Goal: Task Accomplishment & Management: Manage account settings

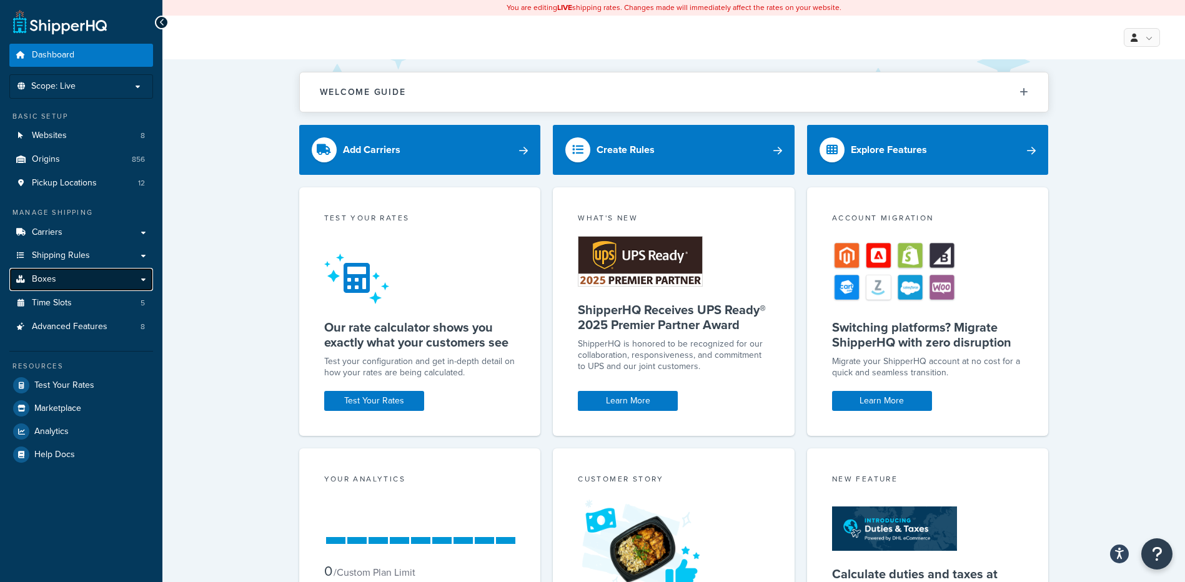
click at [89, 282] on link "Boxes" at bounding box center [81, 279] width 144 height 23
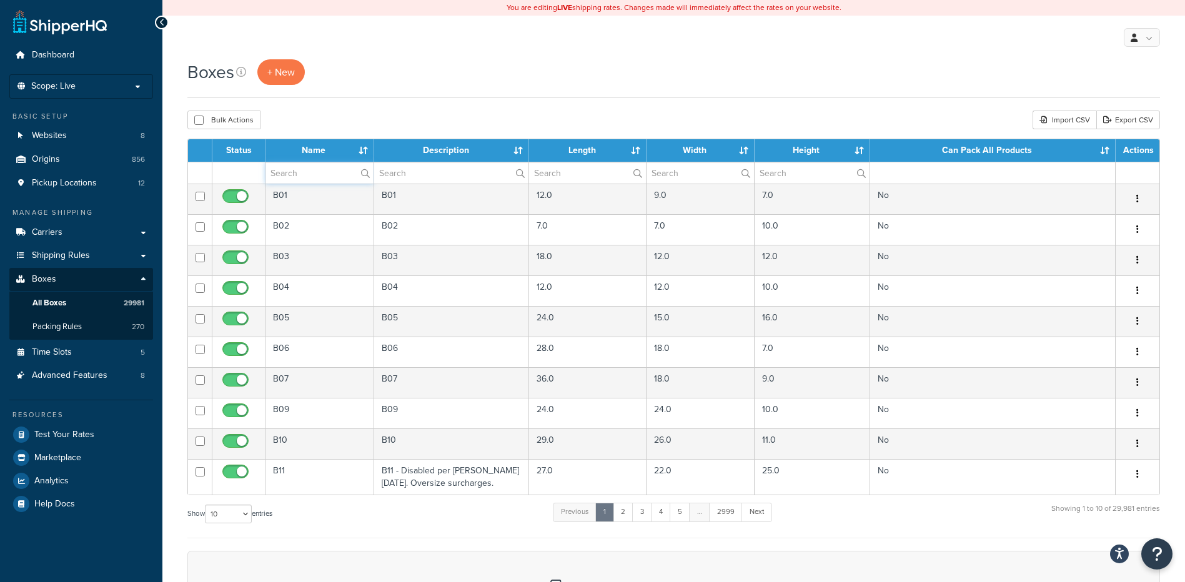
click at [324, 177] on input "text" at bounding box center [319, 172] width 108 height 21
paste input "21WN24"
type input "21WN24"
click at [380, 106] on div "Boxes + New Bulk Actions Duplicate Delete Import CSV Export CSV Contact Us Send…" at bounding box center [673, 428] width 1023 height 738
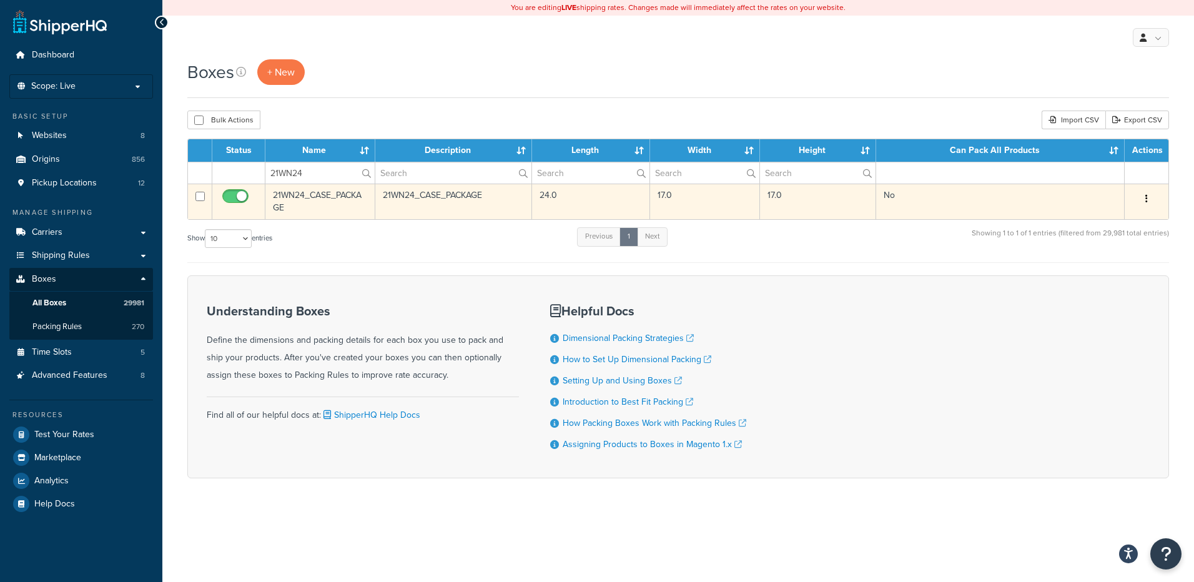
click at [1147, 197] on icon "button" at bounding box center [1147, 198] width 2 height 9
click at [1093, 277] on link "Delete" at bounding box center [1105, 274] width 99 height 26
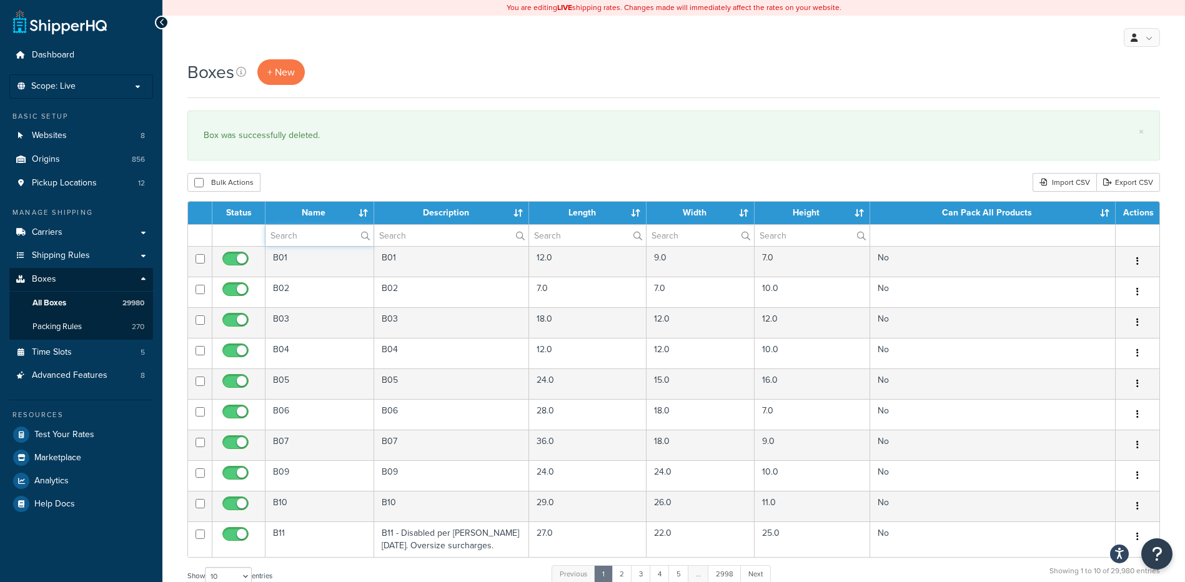
click at [310, 231] on input "text" at bounding box center [319, 235] width 108 height 21
paste input "26W55C"
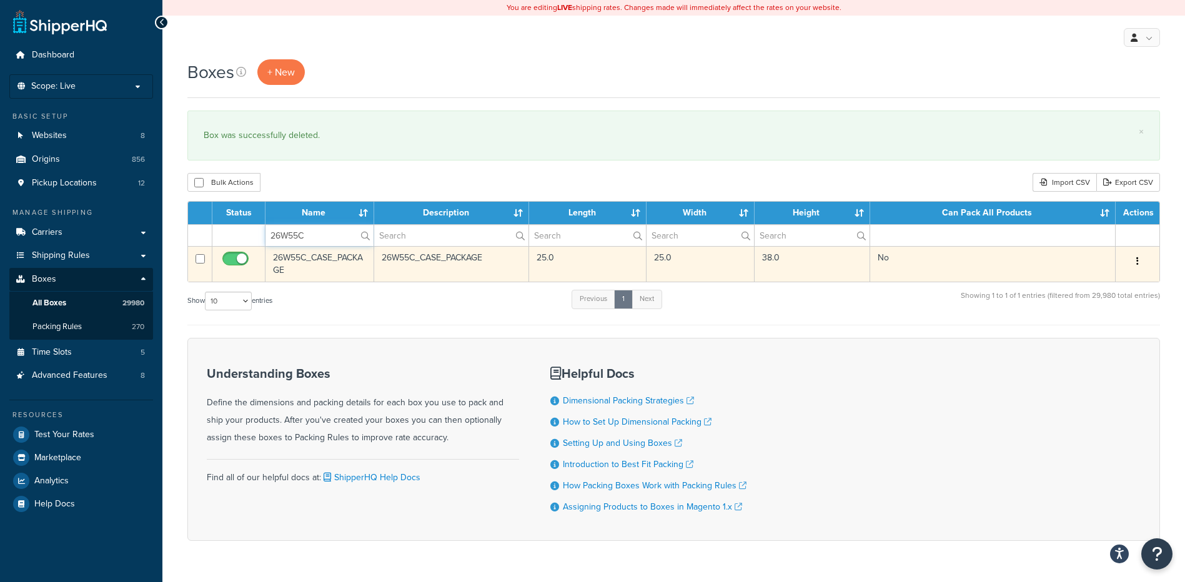
type input "26W55C"
click at [1141, 266] on button "button" at bounding box center [1137, 262] width 17 height 20
click at [1083, 332] on link "Delete" at bounding box center [1096, 337] width 99 height 26
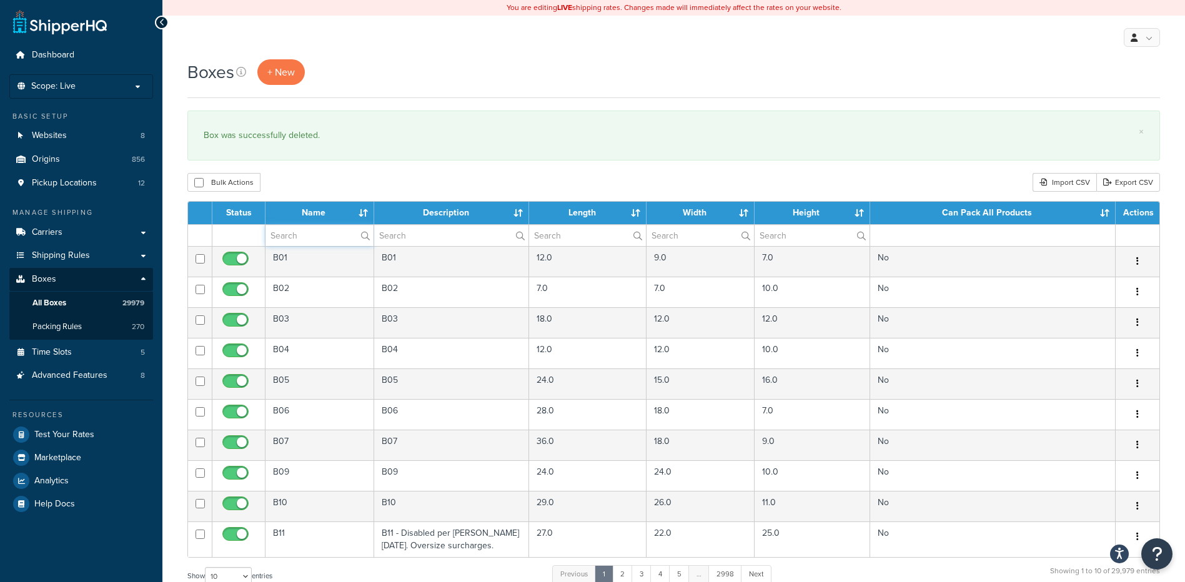
click at [298, 229] on input "text" at bounding box center [319, 235] width 108 height 21
paste input "30W02D"
type input "30W02D"
click at [571, 186] on div "Bulk Actions Duplicate [GEOGRAPHIC_DATA] Import CSV Export CSV" at bounding box center [673, 182] width 973 height 19
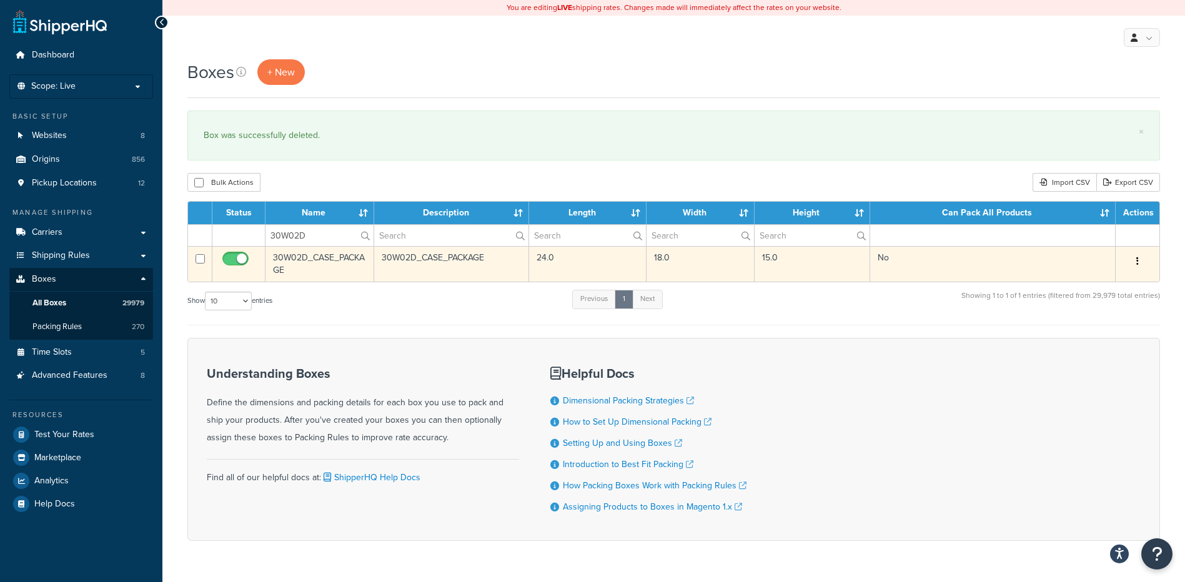
click at [1141, 261] on button "button" at bounding box center [1137, 262] width 17 height 20
click at [1076, 335] on link "Delete" at bounding box center [1096, 337] width 99 height 26
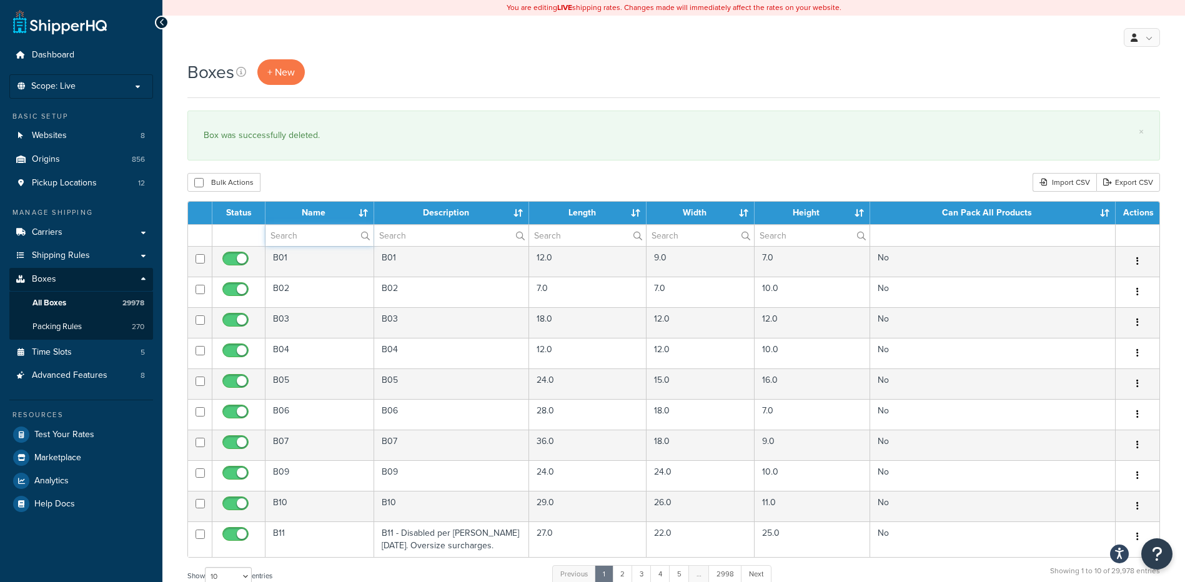
paste input "30W1GE"
type input "30W1GE"
click at [409, 177] on div "Bulk Actions Duplicate [GEOGRAPHIC_DATA] Import CSV Export CSV" at bounding box center [673, 182] width 973 height 19
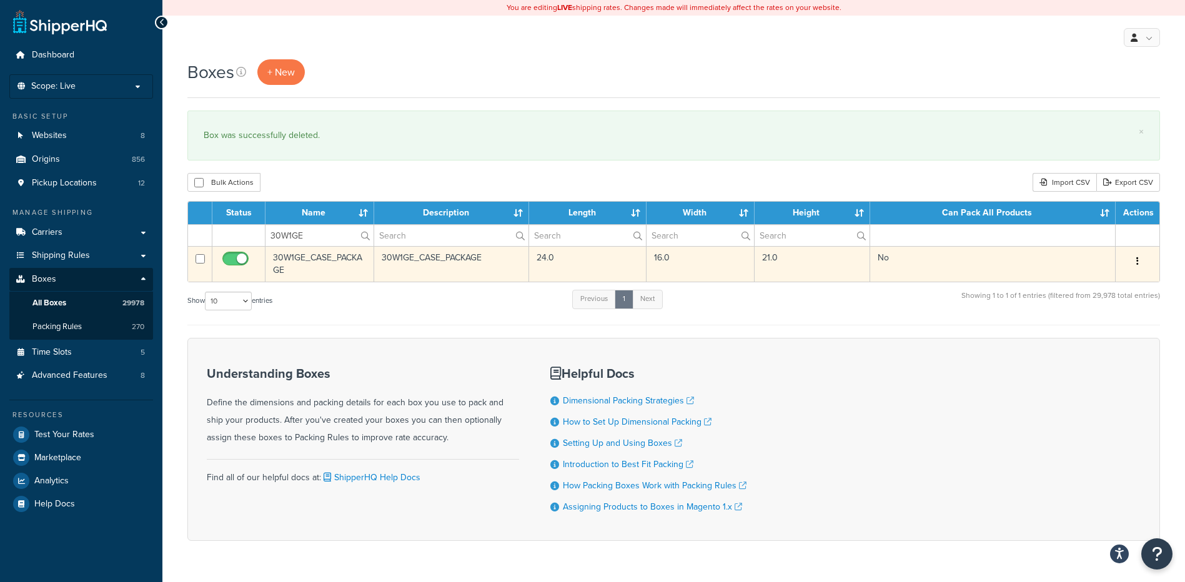
click at [1134, 262] on button "button" at bounding box center [1137, 262] width 17 height 20
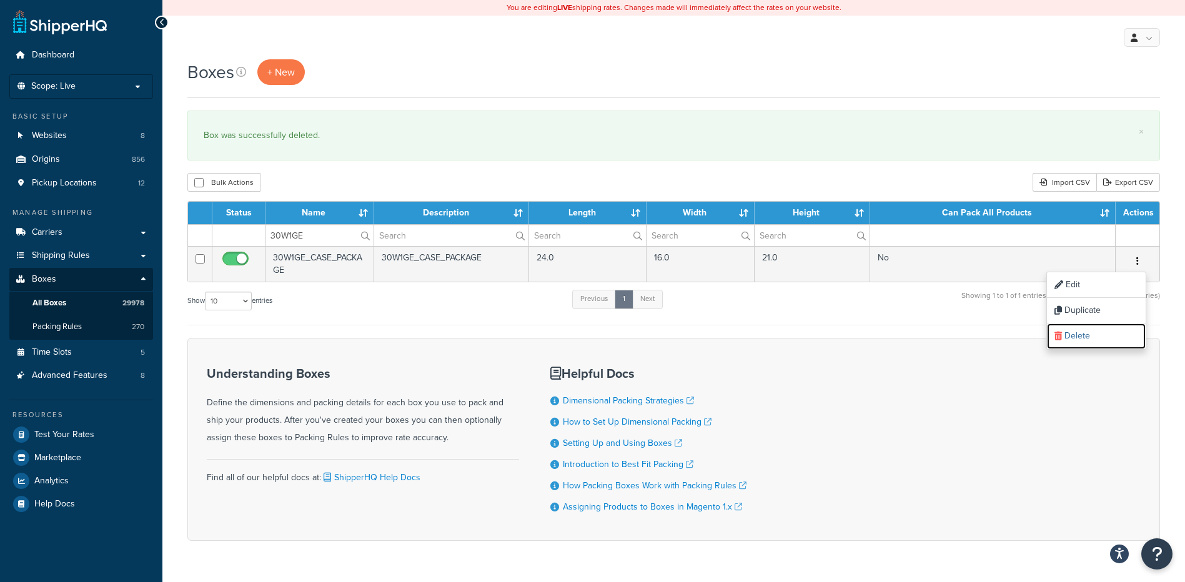
drag, startPoint x: 1094, startPoint y: 329, endPoint x: 672, endPoint y: 44, distance: 509.4
click at [1094, 329] on link "Delete" at bounding box center [1096, 337] width 99 height 26
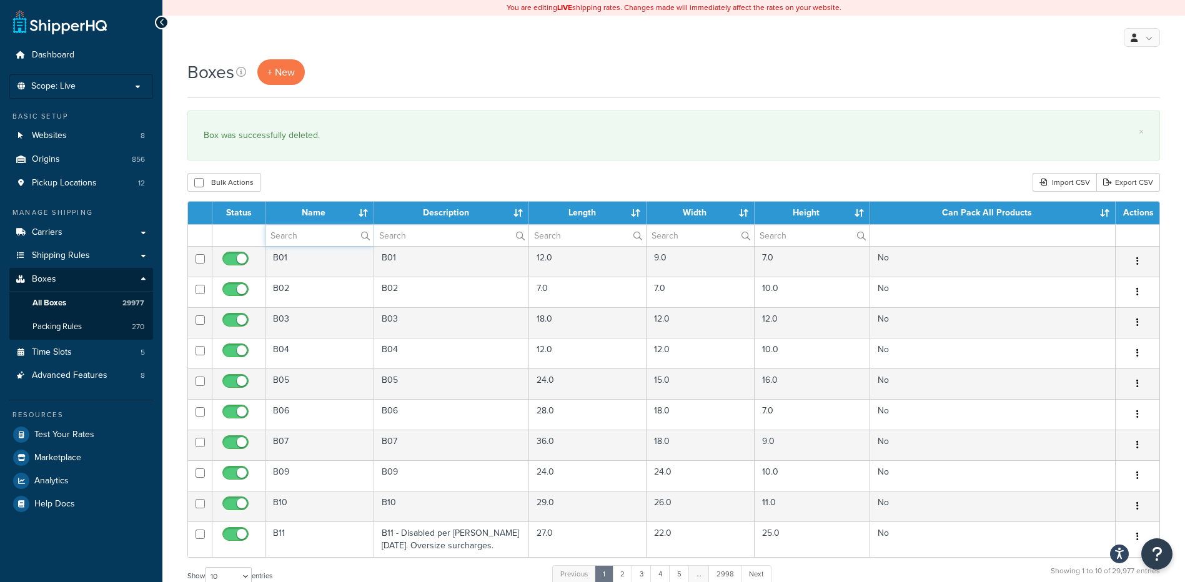
click at [314, 236] on input "text" at bounding box center [319, 235] width 108 height 21
paste input "37WP06"
type input "37WP06"
click at [377, 176] on div "Bulk Actions Duplicate [GEOGRAPHIC_DATA] Import CSV Export CSV" at bounding box center [673, 182] width 973 height 19
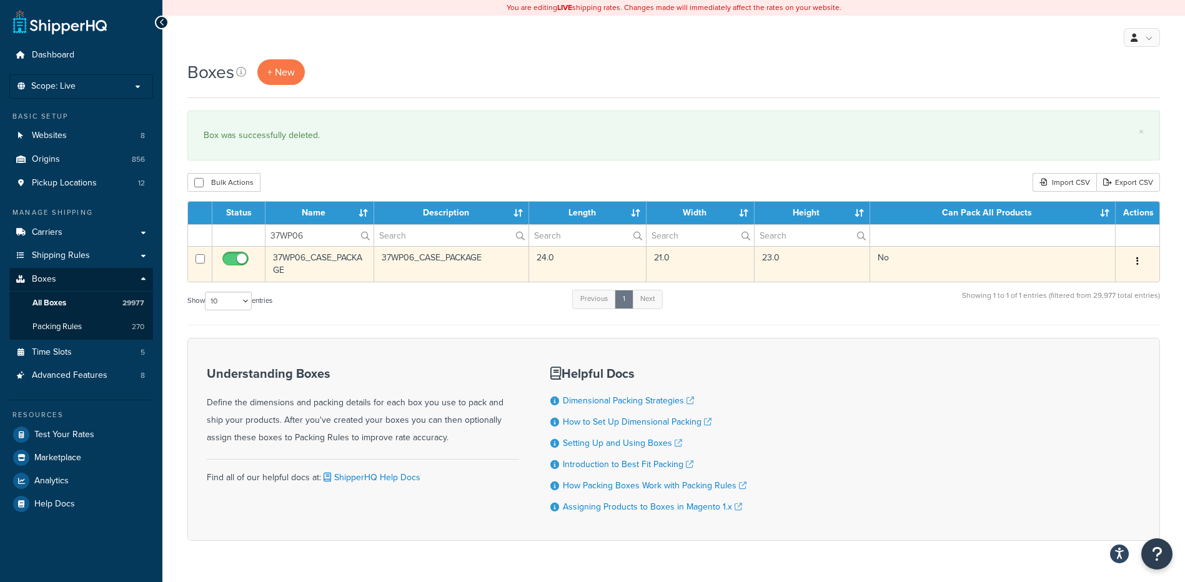
click at [1133, 259] on button "button" at bounding box center [1137, 262] width 17 height 20
click at [1099, 335] on link "Delete" at bounding box center [1096, 337] width 99 height 26
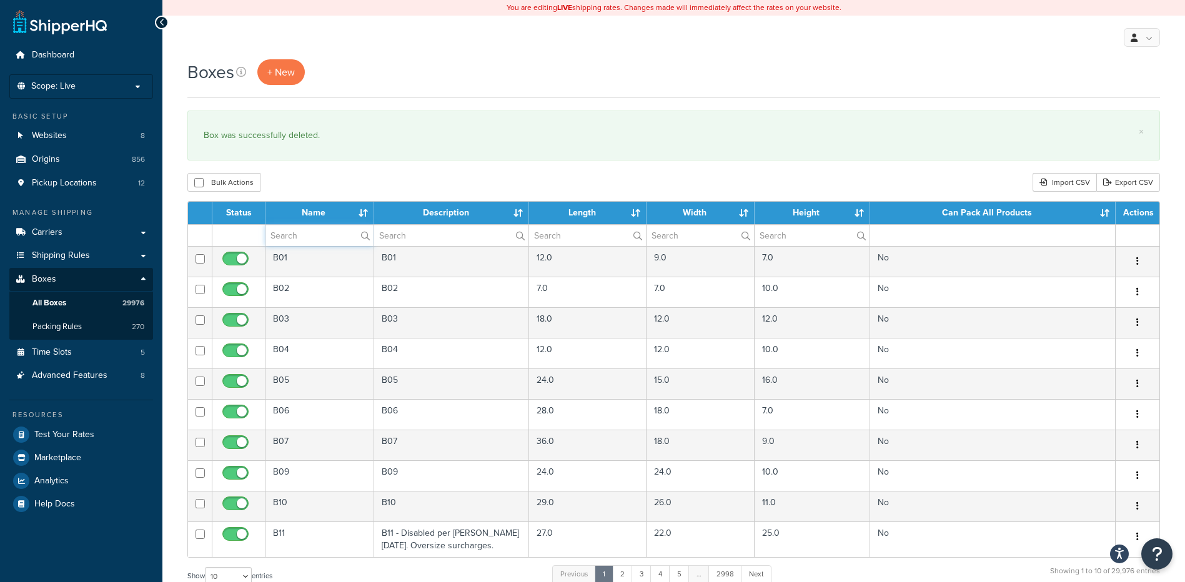
paste input "77W3AL"
type input "77W3AL"
click at [446, 178] on div "Bulk Actions Duplicate [GEOGRAPHIC_DATA] Import CSV Export CSV" at bounding box center [673, 182] width 973 height 19
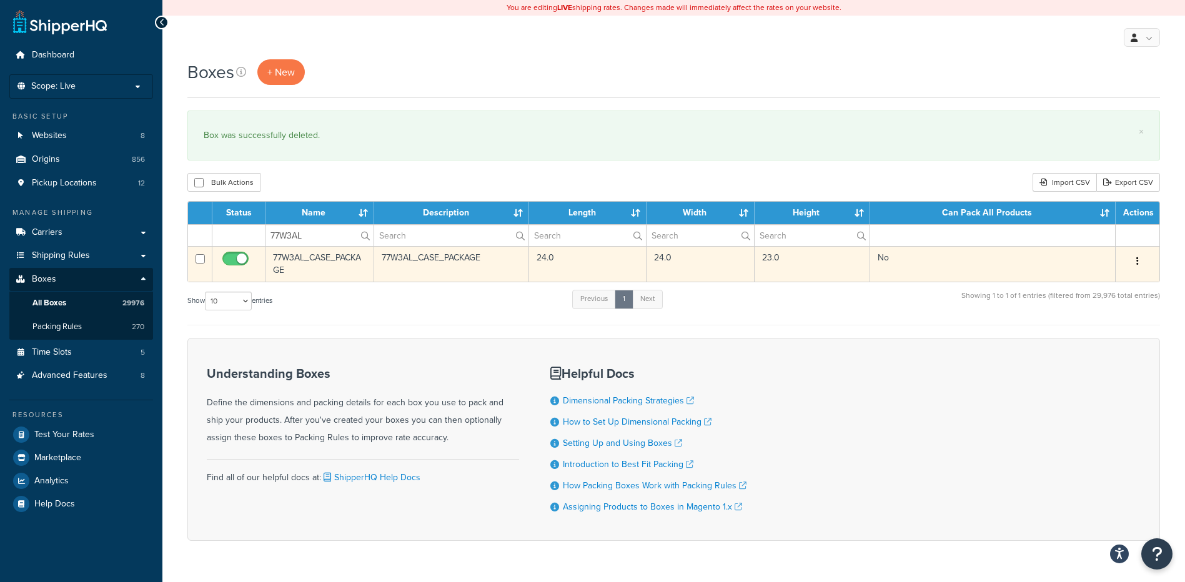
click at [1136, 263] on icon "button" at bounding box center [1137, 261] width 2 height 9
click at [1082, 338] on link "Delete" at bounding box center [1096, 337] width 99 height 26
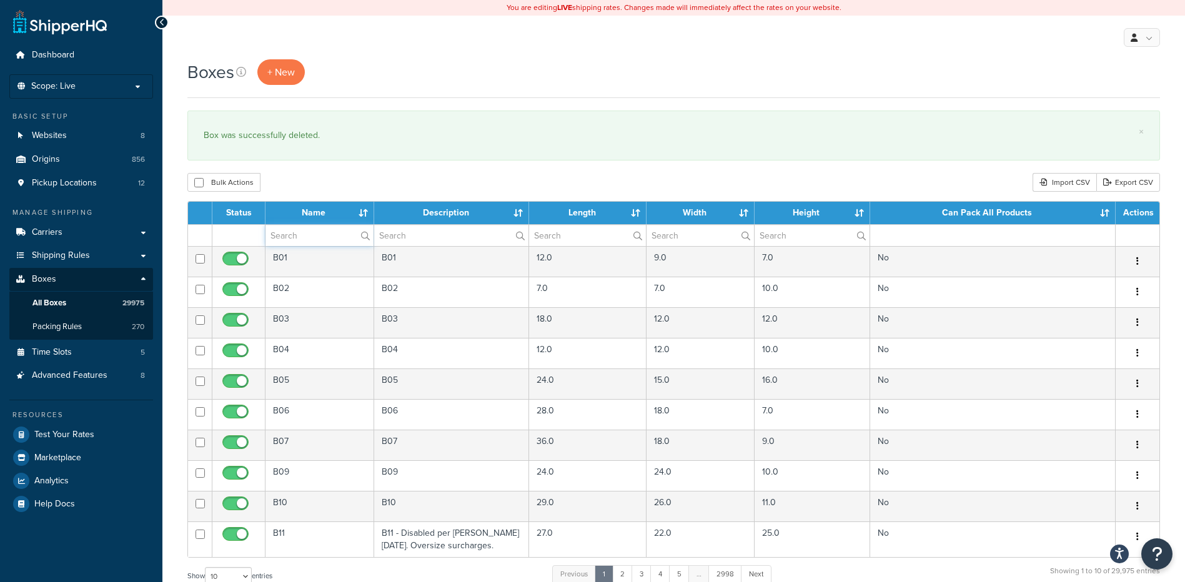
click at [324, 232] on input "text" at bounding box center [319, 235] width 108 height 21
paste input "26WFU4"
type input "26WFU4"
click at [415, 179] on div "Bulk Actions Duplicate [GEOGRAPHIC_DATA] Import CSV Export CSV" at bounding box center [673, 182] width 973 height 19
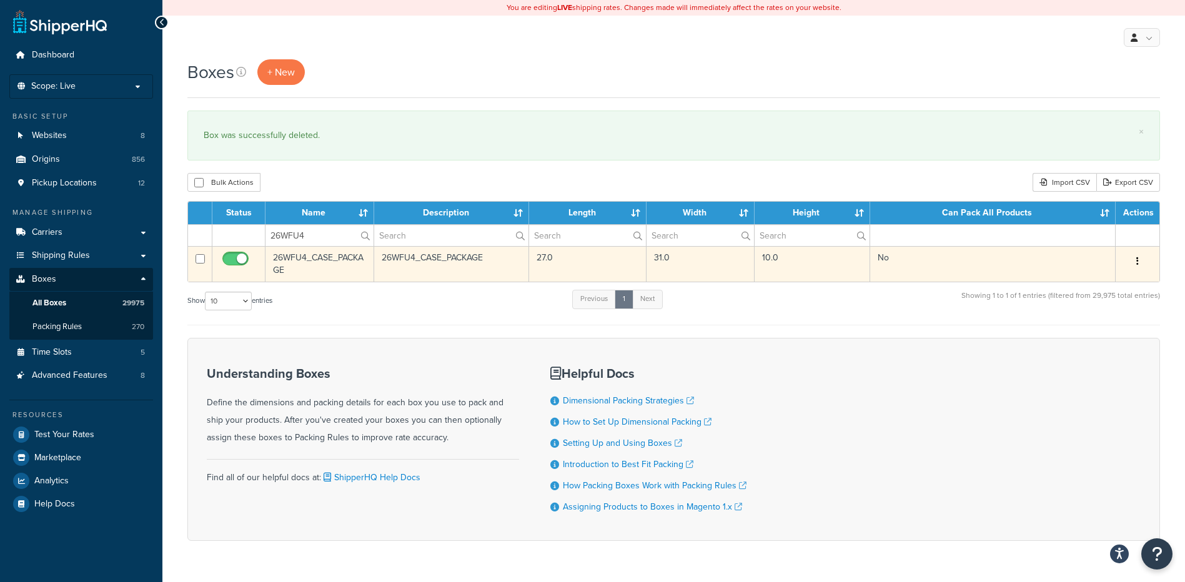
click at [1138, 264] on icon "button" at bounding box center [1137, 261] width 2 height 9
click at [1093, 333] on link "Delete" at bounding box center [1096, 337] width 99 height 26
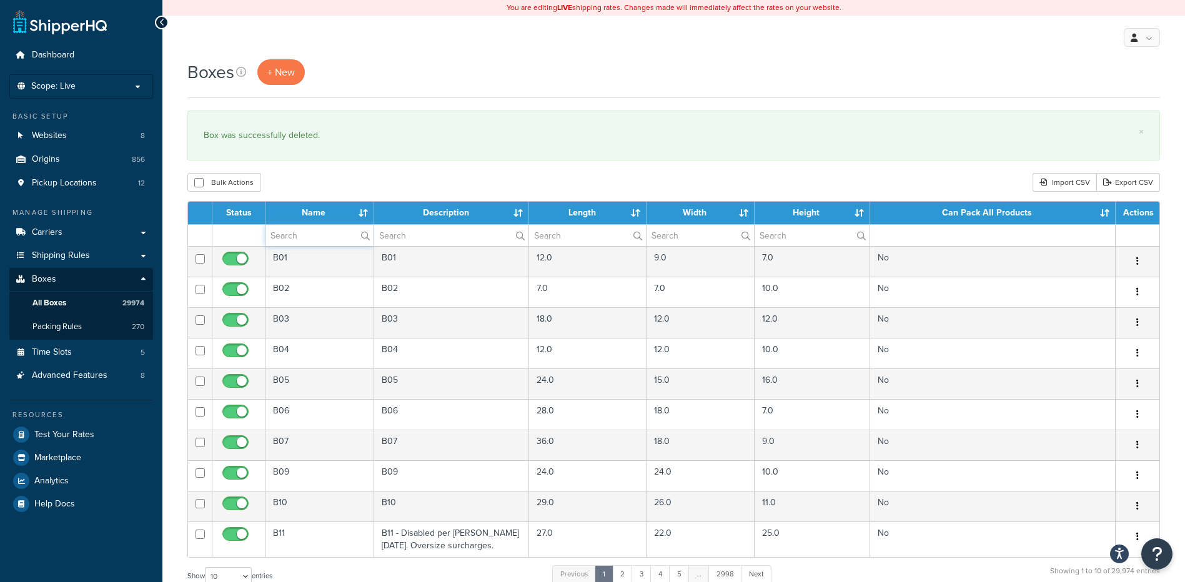
paste input "34WLID"
type input "34WLID"
click at [467, 54] on div "My Profile Billing Global Settings Contact Us Logout" at bounding box center [673, 38] width 1023 height 44
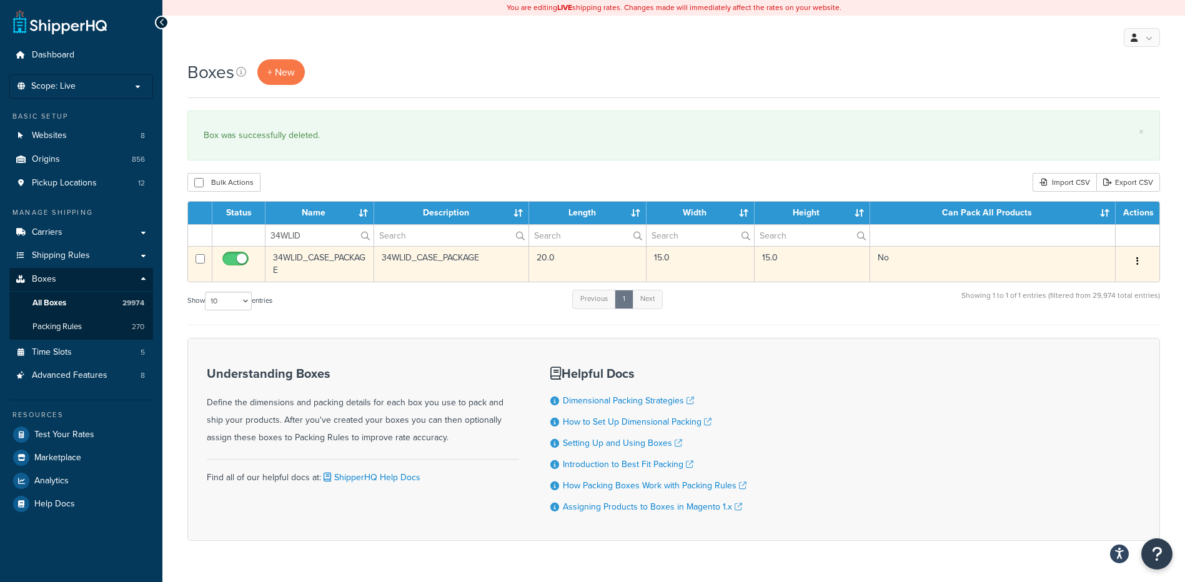
click at [1141, 257] on button "button" at bounding box center [1137, 262] width 17 height 20
click at [1114, 333] on link "Delete" at bounding box center [1096, 337] width 99 height 26
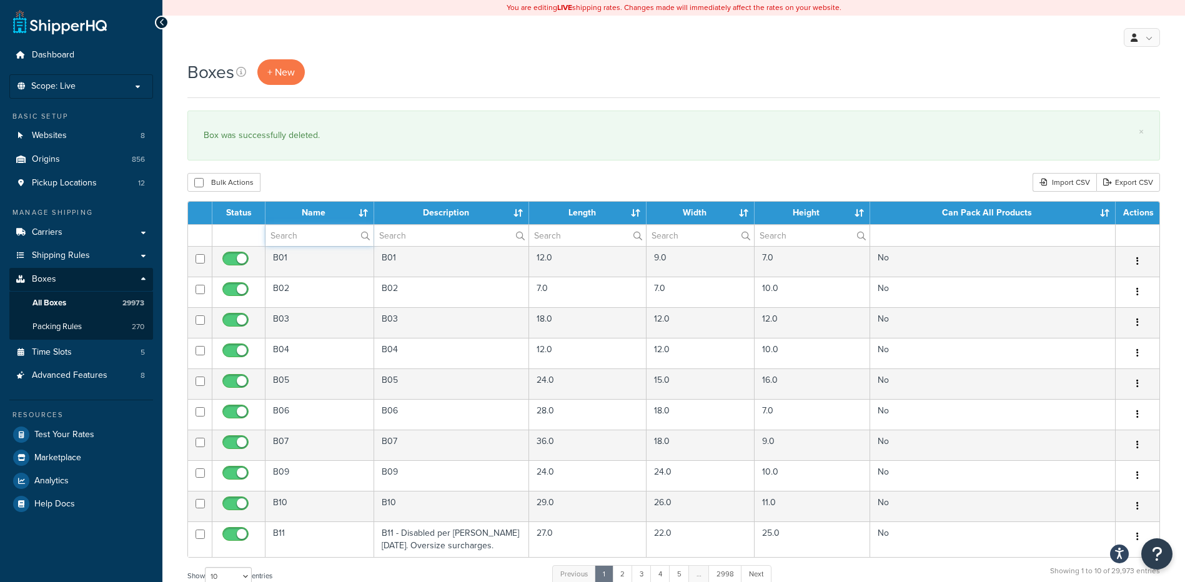
paste input "34WLID"
click at [355, 169] on div "Boxes + New × Box was successfully deleted. Bulk Actions Duplicate Delete Impor…" at bounding box center [673, 459] width 1023 height 801
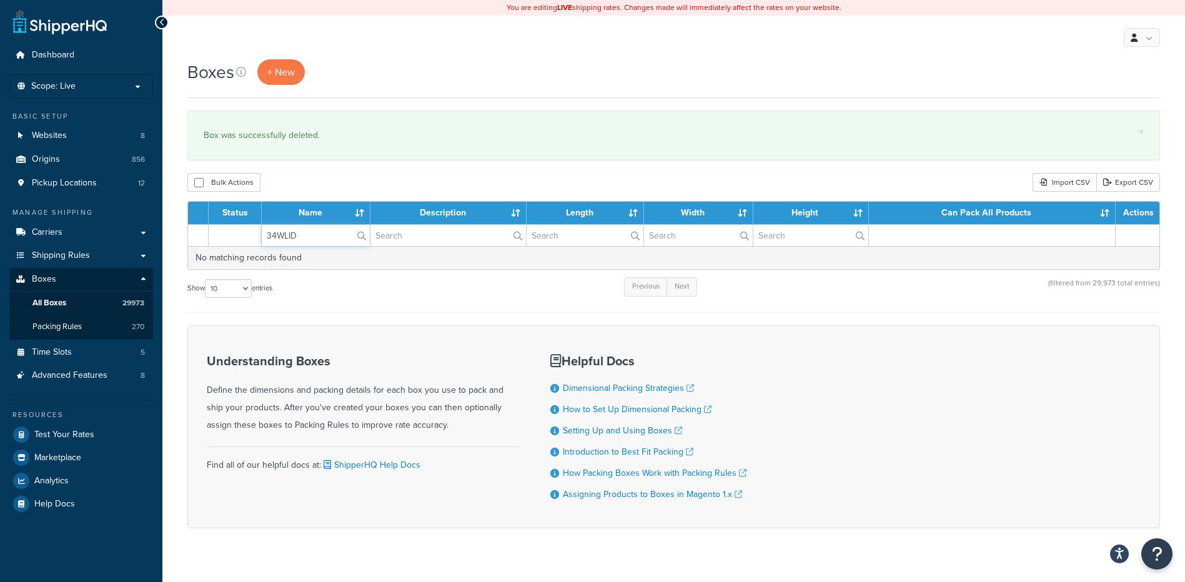
drag, startPoint x: 320, startPoint y: 230, endPoint x: 245, endPoint y: 228, distance: 74.4
click at [246, 228] on tr "34WLID" at bounding box center [673, 235] width 971 height 22
paste input "03W106"
type input "03W106"
click at [357, 175] on div "Bulk Actions Duplicate [GEOGRAPHIC_DATA] Import CSV Export CSV" at bounding box center [673, 182] width 973 height 19
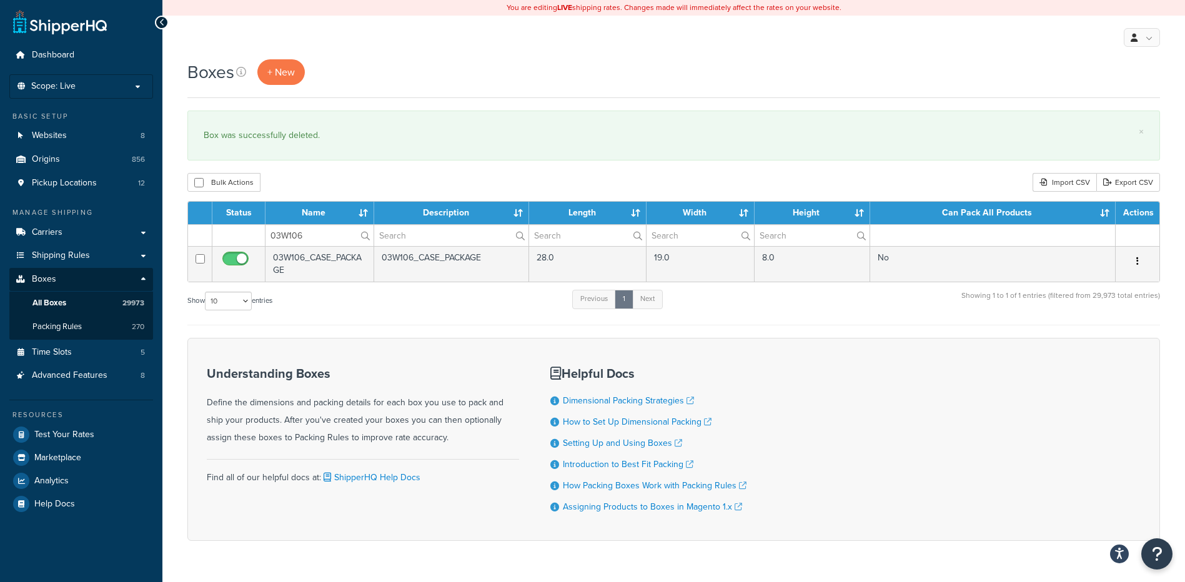
drag, startPoint x: 1141, startPoint y: 258, endPoint x: 1157, endPoint y: 214, distance: 46.6
click at [1168, 194] on div "Boxes + New × Box was successfully deleted. Bulk Actions Duplicate Delete Impor…" at bounding box center [673, 321] width 1023 height 525
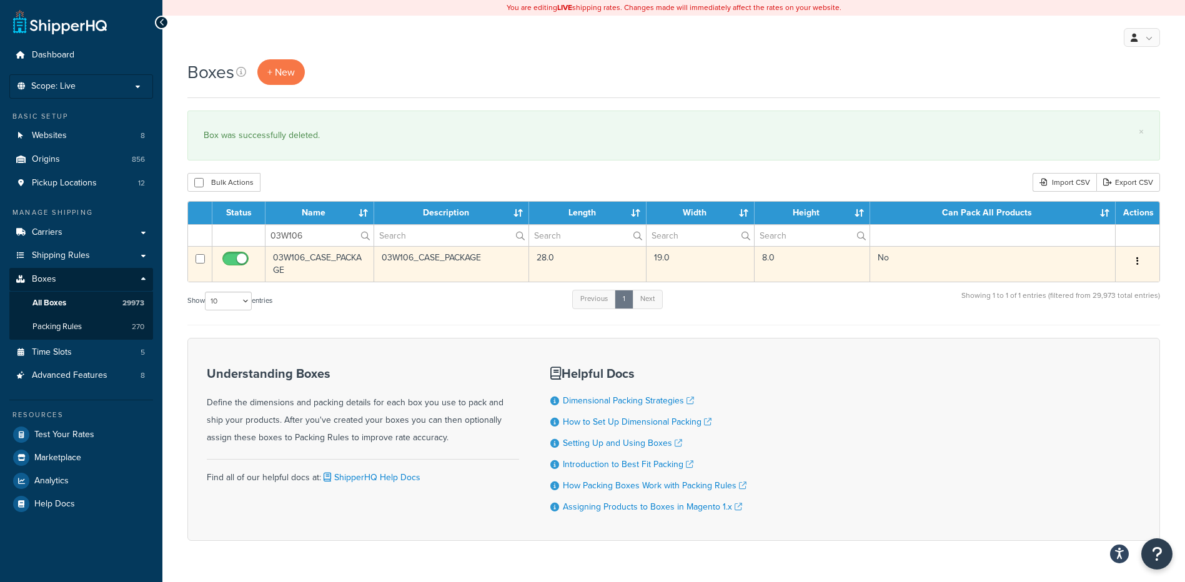
click at [1136, 255] on button "button" at bounding box center [1137, 262] width 17 height 20
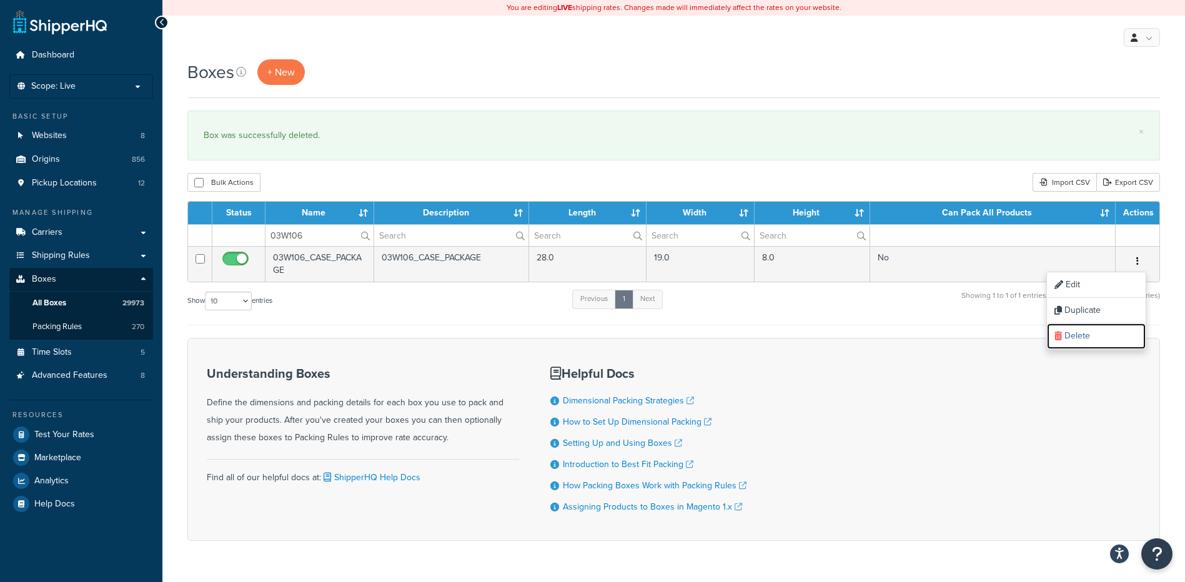
drag, startPoint x: 1099, startPoint y: 327, endPoint x: 665, endPoint y: 41, distance: 519.6
click at [1099, 327] on link "Delete" at bounding box center [1096, 337] width 99 height 26
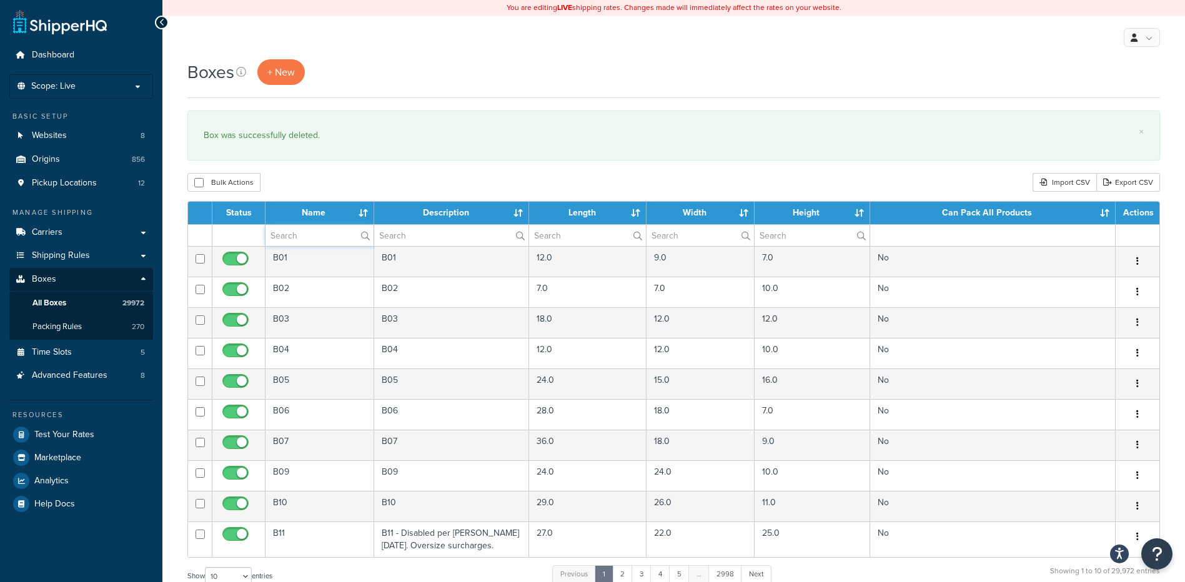
click at [304, 230] on input "text" at bounding box center [319, 235] width 108 height 21
paste input "06BATO"
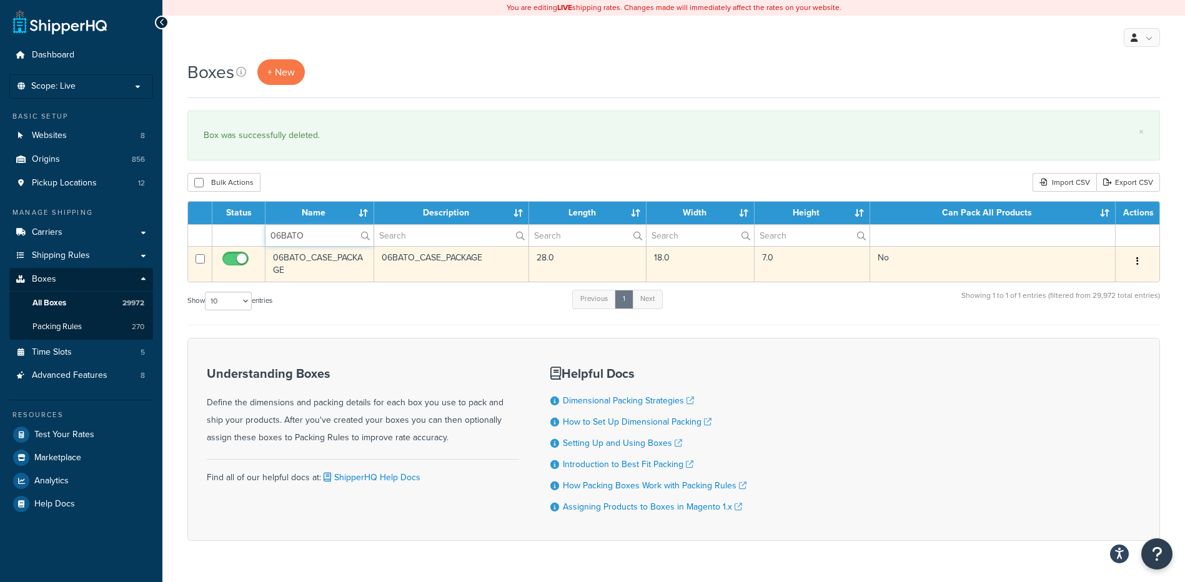
type input "06BATO"
click at [1134, 262] on button "button" at bounding box center [1137, 262] width 17 height 20
click at [1081, 339] on link "Delete" at bounding box center [1096, 337] width 99 height 26
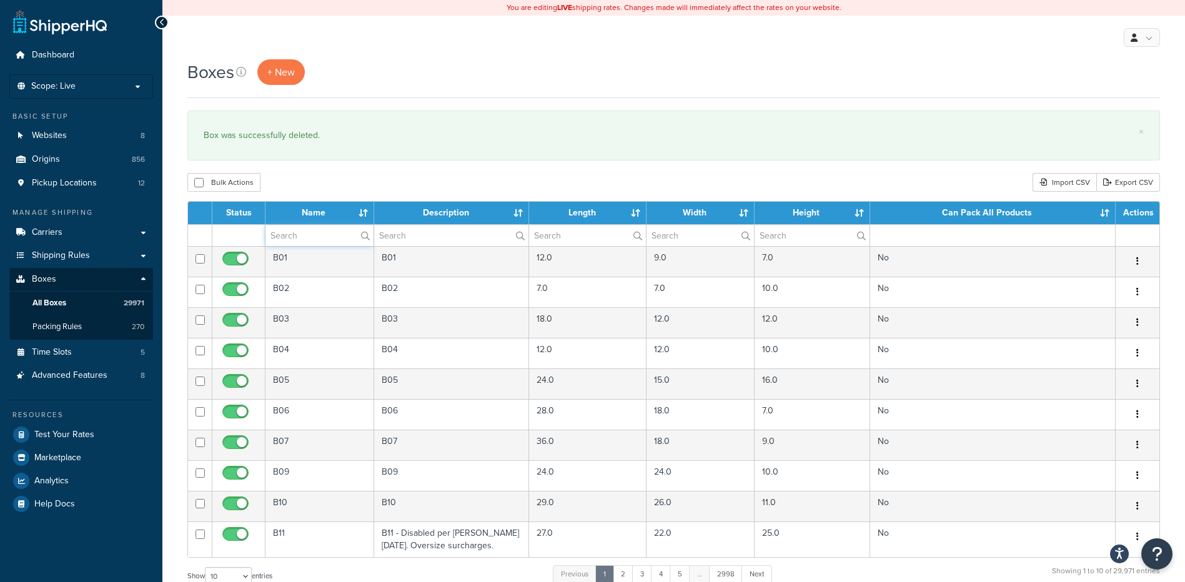
click at [337, 231] on input "text" at bounding box center [319, 235] width 108 height 21
paste input "06BFXF"
type input "06BFXF"
click at [337, 186] on div "Bulk Actions Duplicate Delete Import CSV Export CSV" at bounding box center [673, 182] width 973 height 19
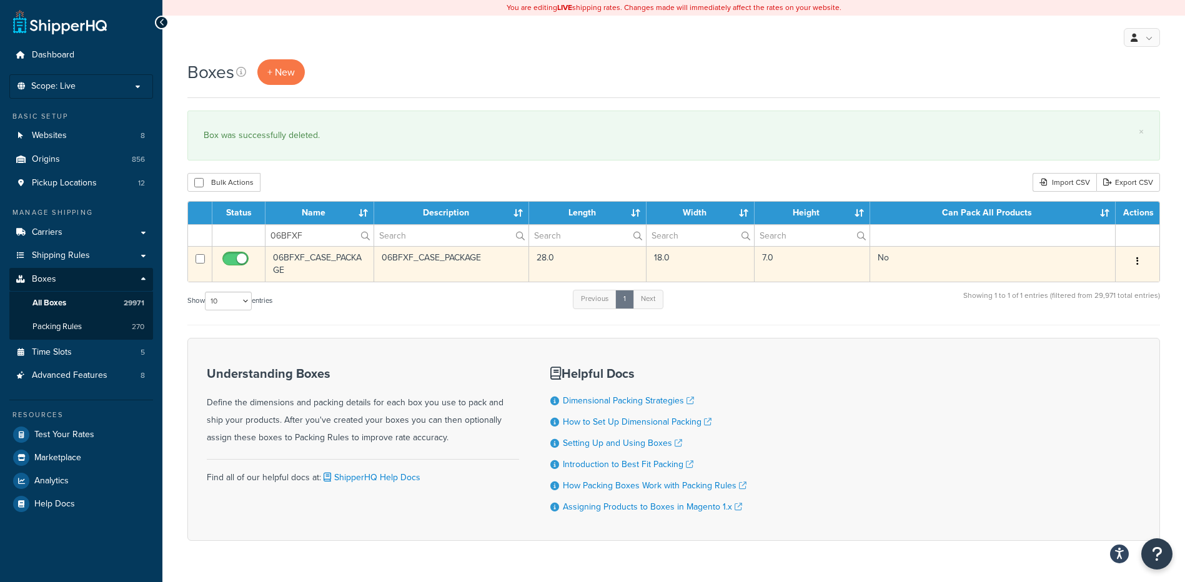
click at [1138, 263] on icon "button" at bounding box center [1137, 261] width 2 height 9
click at [1085, 335] on link "Delete" at bounding box center [1096, 337] width 99 height 26
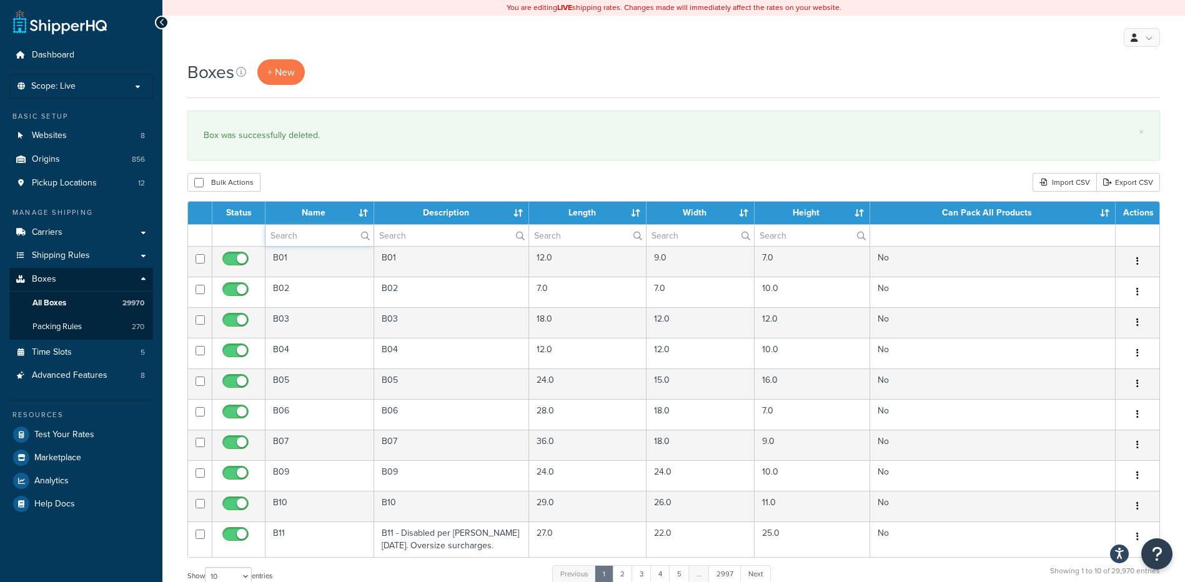
paste input "09W400"
type input "09W400"
click at [407, 188] on div "Bulk Actions Duplicate [GEOGRAPHIC_DATA] Import CSV Export CSV" at bounding box center [673, 182] width 973 height 19
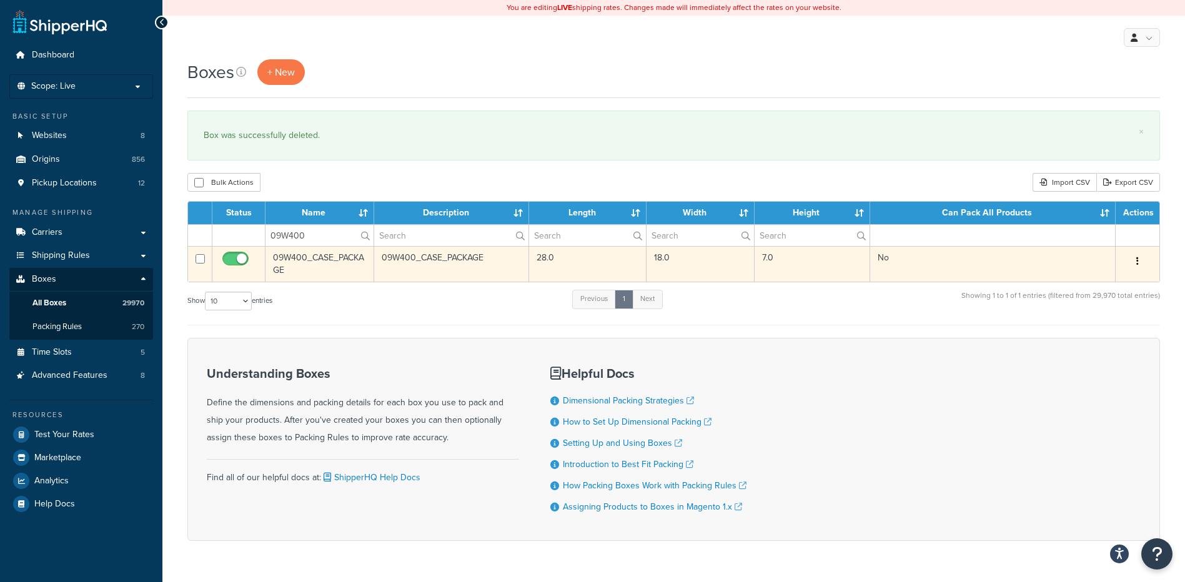
click at [1139, 262] on button "button" at bounding box center [1137, 262] width 17 height 20
click at [1088, 334] on link "Delete" at bounding box center [1096, 337] width 99 height 26
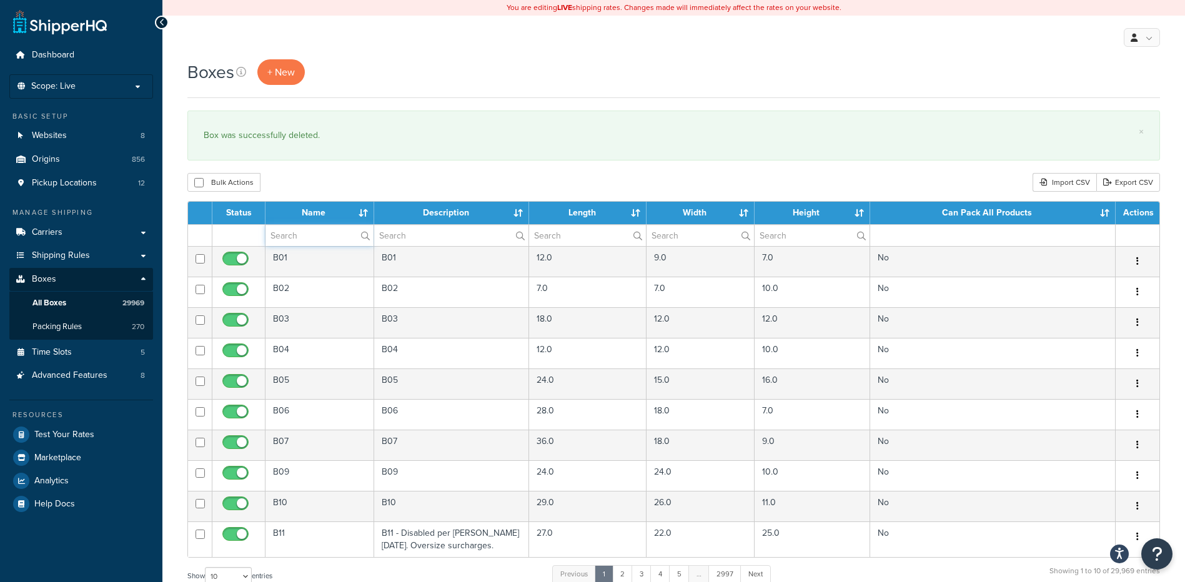
click at [299, 230] on input "text" at bounding box center [319, 235] width 108 height 21
paste input "09W40T"
type input "09W40T"
click at [427, 181] on div "Bulk Actions Duplicate [GEOGRAPHIC_DATA] Import CSV Export CSV" at bounding box center [673, 182] width 973 height 19
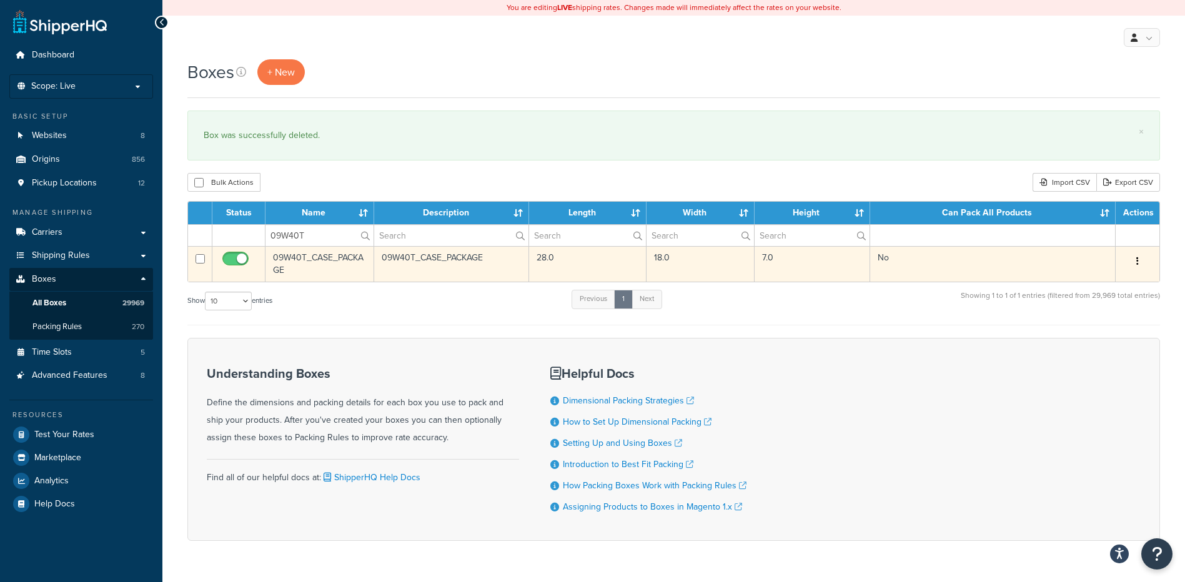
click at [1136, 264] on button "button" at bounding box center [1137, 262] width 17 height 20
click at [1112, 335] on link "Delete" at bounding box center [1096, 337] width 99 height 26
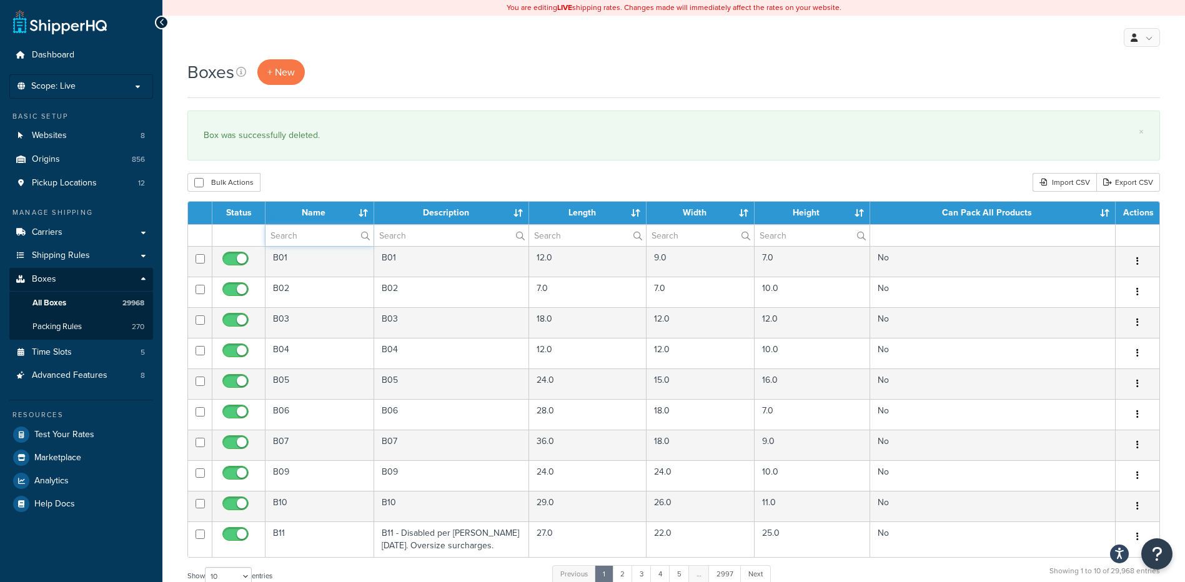
click at [291, 237] on input "text" at bounding box center [319, 235] width 108 height 21
paste input "09W50T"
type input "09W50T"
click at [409, 176] on div "Bulk Actions Duplicate [GEOGRAPHIC_DATA] Import CSV Export CSV" at bounding box center [673, 182] width 973 height 19
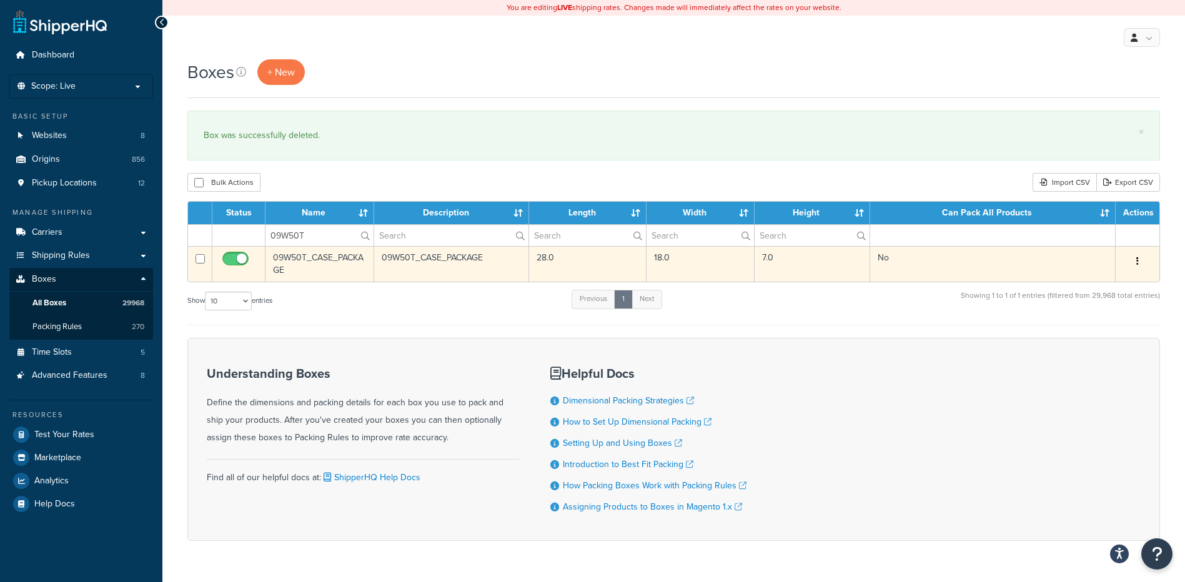
click at [1136, 259] on button "button" at bounding box center [1137, 262] width 17 height 20
click at [1092, 327] on link "Delete" at bounding box center [1096, 337] width 99 height 26
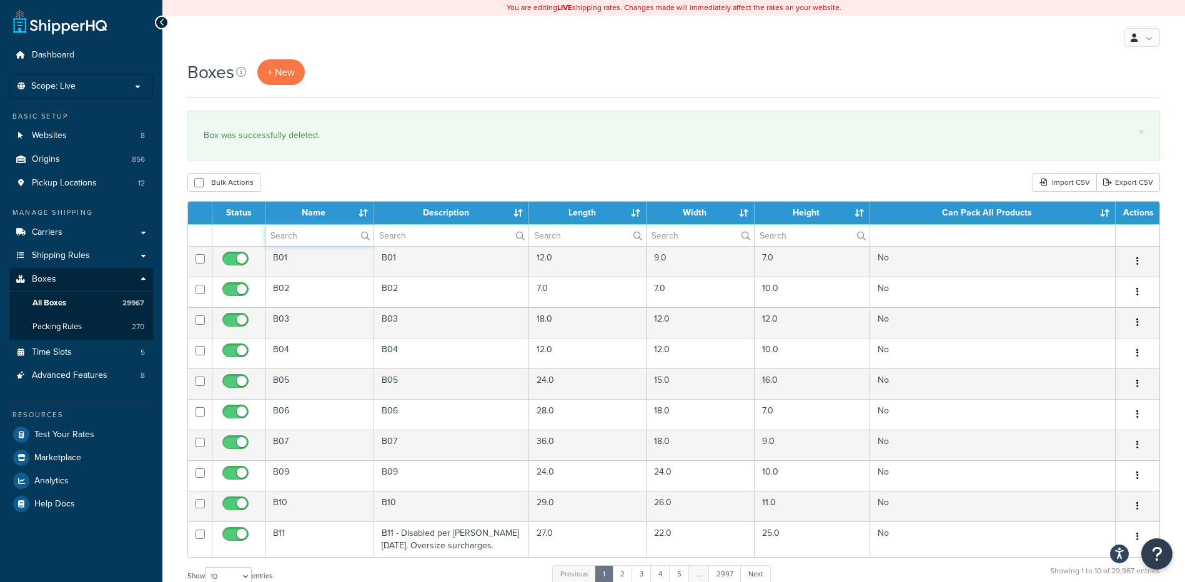
paste input "09W800"
type input "09W800"
click at [384, 187] on div "Bulk Actions Duplicate [GEOGRAPHIC_DATA] Import CSV Export CSV" at bounding box center [673, 182] width 973 height 19
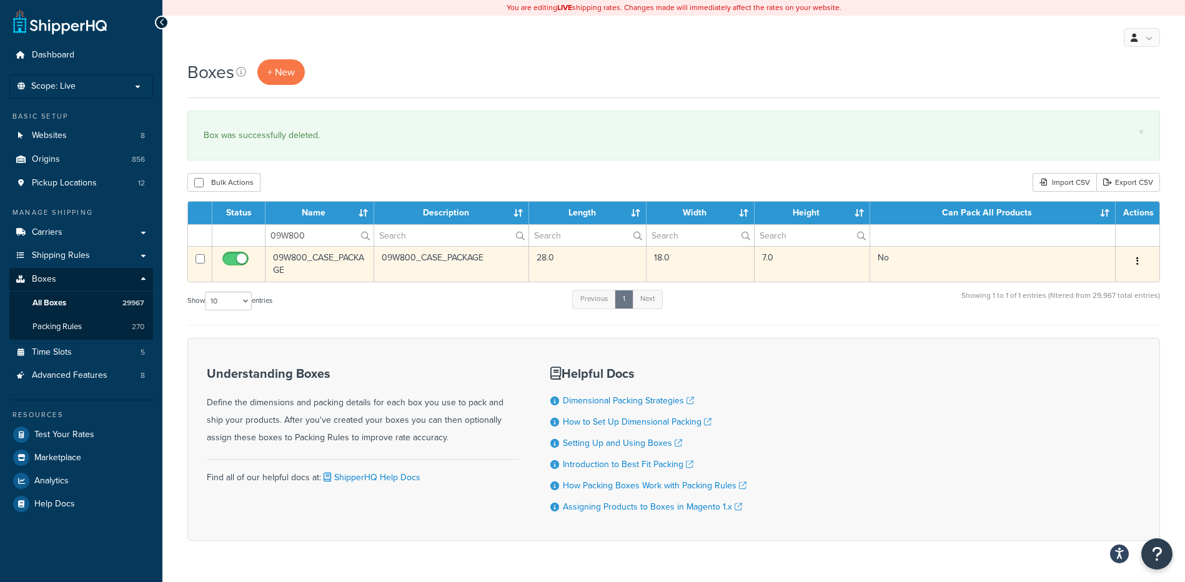
click at [1136, 269] on button "button" at bounding box center [1137, 262] width 17 height 20
click at [1098, 345] on link "Delete" at bounding box center [1096, 337] width 99 height 26
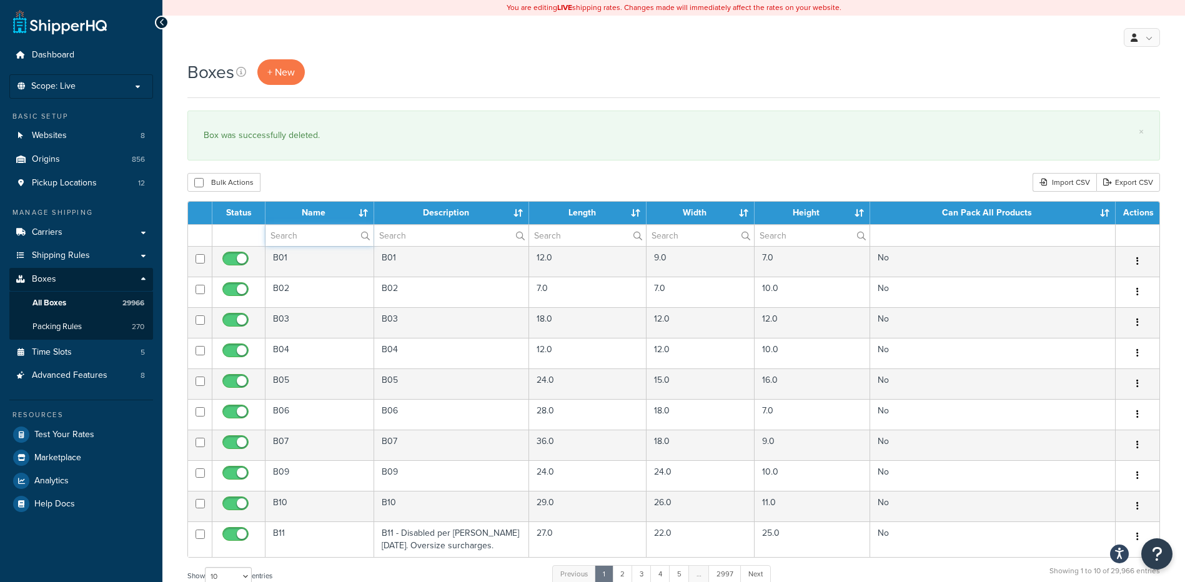
paste input "09W80T"
type input "09W80T"
click at [405, 62] on div "Boxes + New" at bounding box center [673, 72] width 973 height 26
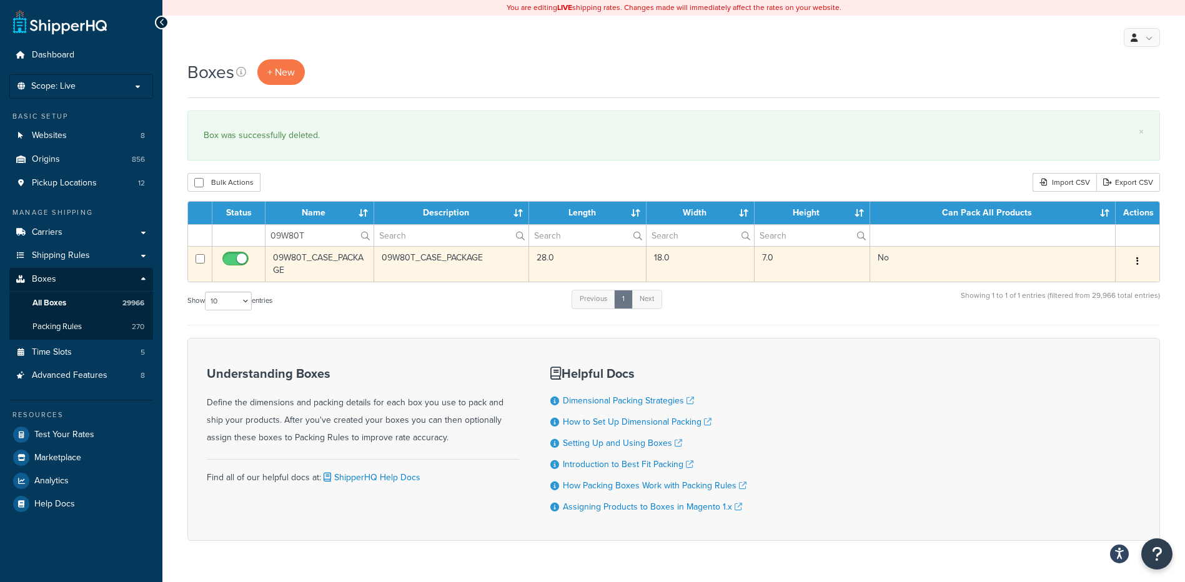
click at [1139, 262] on button "button" at bounding box center [1137, 262] width 17 height 20
click at [1068, 339] on link "Delete" at bounding box center [1096, 337] width 99 height 26
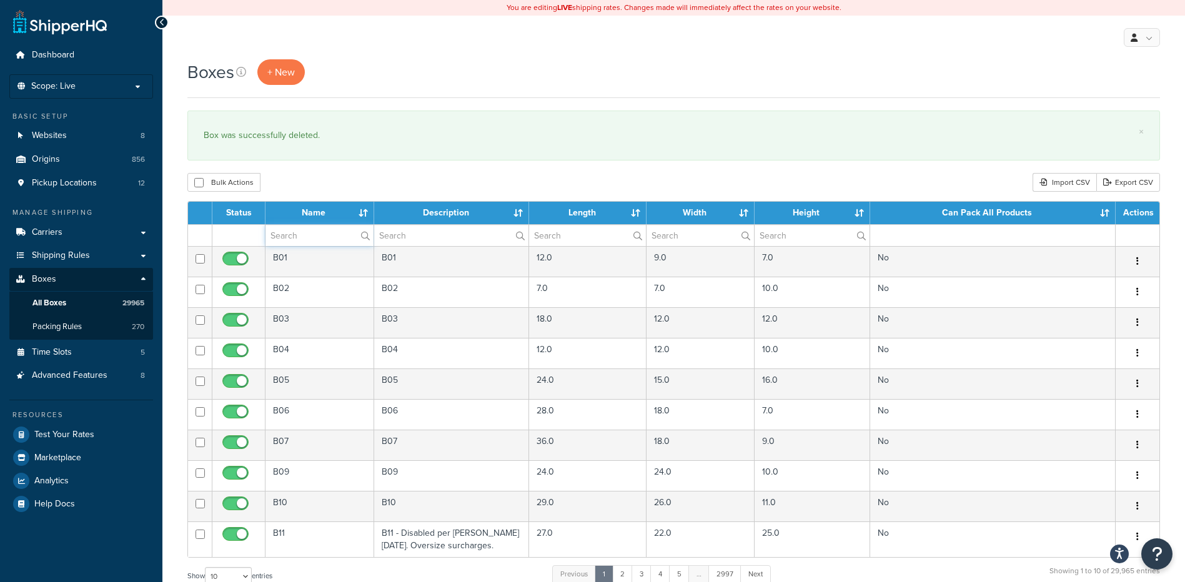
paste input "09W8AT"
type input "09W8AT"
click at [403, 86] on div "Boxes + New" at bounding box center [673, 78] width 973 height 39
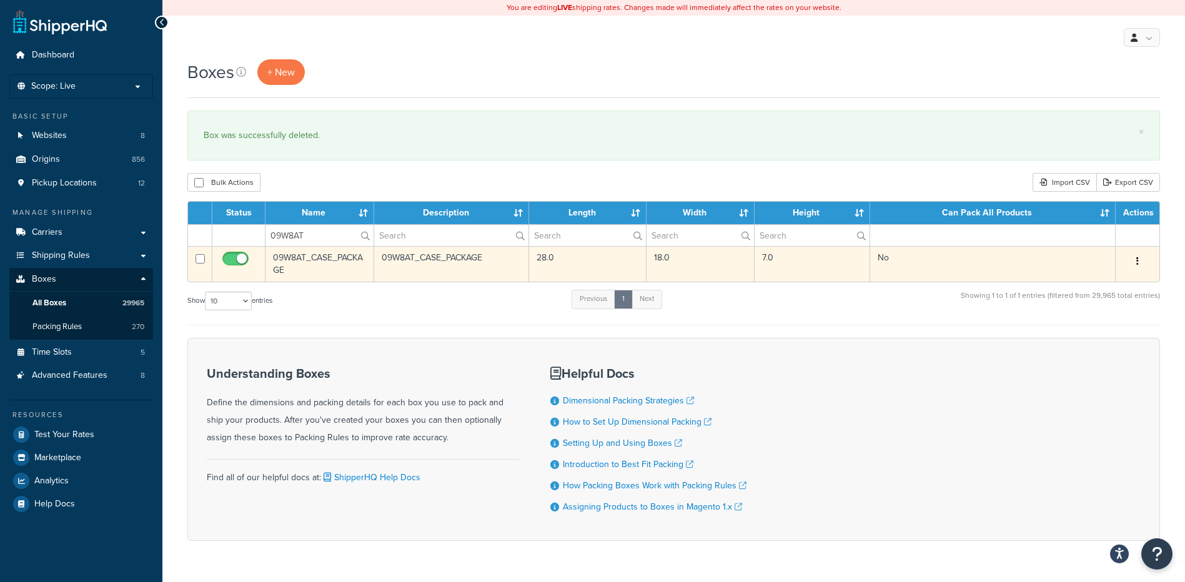
click at [1139, 257] on button "button" at bounding box center [1137, 262] width 17 height 20
click at [1085, 338] on link "Delete" at bounding box center [1096, 337] width 99 height 26
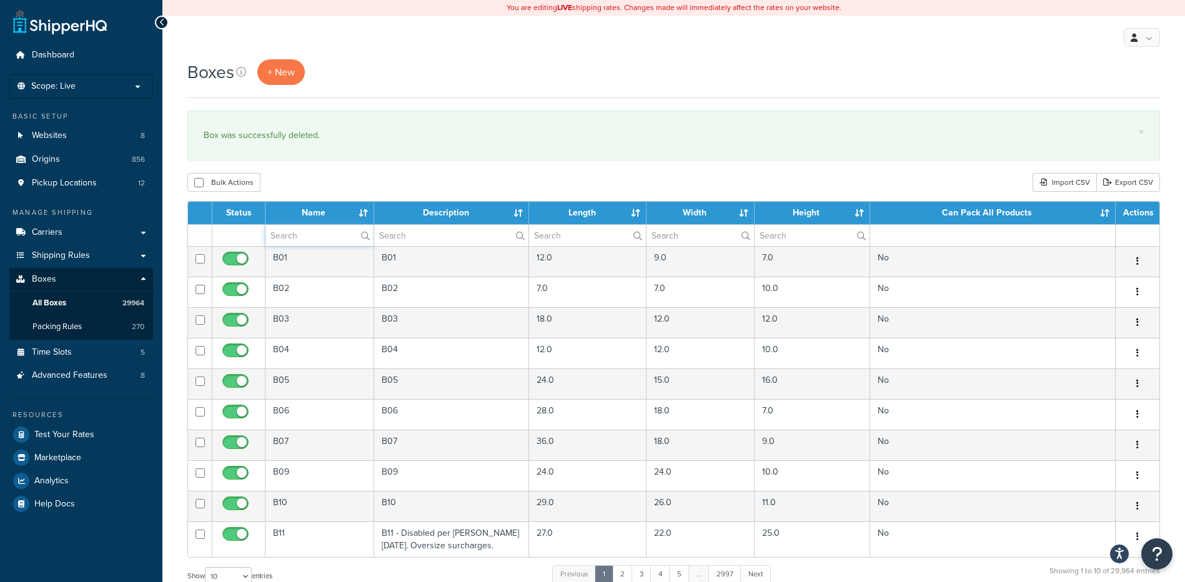
click at [327, 241] on input "text" at bounding box center [319, 235] width 108 height 21
paste input "09W8LT"
type input "09W8LT"
click at [412, 184] on div "Bulk Actions Duplicate [GEOGRAPHIC_DATA] Import CSV Export CSV" at bounding box center [673, 182] width 973 height 19
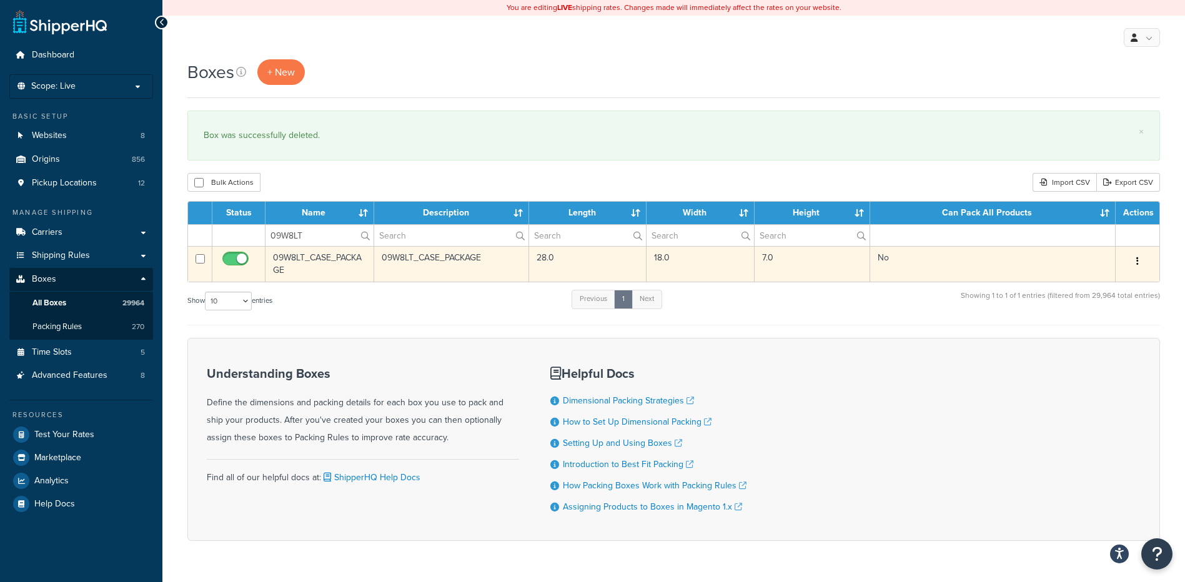
click at [1141, 260] on button "button" at bounding box center [1137, 262] width 17 height 20
click at [1084, 344] on link "Delete" at bounding box center [1096, 337] width 99 height 26
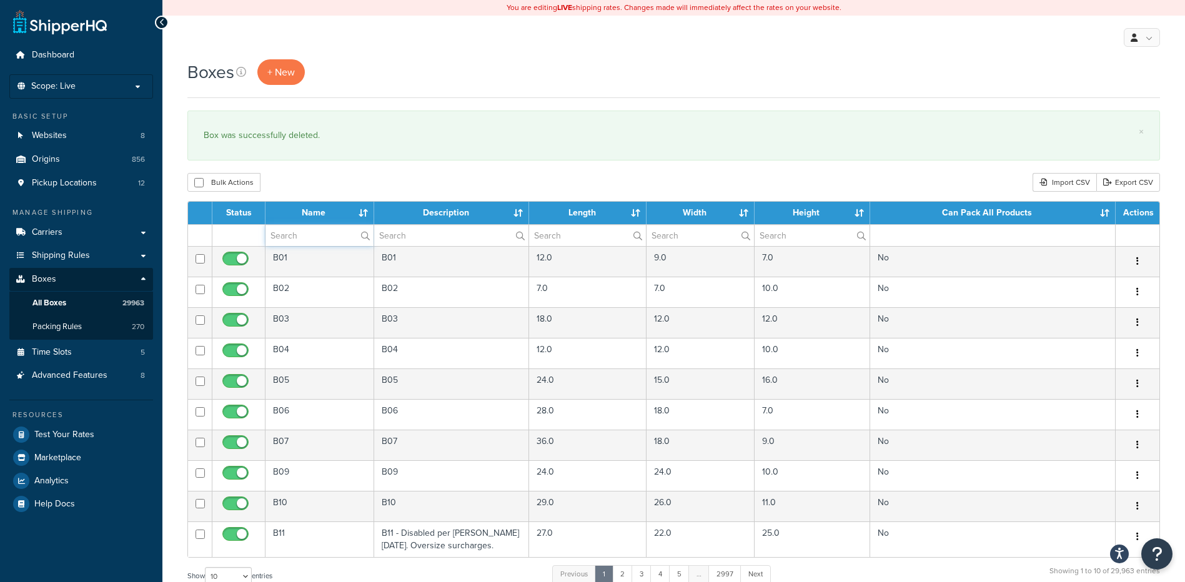
paste input "09WU10"
type input "09WU10"
click at [430, 185] on div "Bulk Actions Duplicate [GEOGRAPHIC_DATA] Import CSV Export CSV" at bounding box center [673, 182] width 973 height 19
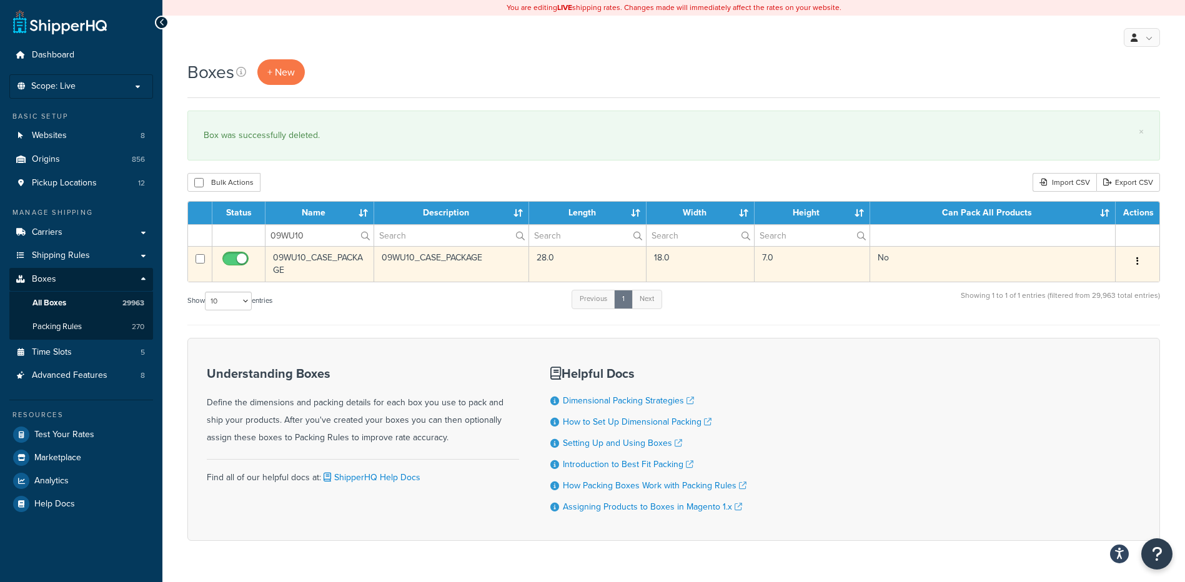
click at [1131, 259] on button "button" at bounding box center [1137, 262] width 17 height 20
click at [1076, 335] on link "Delete" at bounding box center [1096, 337] width 99 height 26
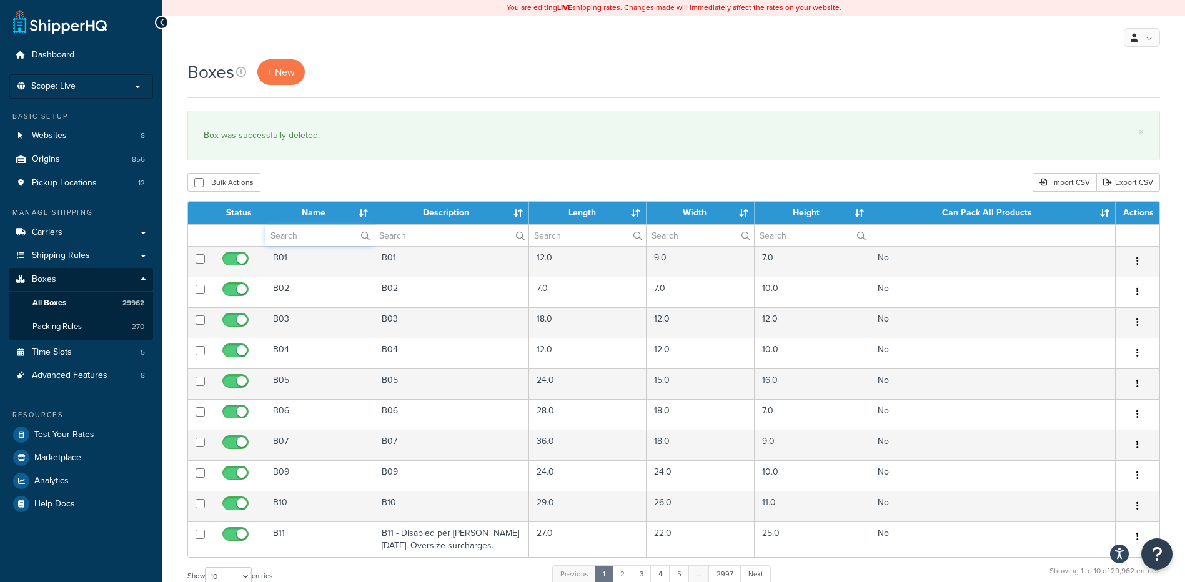
click at [329, 229] on input "text" at bounding box center [319, 235] width 108 height 21
paste input "14W150"
type input "14W150"
click at [447, 84] on div "Boxes + New" at bounding box center [673, 72] width 973 height 26
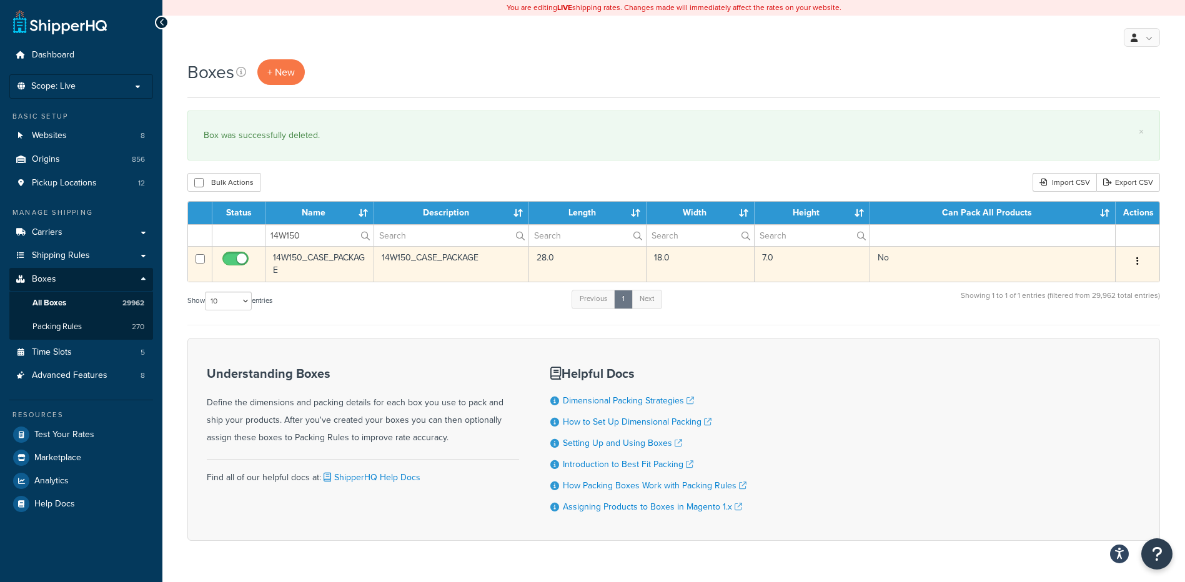
click at [1136, 259] on icon "button" at bounding box center [1137, 261] width 2 height 9
click at [1096, 337] on link "Delete" at bounding box center [1096, 337] width 99 height 26
click at [1071, 333] on link "Delete" at bounding box center [1096, 337] width 99 height 26
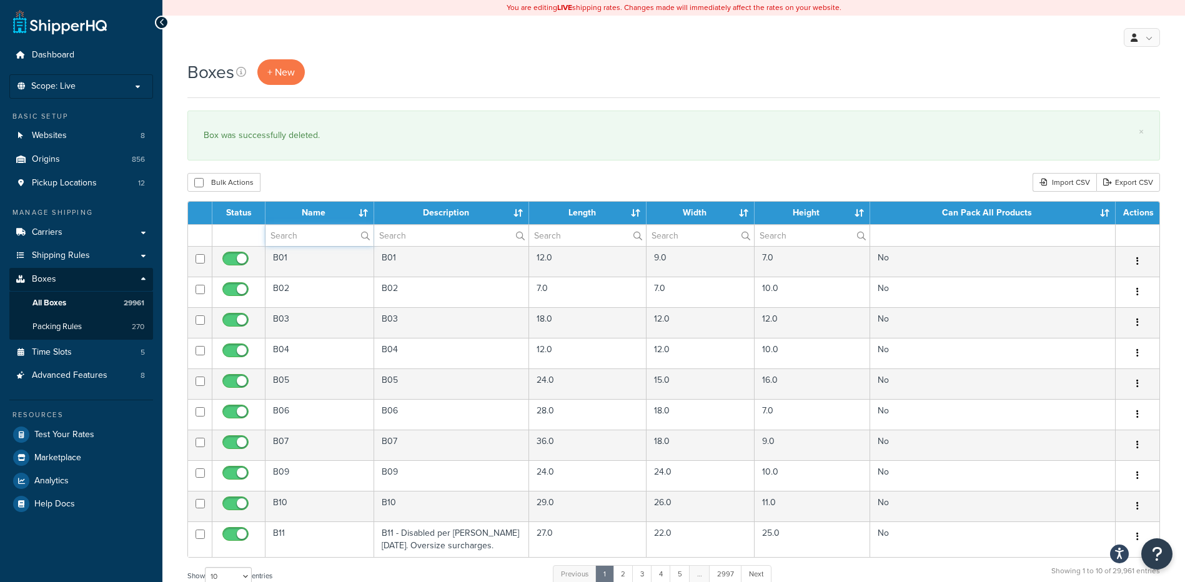
click at [315, 231] on input "text" at bounding box center [319, 235] width 108 height 21
paste input "18B419"
type input "18B419"
click at [329, 184] on div "Bulk Actions Duplicate [GEOGRAPHIC_DATA] Import CSV Export CSV" at bounding box center [673, 182] width 973 height 19
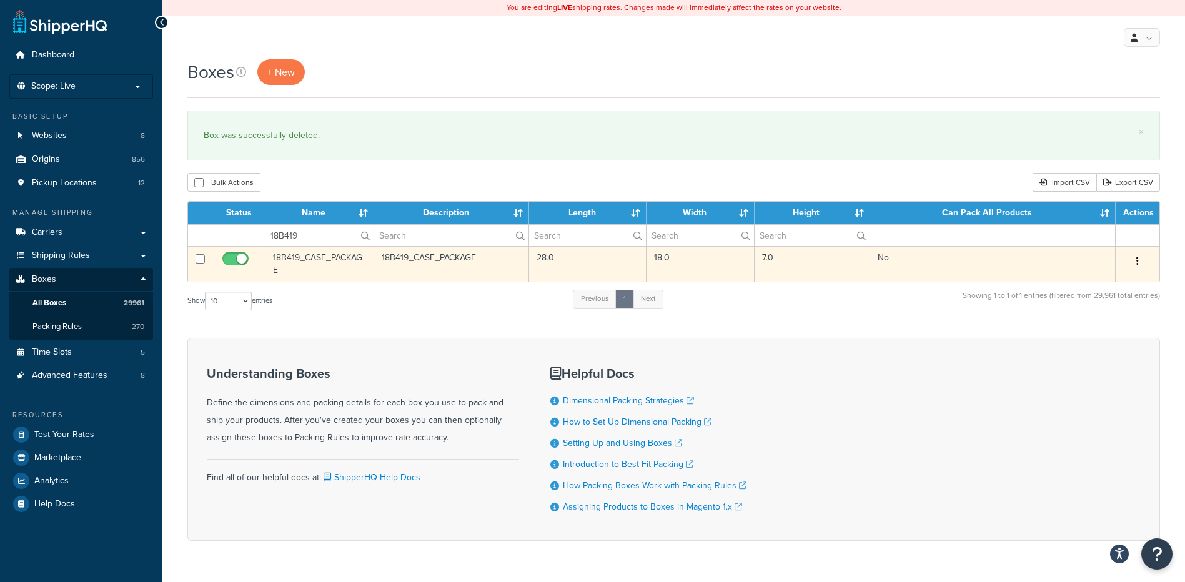
click at [1138, 257] on icon "button" at bounding box center [1137, 261] width 2 height 9
click at [1091, 331] on link "Delete" at bounding box center [1096, 337] width 99 height 26
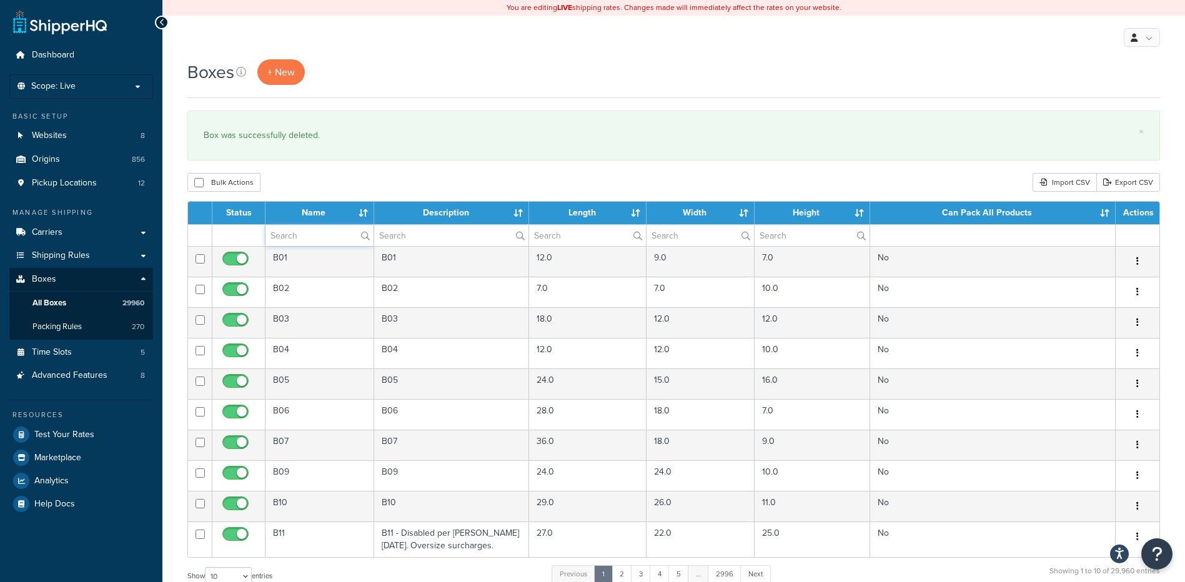
click at [310, 240] on input "text" at bounding box center [319, 235] width 108 height 21
paste input "18B819"
type input "18B819"
click at [364, 62] on div "Boxes + New" at bounding box center [673, 72] width 973 height 26
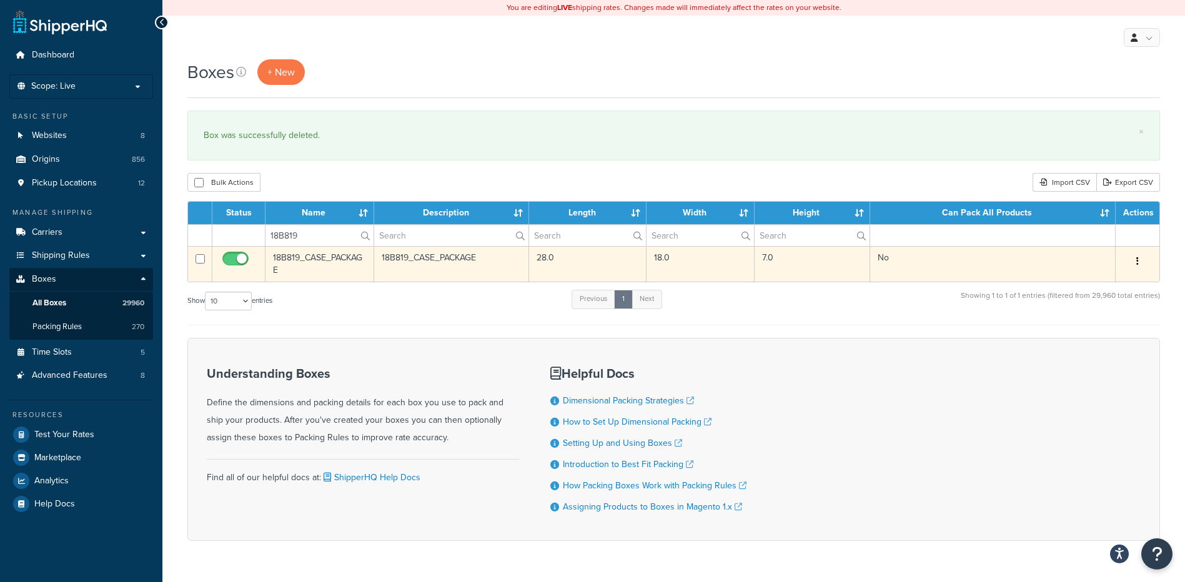
click at [1134, 265] on button "button" at bounding box center [1137, 262] width 17 height 20
click at [1090, 340] on link "Delete" at bounding box center [1096, 337] width 99 height 26
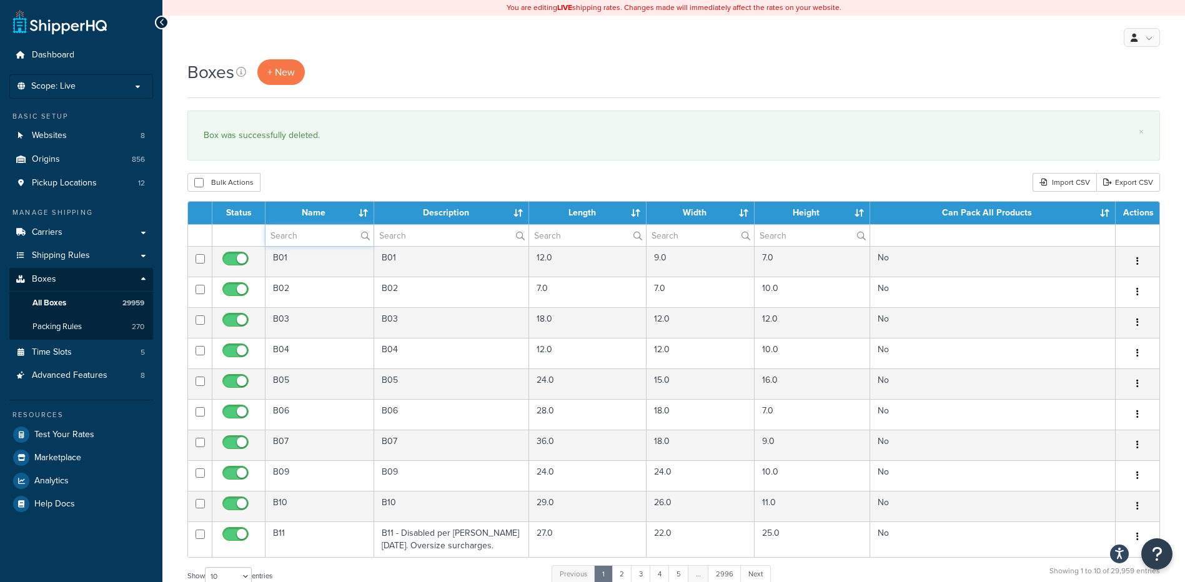
click at [277, 240] on input "text" at bounding box center [319, 235] width 108 height 21
paste input "18BEGR"
type input "18BEGR"
click at [299, 184] on div "Bulk Actions Duplicate [GEOGRAPHIC_DATA] Import CSV Export CSV" at bounding box center [673, 182] width 973 height 19
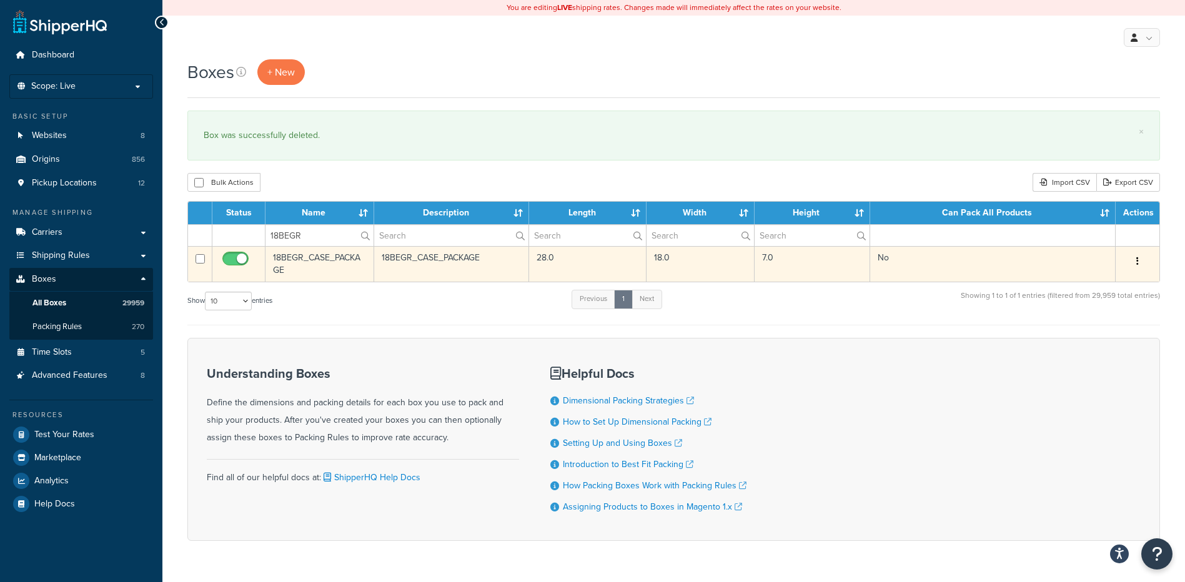
click at [1142, 262] on button "button" at bounding box center [1137, 262] width 17 height 20
click at [1068, 344] on link "Delete" at bounding box center [1096, 337] width 99 height 26
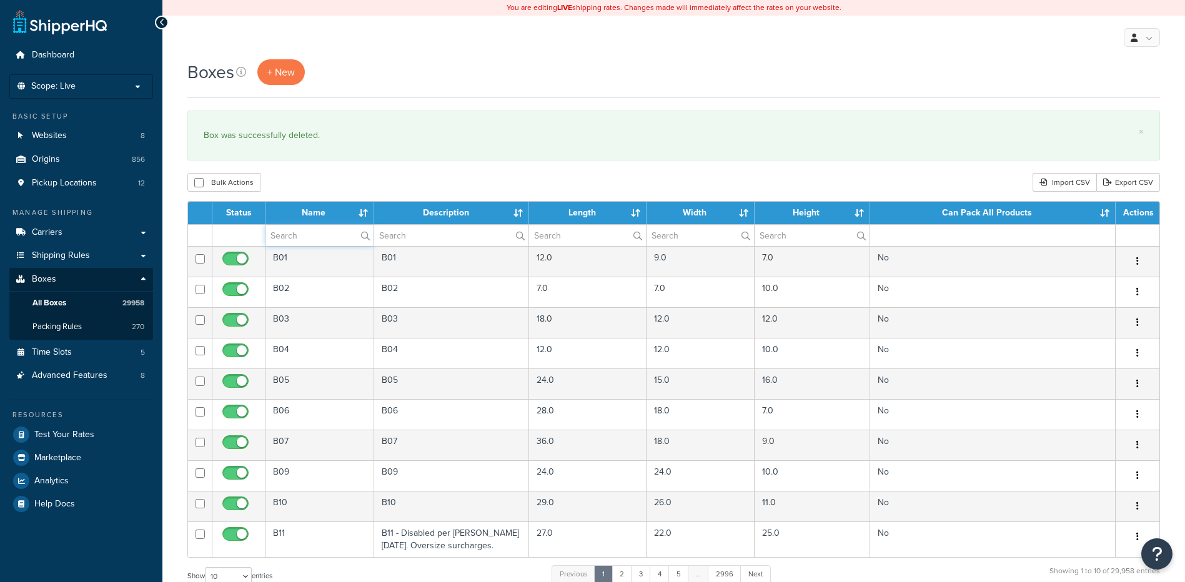
click at [300, 236] on input "text" at bounding box center [319, 235] width 108 height 21
paste input "18W125"
type input "18W125"
click at [311, 176] on div "Bulk Actions Duplicate [GEOGRAPHIC_DATA] Import CSV Export CSV" at bounding box center [673, 182] width 973 height 19
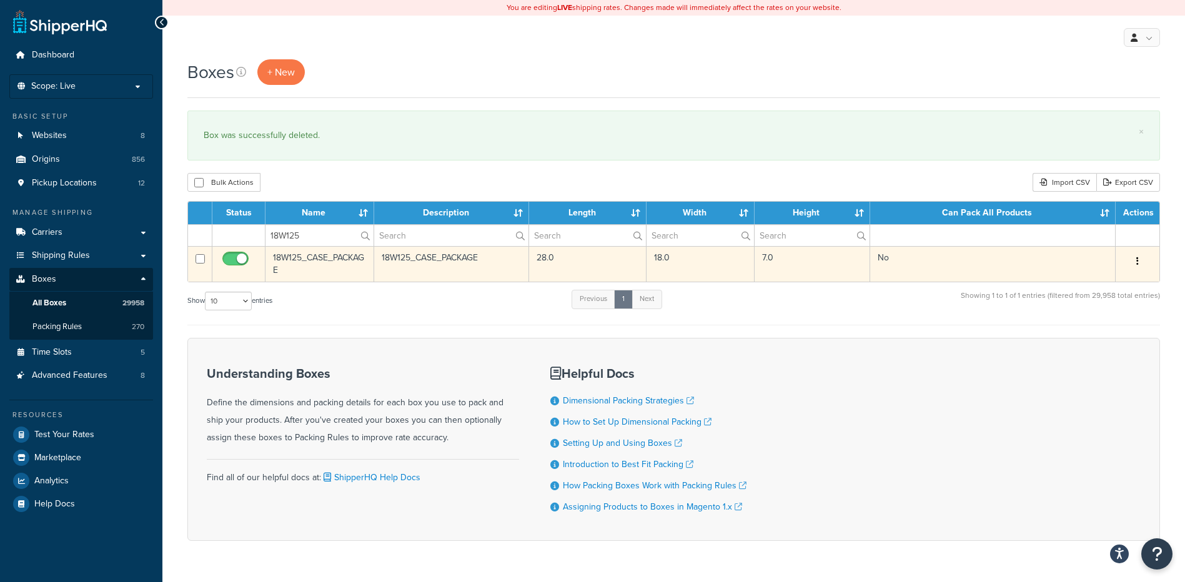
click at [1134, 264] on button "button" at bounding box center [1137, 262] width 17 height 20
click at [1084, 337] on link "Delete" at bounding box center [1096, 337] width 99 height 26
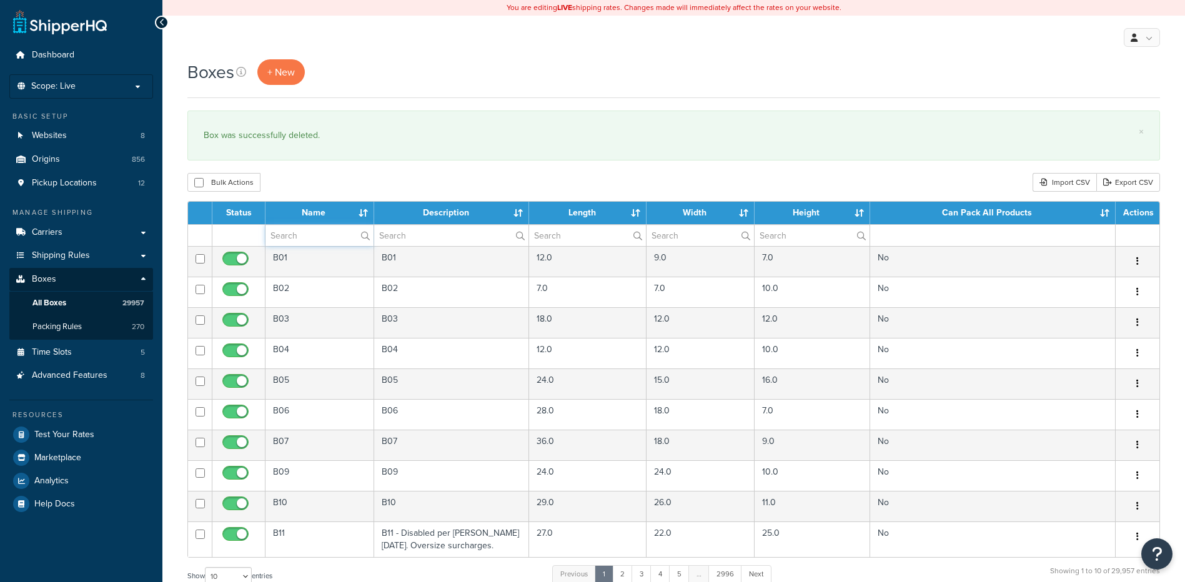
click at [302, 238] on input "text" at bounding box center [319, 235] width 108 height 21
paste input "18W703"
type input "18W703"
click at [312, 177] on div "Bulk Actions Duplicate [GEOGRAPHIC_DATA] Import CSV Export CSV" at bounding box center [673, 182] width 973 height 19
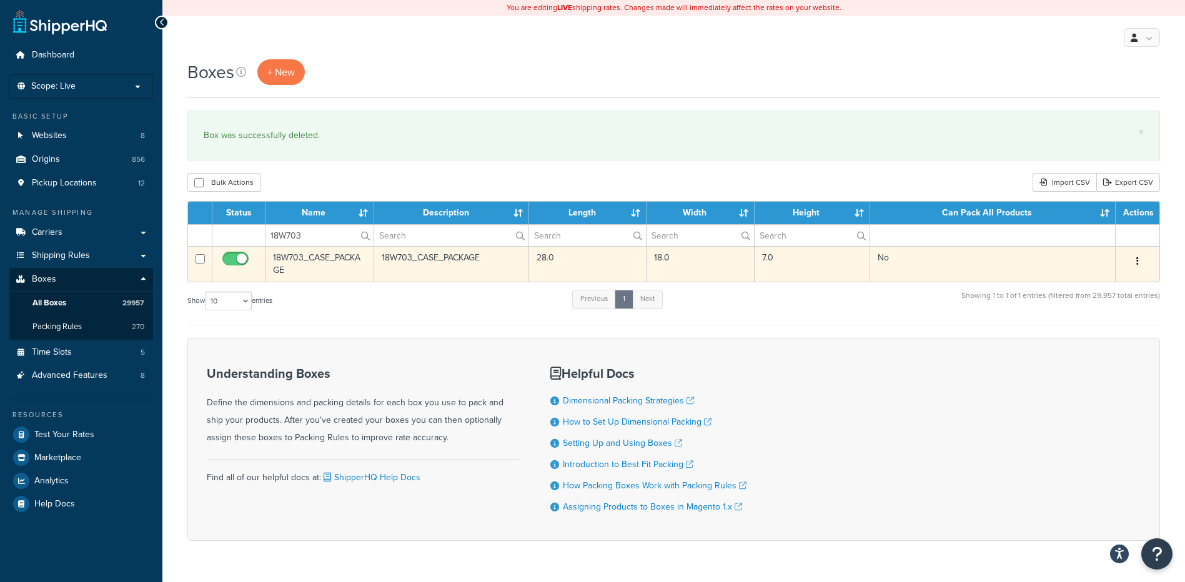
click at [1137, 260] on icon "button" at bounding box center [1137, 261] width 2 height 9
click at [1059, 332] on icon at bounding box center [1057, 336] width 7 height 9
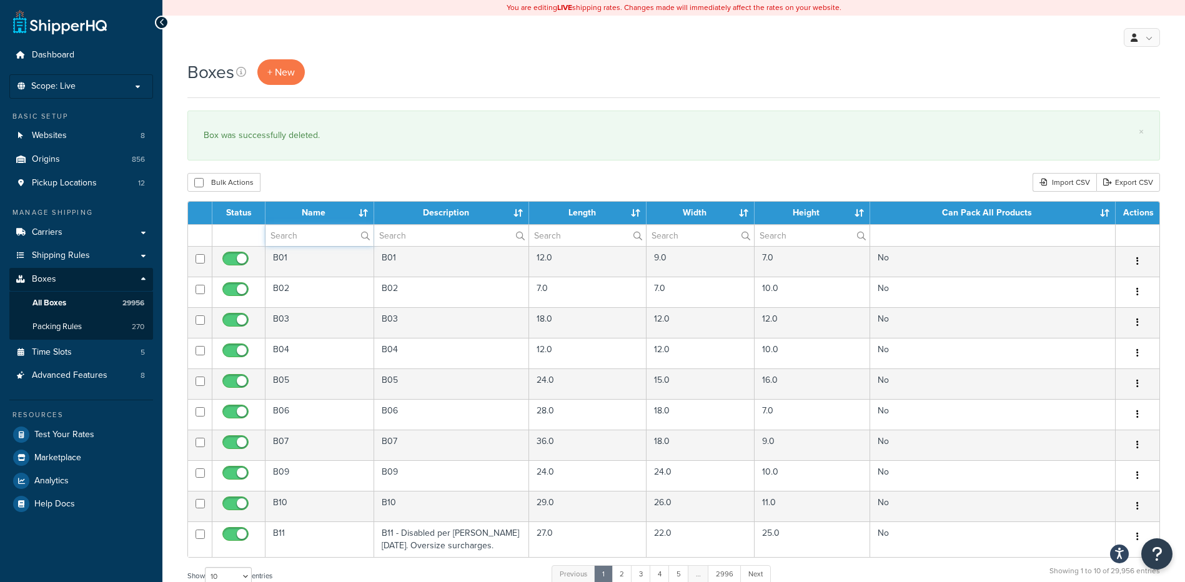
click at [305, 237] on input "text" at bounding box center [319, 235] width 108 height 21
paste input "18W715"
type input "18W715"
click at [314, 171] on div "Boxes + New × Box was successfully deleted. Bulk Actions Duplicate Delete Impor…" at bounding box center [673, 459] width 1023 height 801
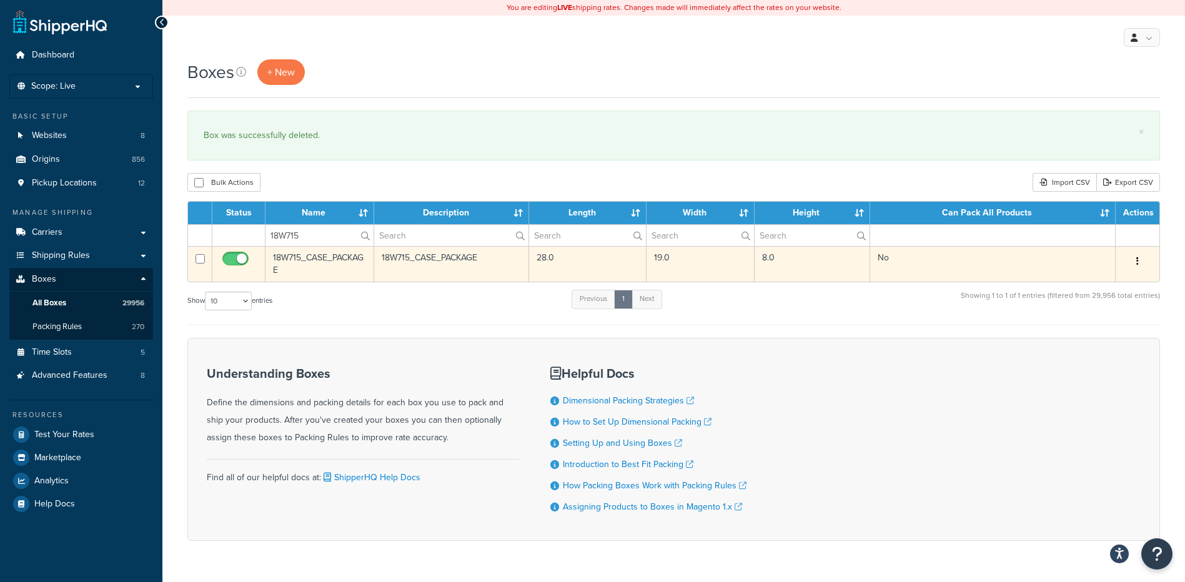
click at [1138, 260] on icon "button" at bounding box center [1137, 261] width 2 height 9
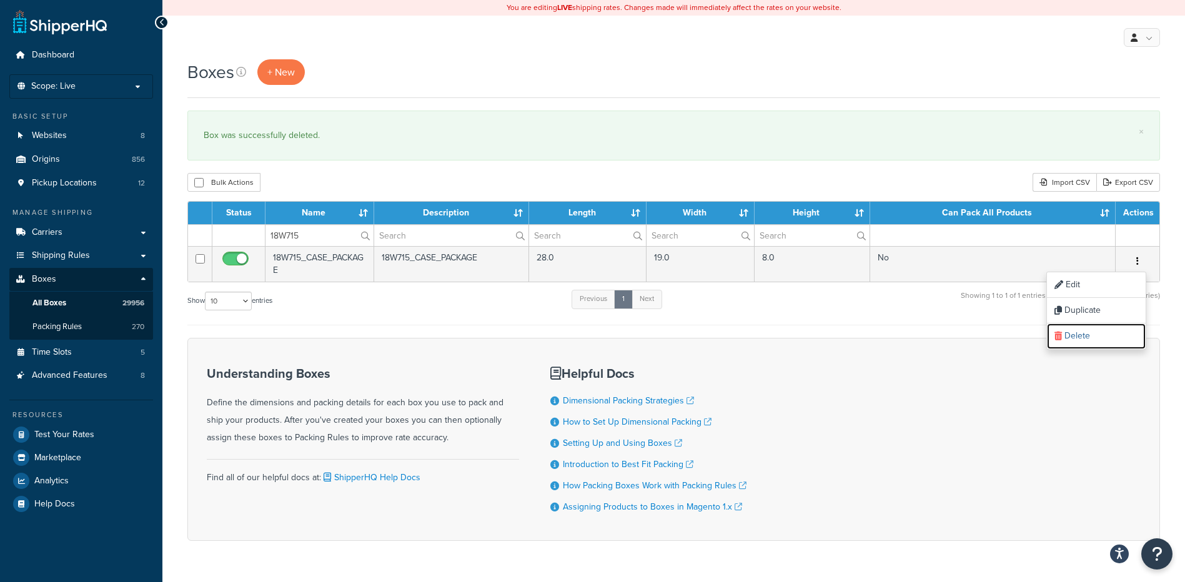
click at [1090, 337] on link "Delete" at bounding box center [1096, 337] width 99 height 26
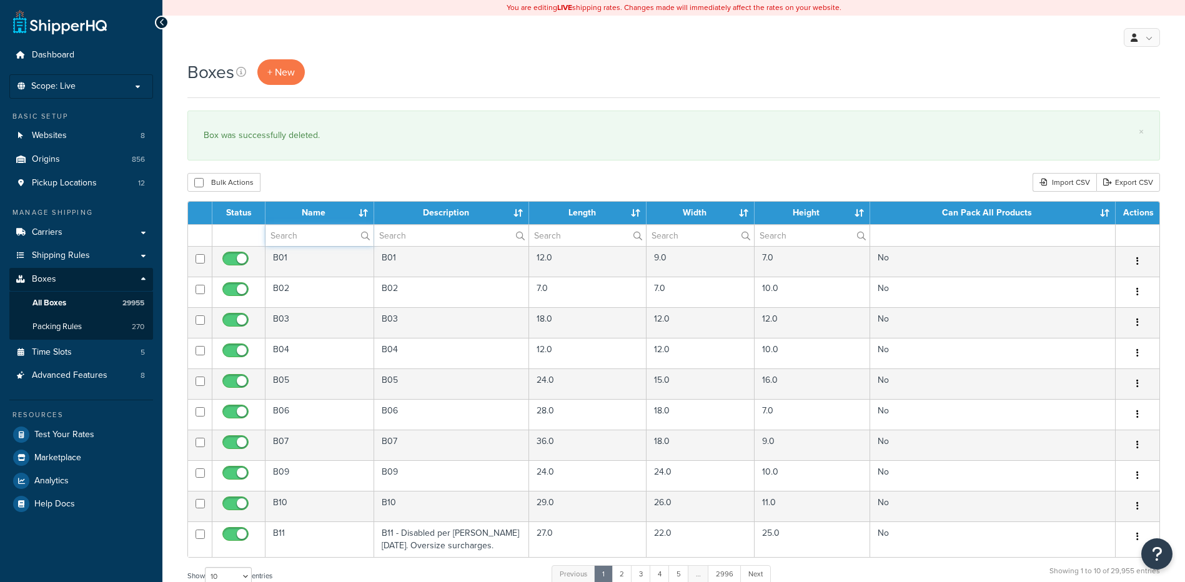
click at [299, 236] on input "text" at bounding box center [319, 235] width 108 height 21
paste input "18W811"
type input "18W811"
click at [319, 194] on div "Boxes + New × Box was successfully deleted. Bulk Actions Duplicate [GEOGRAPHIC_…" at bounding box center [673, 459] width 1023 height 801
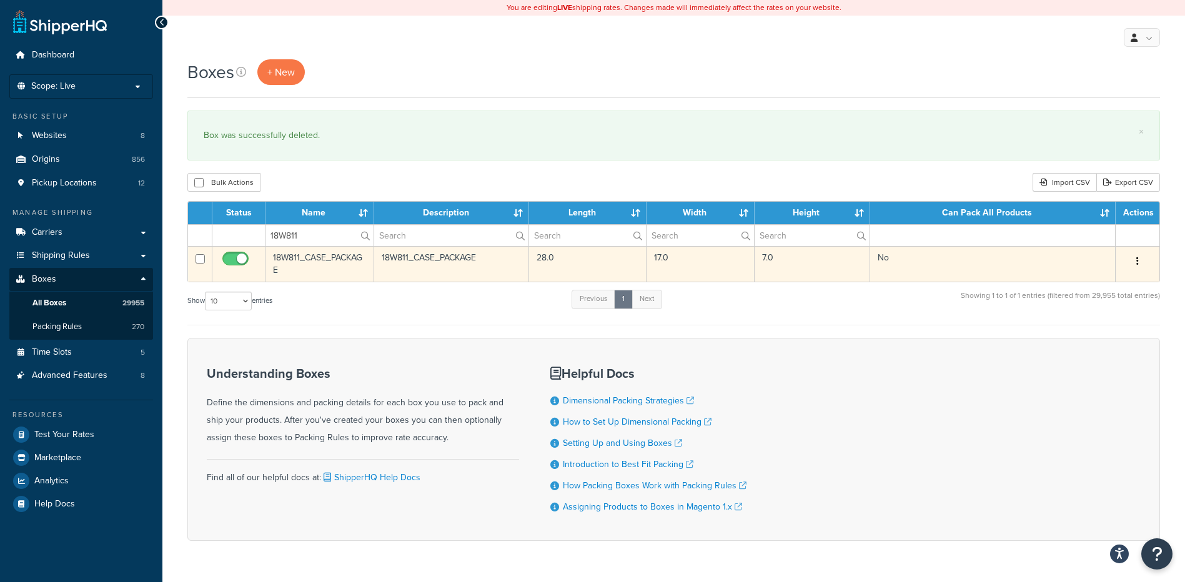
click at [1139, 259] on button "button" at bounding box center [1137, 262] width 17 height 20
click at [1084, 334] on link "Delete" at bounding box center [1096, 337] width 99 height 26
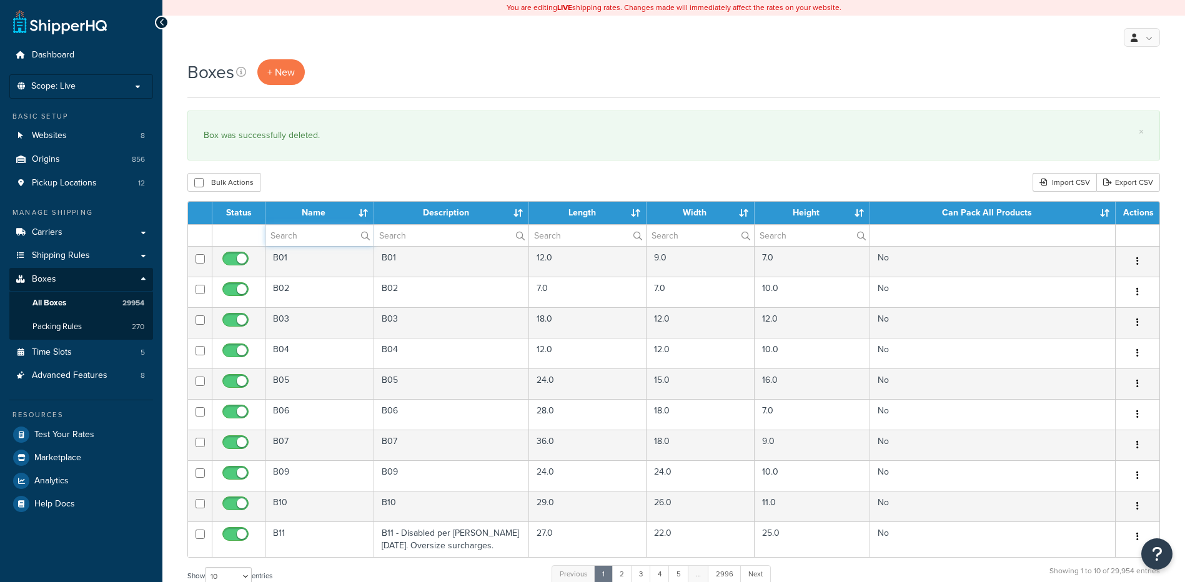
click at [299, 231] on input "text" at bounding box center [319, 235] width 108 height 21
paste input "18W85K"
type input "18W85K"
click at [334, 180] on div "Bulk Actions Duplicate [GEOGRAPHIC_DATA] Import CSV Export CSV" at bounding box center [673, 182] width 973 height 19
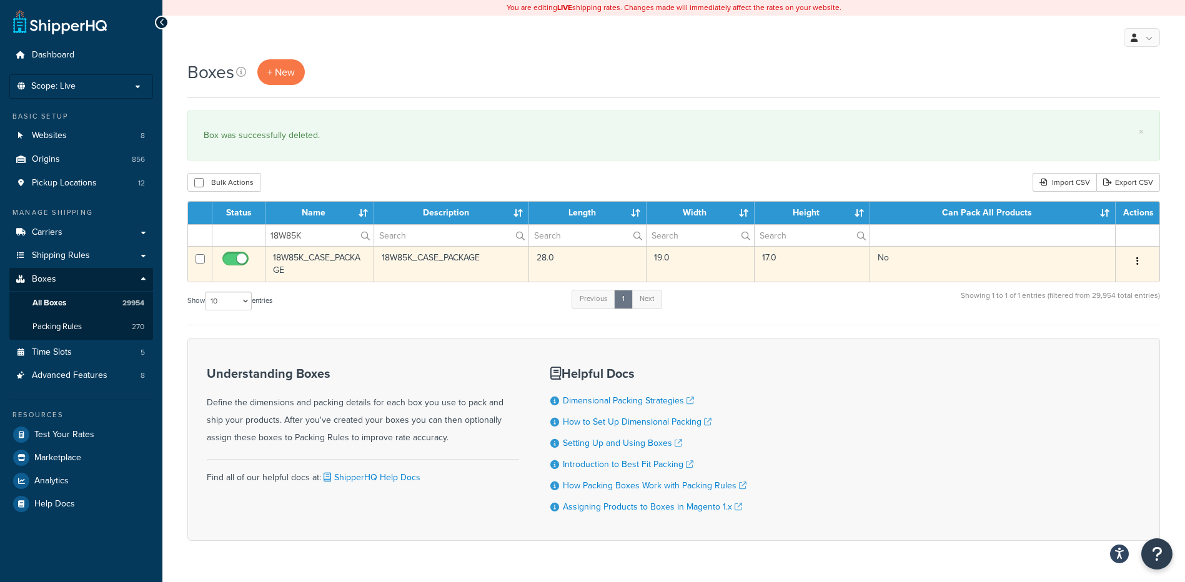
click at [1133, 262] on button "button" at bounding box center [1137, 262] width 17 height 20
click at [1073, 337] on link "Delete" at bounding box center [1096, 337] width 99 height 26
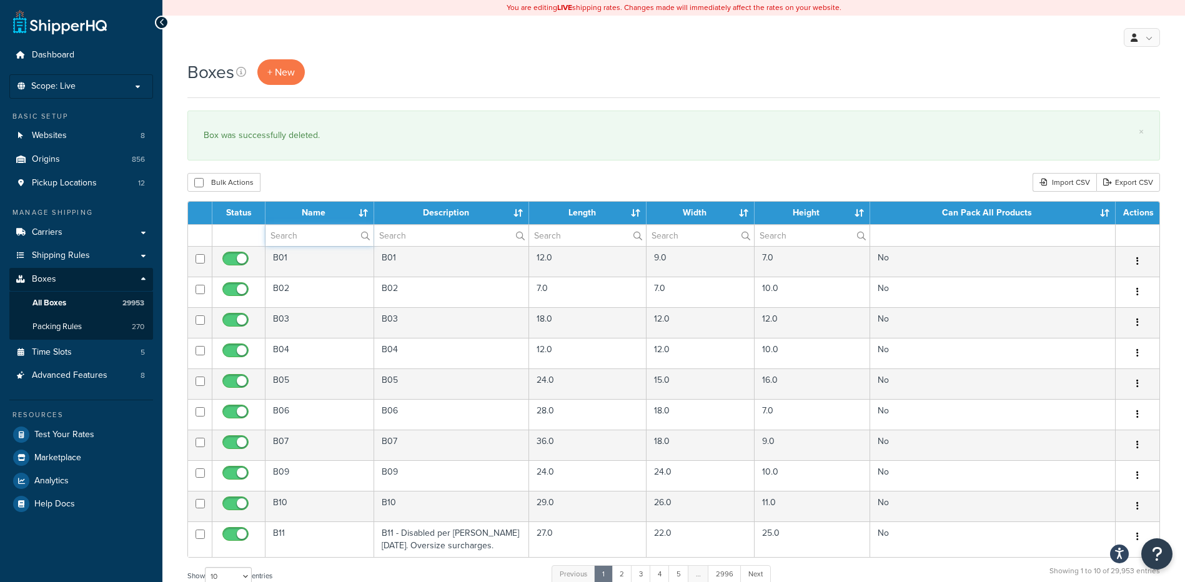
click at [320, 239] on input "text" at bounding box center [319, 235] width 108 height 21
paste input "18WEGR"
type input "18WEGR"
click at [342, 182] on div "Bulk Actions Duplicate [GEOGRAPHIC_DATA] Import CSV Export CSV" at bounding box center [673, 182] width 973 height 19
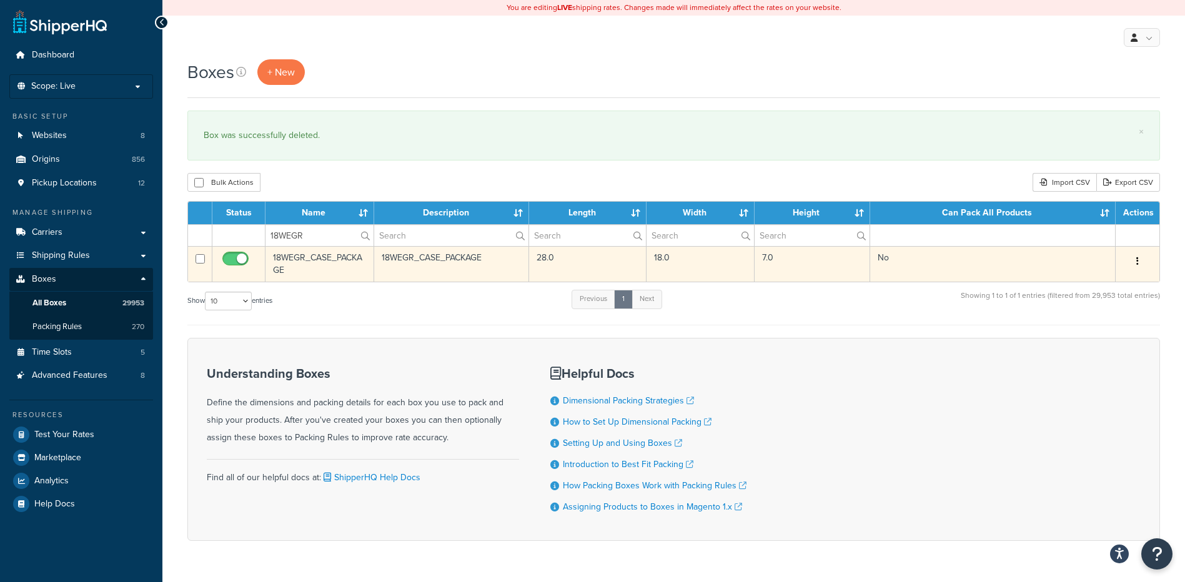
click at [1138, 262] on icon "button" at bounding box center [1137, 261] width 2 height 9
click at [1068, 333] on link "Delete" at bounding box center [1096, 337] width 99 height 26
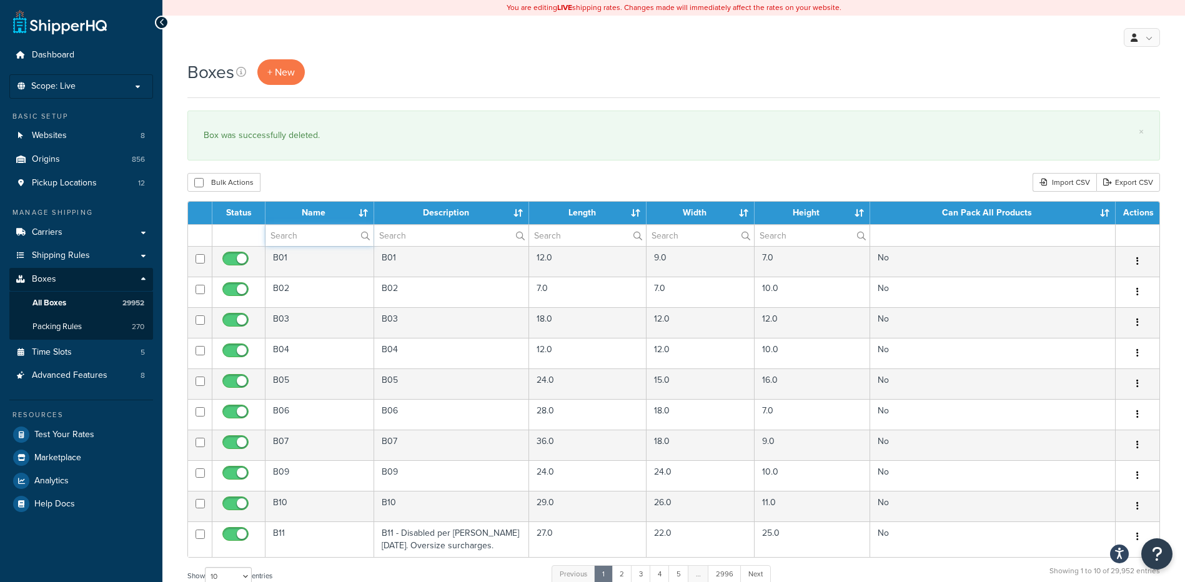
click at [305, 231] on input "text" at bounding box center [319, 235] width 108 height 21
paste input "19TN54"
type input "19TN54"
click at [340, 181] on div "Bulk Actions Duplicate [GEOGRAPHIC_DATA] Import CSV Export CSV" at bounding box center [673, 182] width 973 height 19
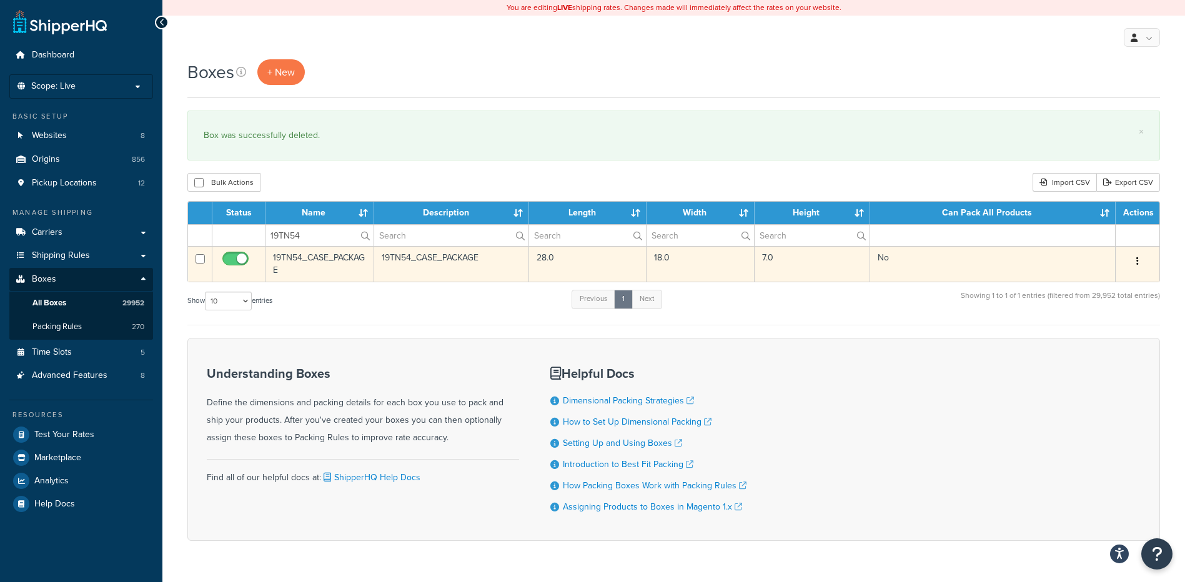
click at [1131, 254] on button "button" at bounding box center [1137, 262] width 17 height 20
click at [1086, 336] on link "Delete" at bounding box center [1096, 337] width 99 height 26
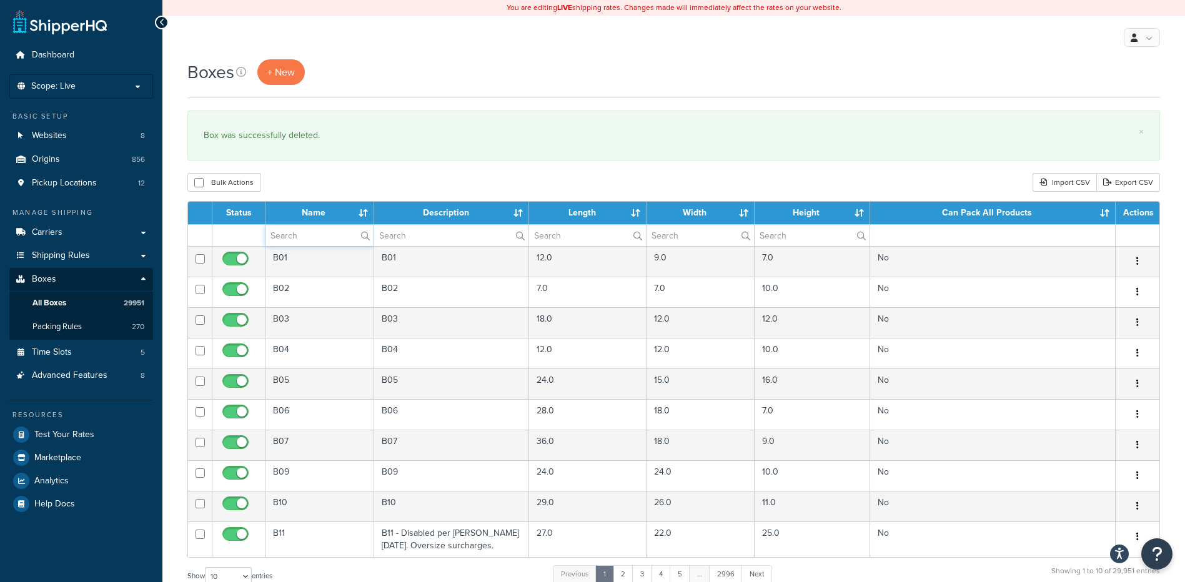
click at [324, 239] on input "text" at bounding box center [319, 235] width 108 height 21
paste input "22WCSP"
type input "22WCSP"
click at [336, 182] on div "Bulk Actions Duplicate [GEOGRAPHIC_DATA] Import CSV Export CSV" at bounding box center [673, 182] width 973 height 19
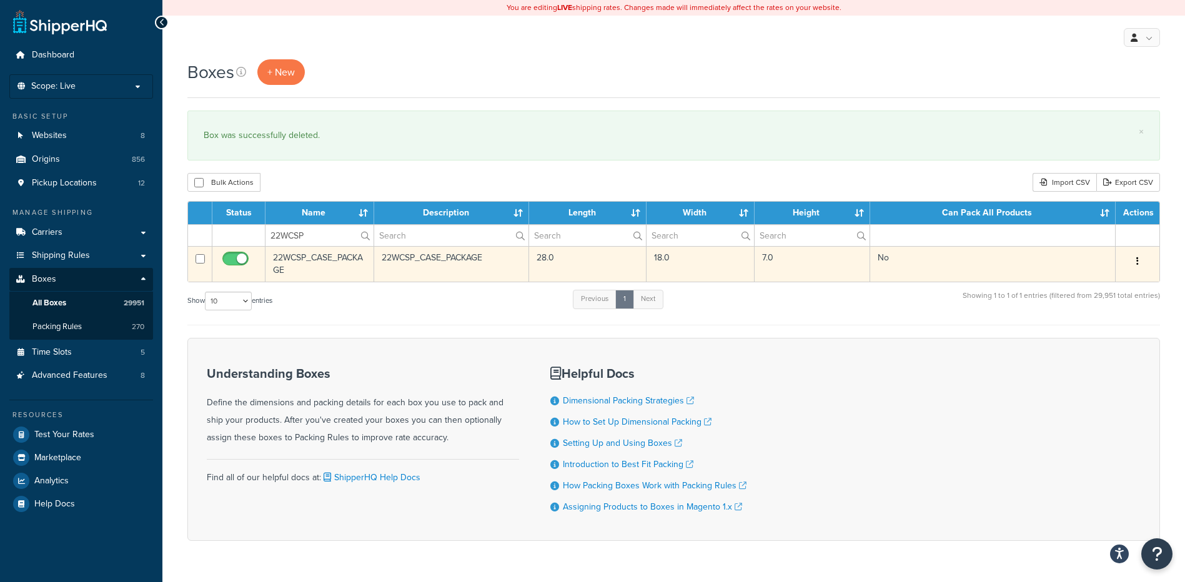
click at [1141, 262] on button "button" at bounding box center [1137, 262] width 17 height 20
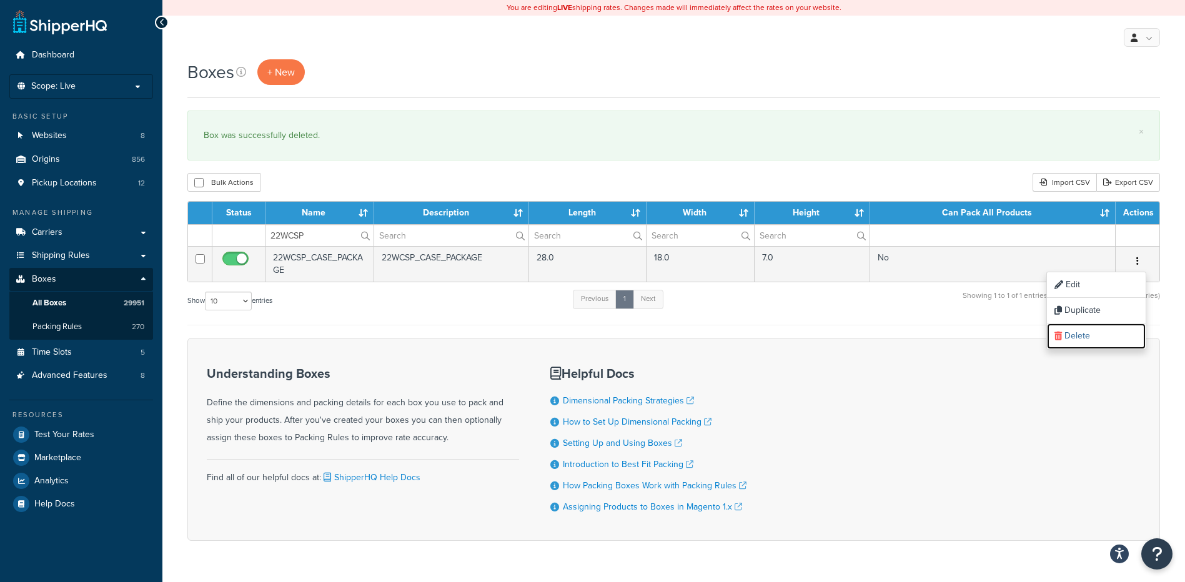
click at [1107, 339] on link "Delete" at bounding box center [1096, 337] width 99 height 26
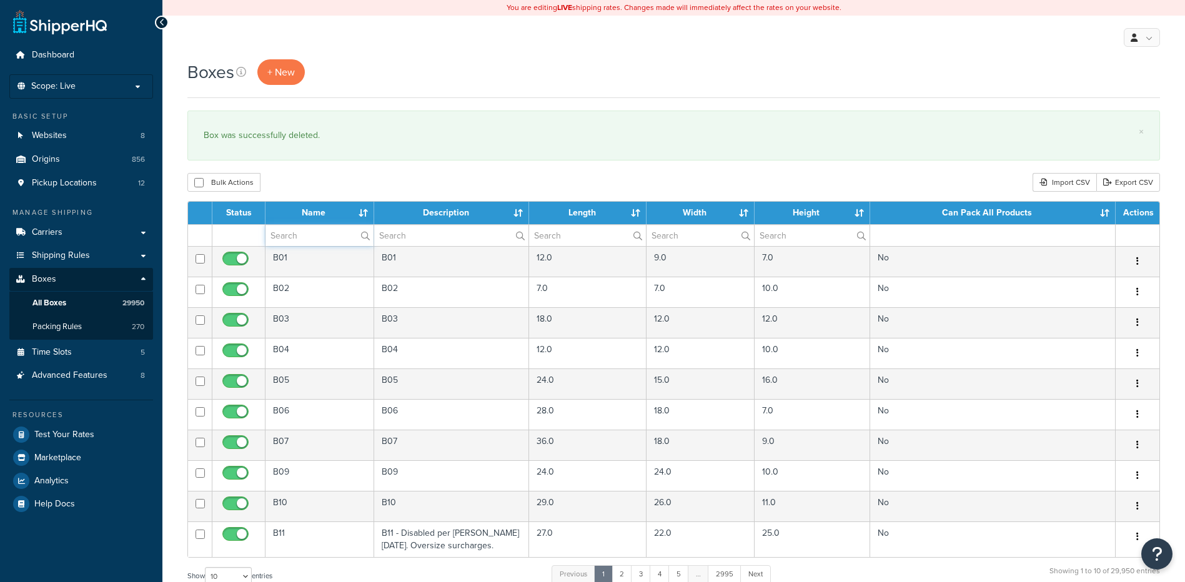
click at [289, 234] on input "text" at bounding box center [319, 235] width 108 height 21
paste input "22WCSS"
type input "22WCSS"
click at [315, 182] on div "Bulk Actions Duplicate [GEOGRAPHIC_DATA] Import CSV Export CSV" at bounding box center [673, 182] width 973 height 19
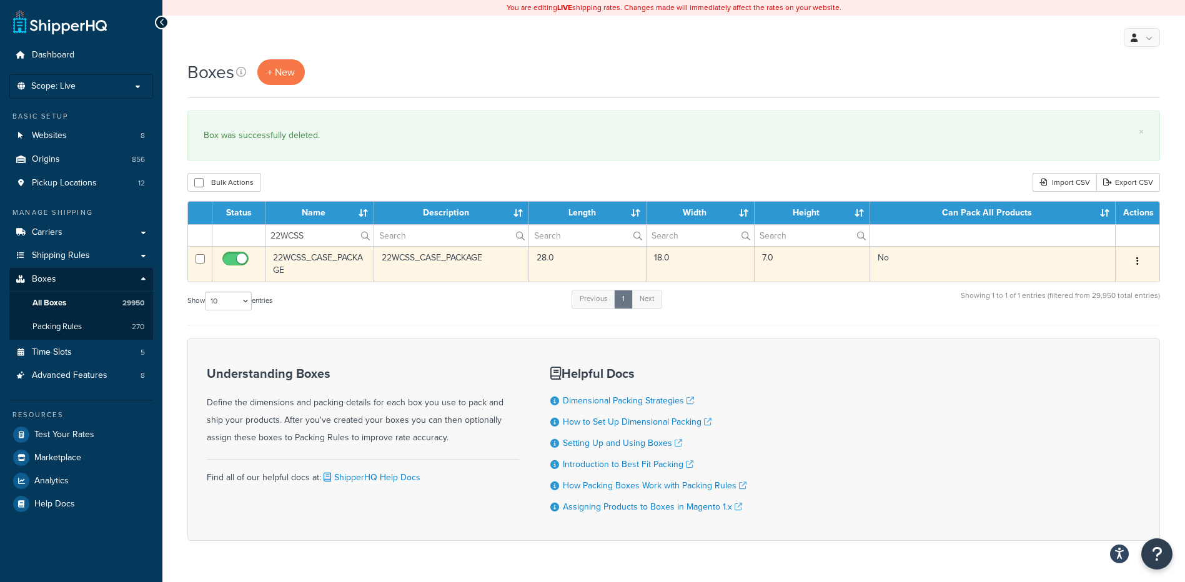
click at [1139, 265] on button "button" at bounding box center [1137, 262] width 17 height 20
click at [1102, 333] on link "Delete" at bounding box center [1096, 337] width 99 height 26
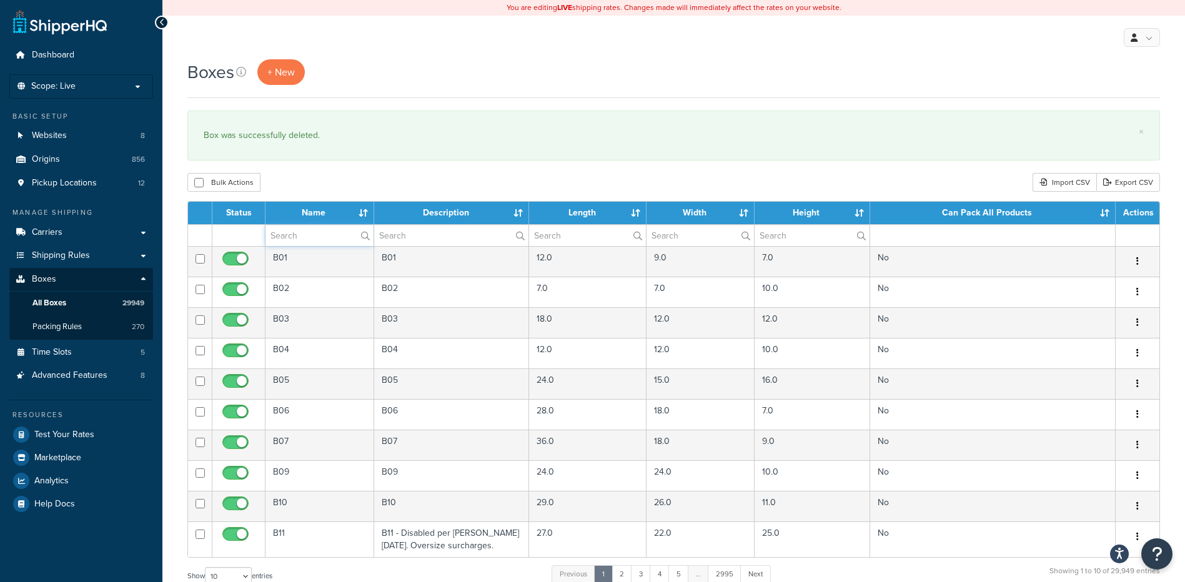
click at [303, 232] on input "text" at bounding box center [319, 235] width 108 height 21
paste input "22WMSS"
type input "22WMSS"
click at [317, 187] on div "Bulk Actions Duplicate [GEOGRAPHIC_DATA] Import CSV Export CSV" at bounding box center [673, 182] width 973 height 19
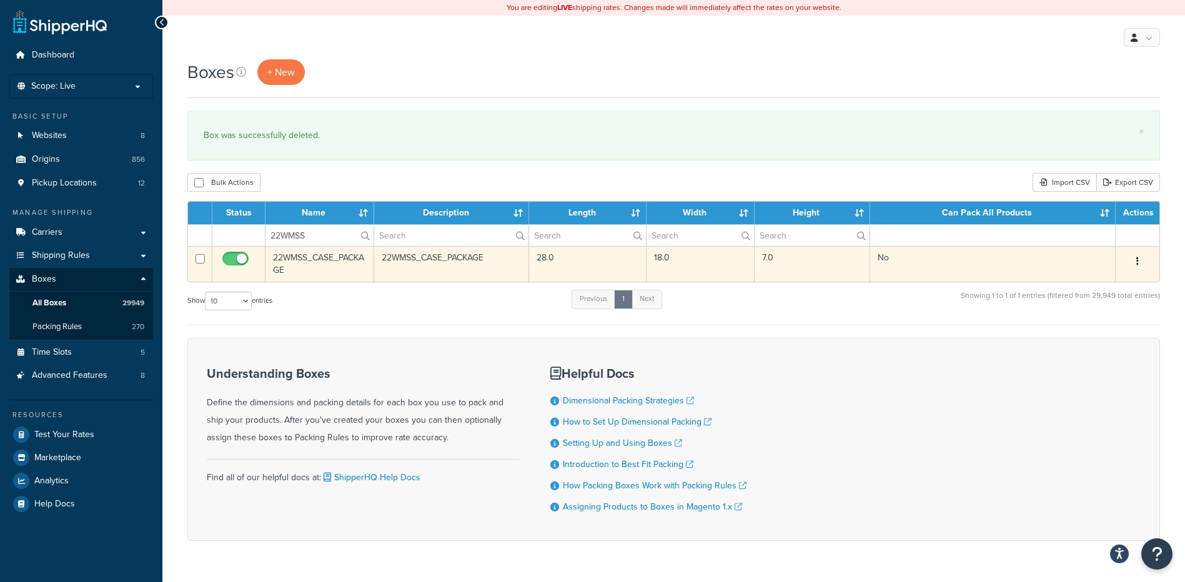
click at [1138, 257] on icon "button" at bounding box center [1137, 261] width 2 height 9
click at [1079, 332] on link "Delete" at bounding box center [1096, 337] width 99 height 26
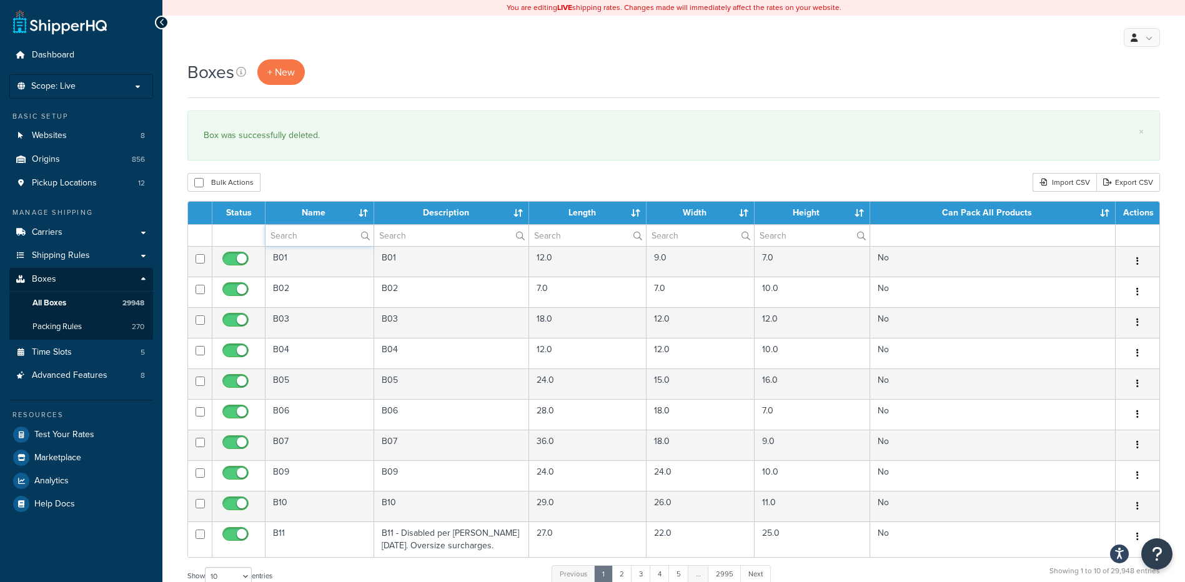
click at [279, 237] on input "text" at bounding box center [319, 235] width 108 height 21
paste input "22WZSP"
type input "22WZSP"
click at [305, 176] on div "Bulk Actions Duplicate [GEOGRAPHIC_DATA] Import CSV Export CSV" at bounding box center [673, 182] width 973 height 19
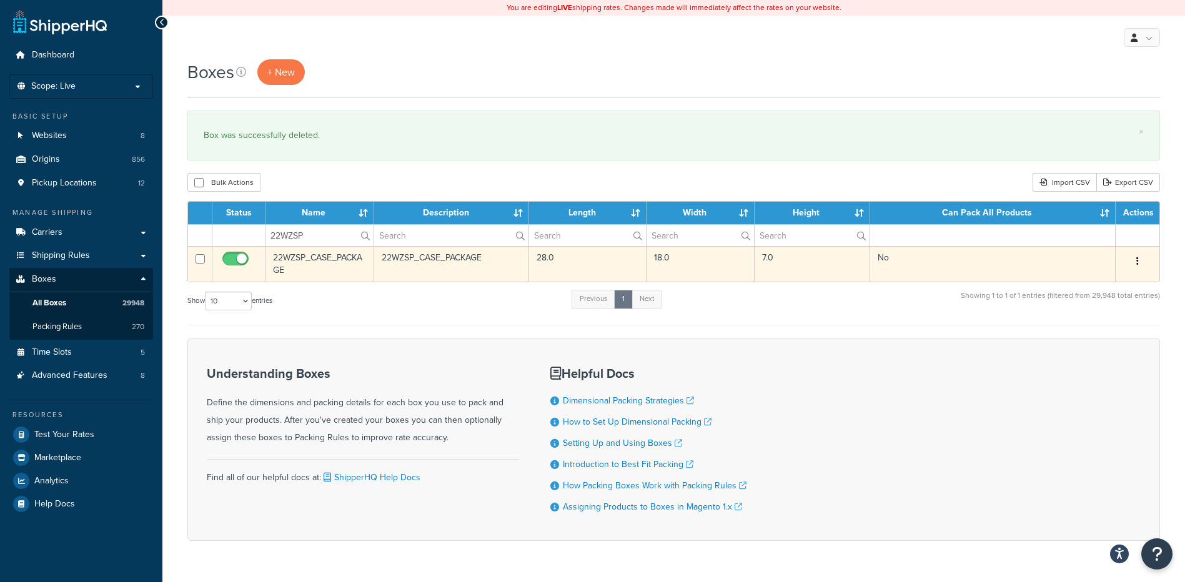
click at [1132, 262] on button "button" at bounding box center [1137, 262] width 17 height 20
click at [1076, 338] on link "Delete" at bounding box center [1096, 337] width 99 height 26
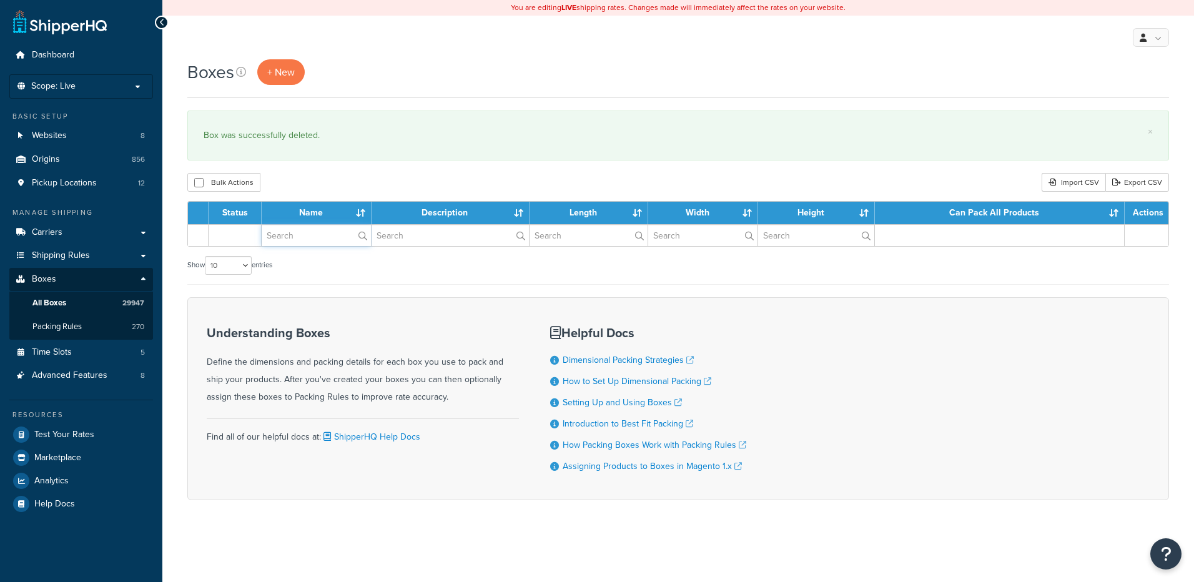
drag, startPoint x: 0, startPoint y: 0, endPoint x: 310, endPoint y: 232, distance: 386.9
click at [310, 232] on input "text" at bounding box center [316, 235] width 109 height 21
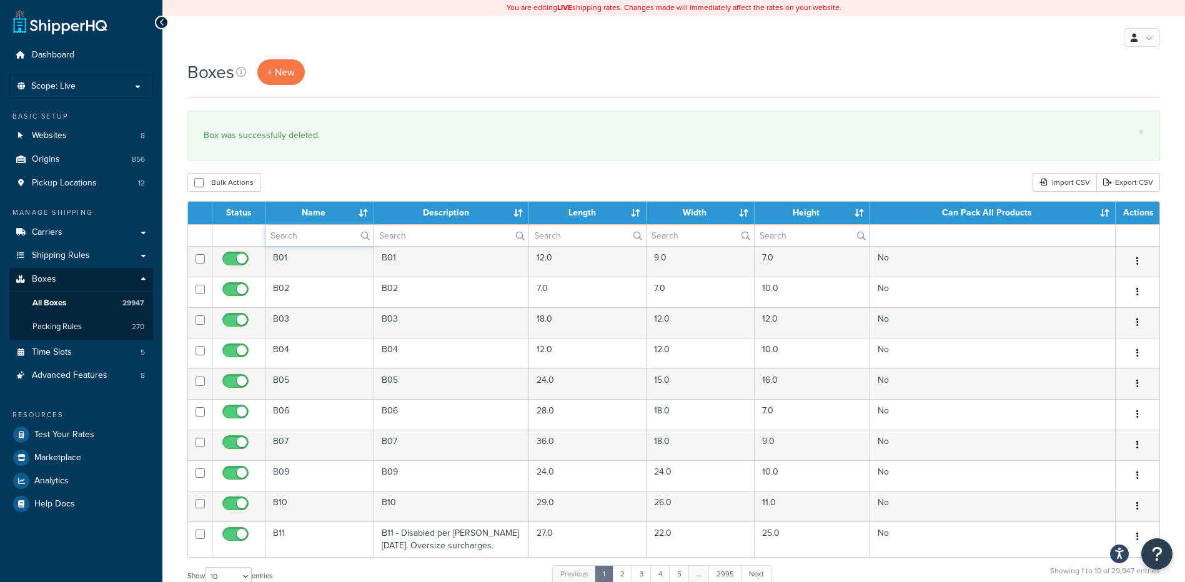
paste input "22WZTM"
type input "22WZTM"
click at [345, 174] on div "Bulk Actions Duplicate [GEOGRAPHIC_DATA] Import CSV Export CSV" at bounding box center [673, 182] width 973 height 19
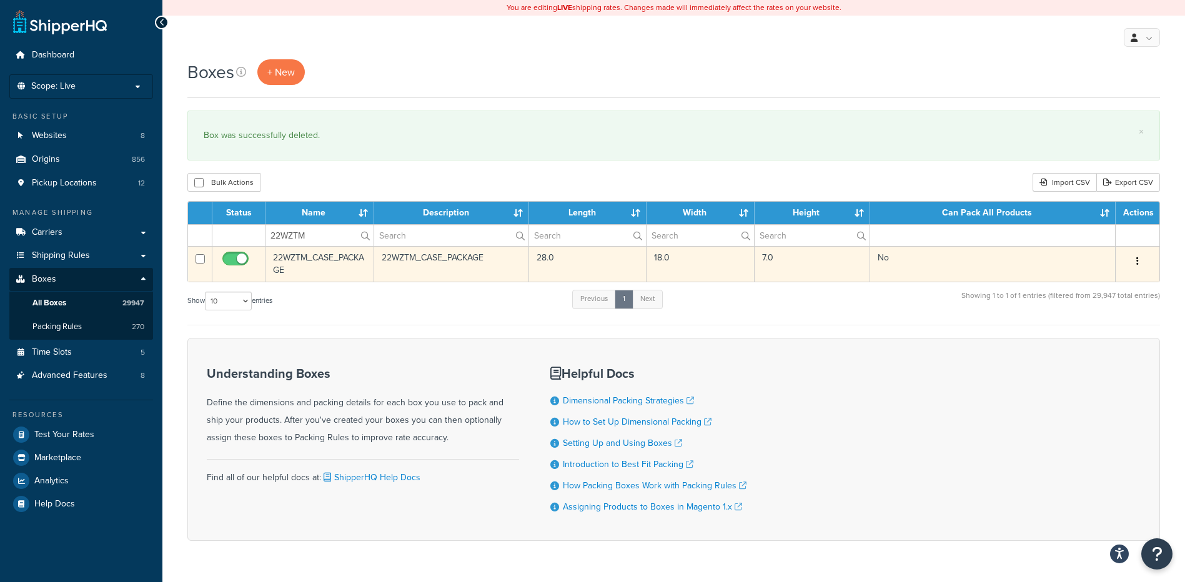
click at [1131, 259] on button "button" at bounding box center [1137, 262] width 17 height 20
click at [1090, 337] on link "Delete" at bounding box center [1096, 337] width 99 height 26
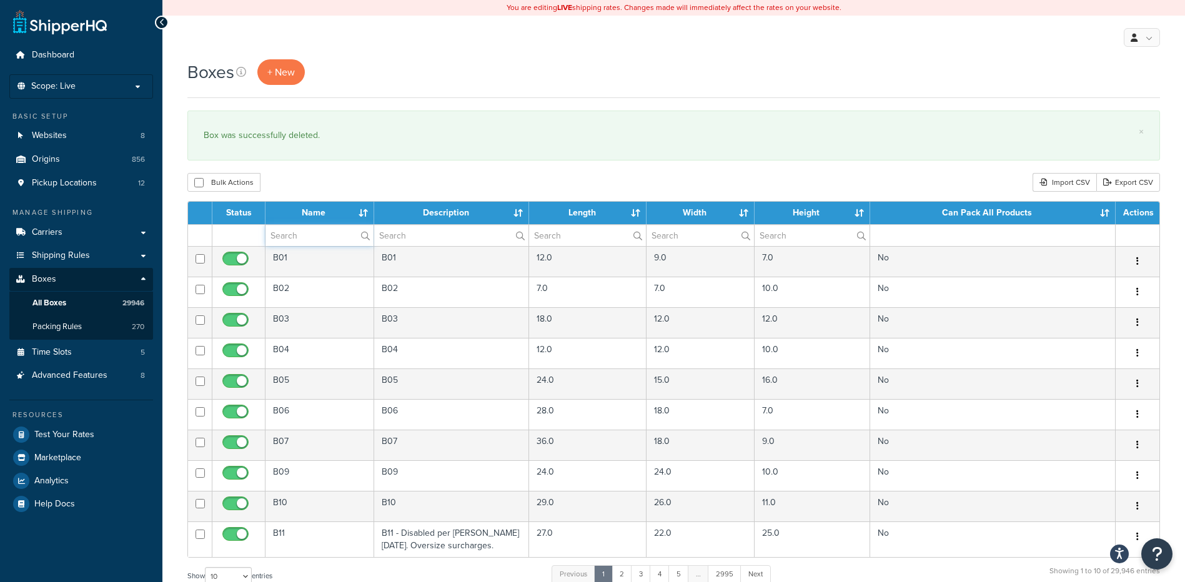
click at [313, 237] on input "text" at bounding box center [319, 235] width 108 height 21
paste input "22WZTW"
type input "22WZTW"
click at [325, 184] on div "Bulk Actions Duplicate [GEOGRAPHIC_DATA] Import CSV Export CSV" at bounding box center [673, 182] width 973 height 19
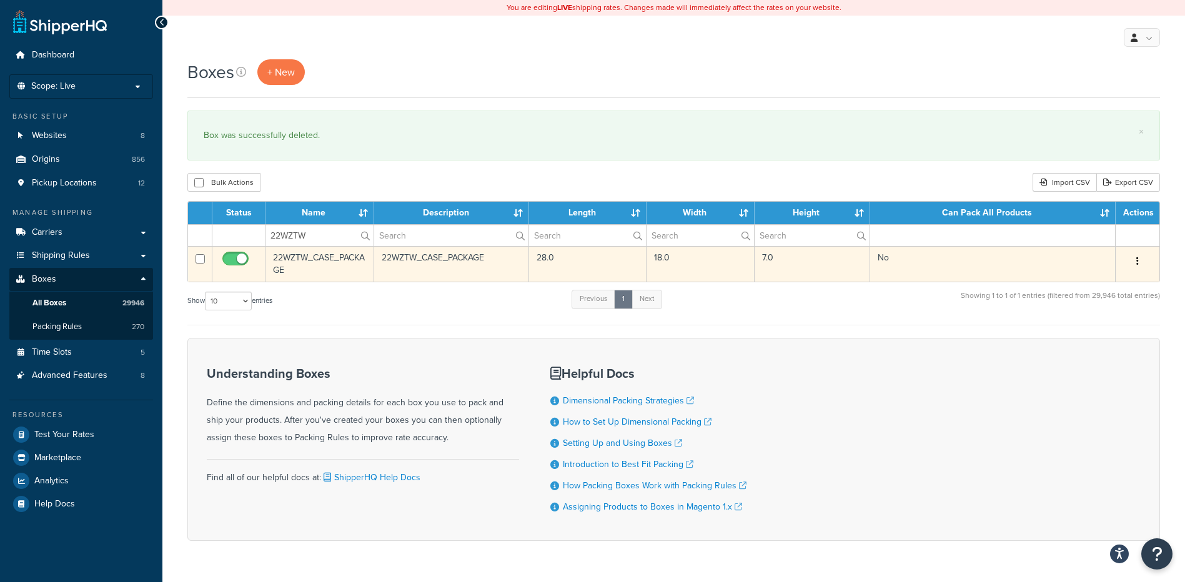
click at [1136, 263] on icon "button" at bounding box center [1137, 261] width 2 height 9
click at [1092, 340] on link "Delete" at bounding box center [1096, 337] width 99 height 26
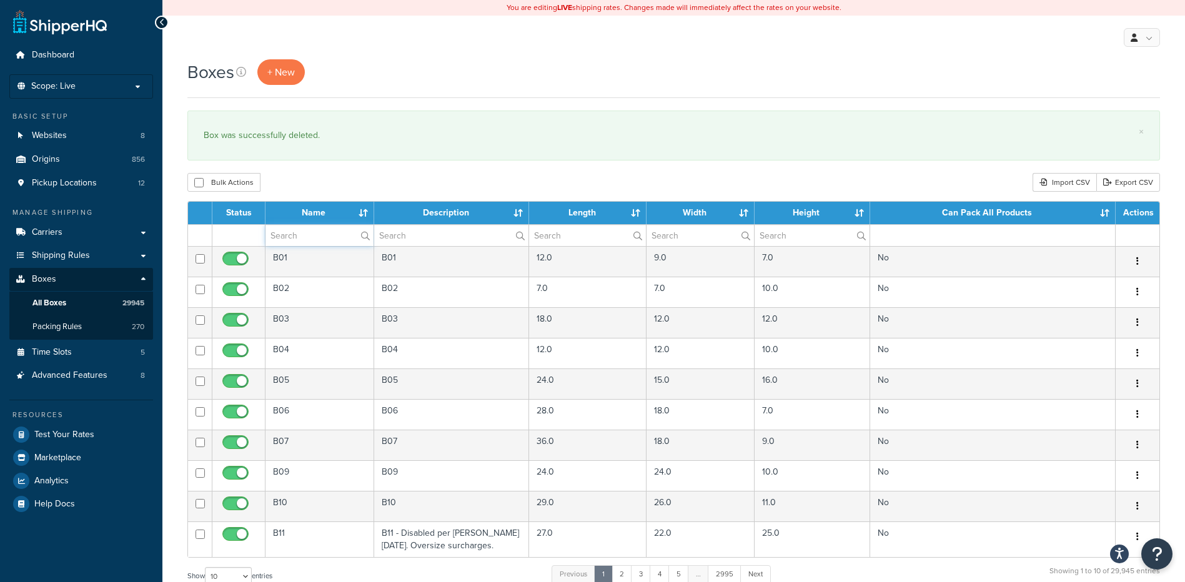
click at [304, 234] on input "text" at bounding box center [319, 235] width 108 height 21
paste input "23B330"
type input "23B330"
click at [322, 174] on div "Bulk Actions Duplicate [GEOGRAPHIC_DATA] Import CSV Export CSV" at bounding box center [673, 182] width 973 height 19
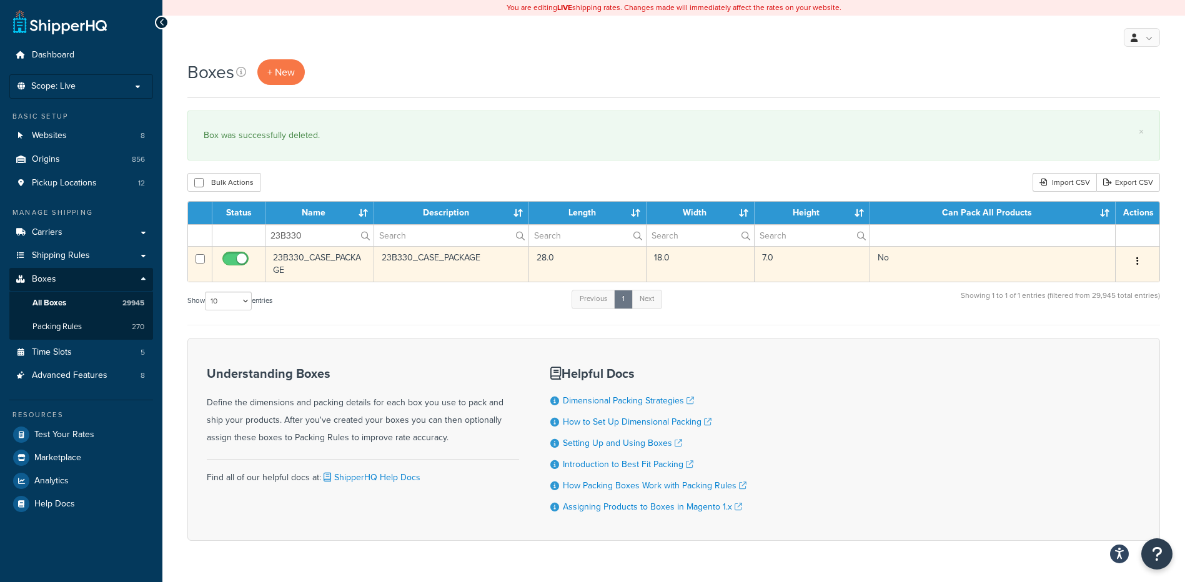
click at [1142, 265] on button "button" at bounding box center [1137, 262] width 17 height 20
click at [1080, 332] on link "Delete" at bounding box center [1096, 337] width 99 height 26
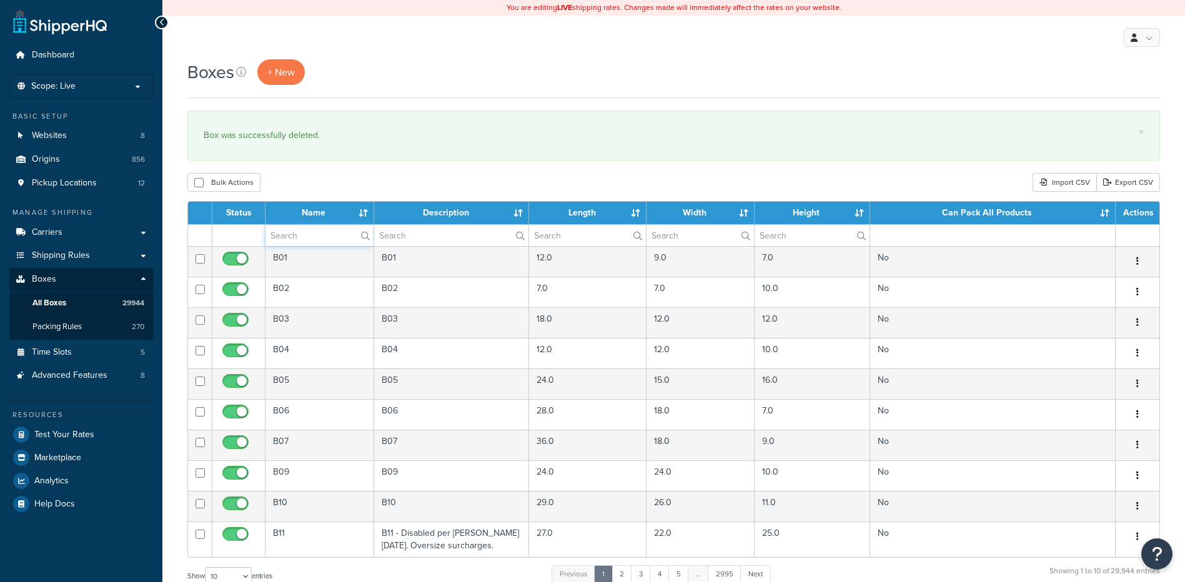
click at [315, 237] on input "text" at bounding box center [319, 235] width 108 height 21
paste input "23B338"
type input "23B338"
click at [345, 179] on div "Bulk Actions Duplicate [GEOGRAPHIC_DATA] Import CSV Export CSV" at bounding box center [673, 182] width 973 height 19
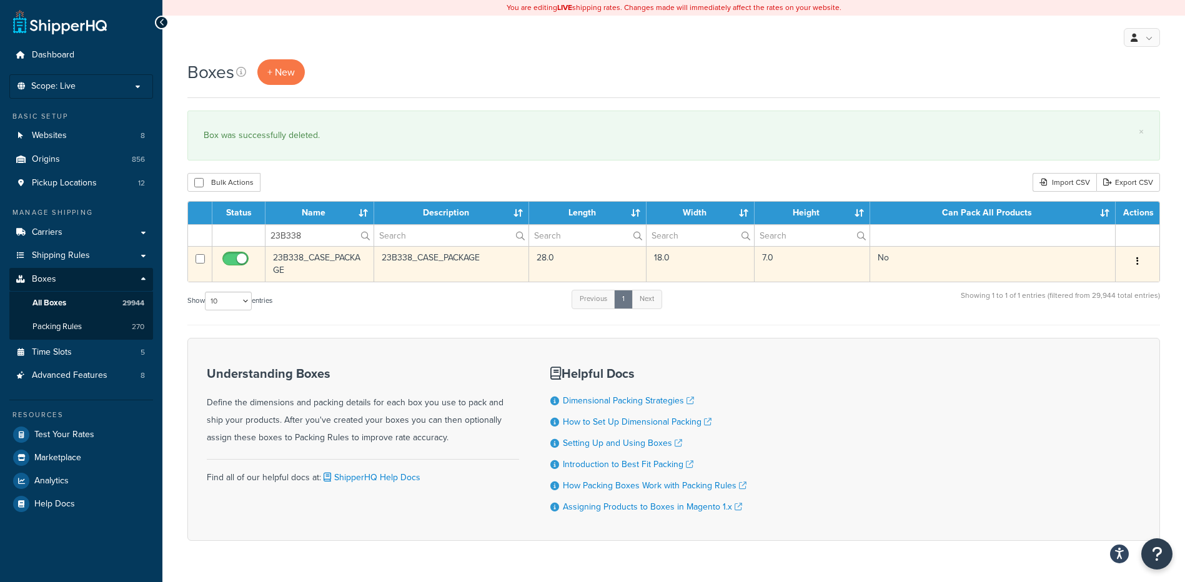
click at [1141, 259] on button "button" at bounding box center [1137, 262] width 17 height 20
click at [1096, 335] on link "Delete" at bounding box center [1096, 337] width 99 height 26
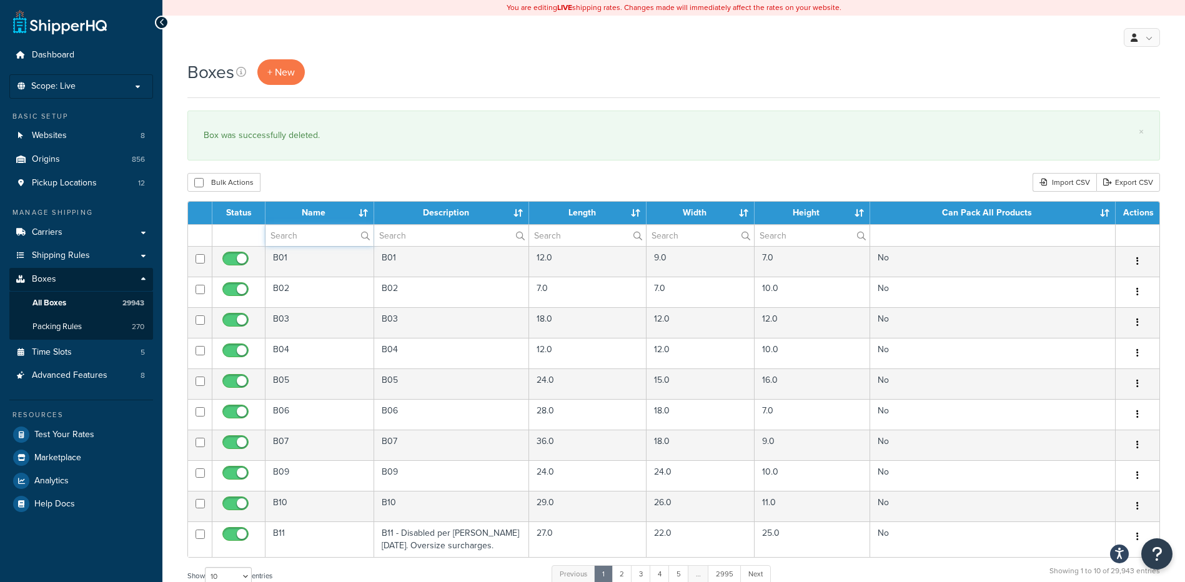
click at [310, 234] on input "text" at bounding box center [319, 235] width 108 height 21
paste input "23B411"
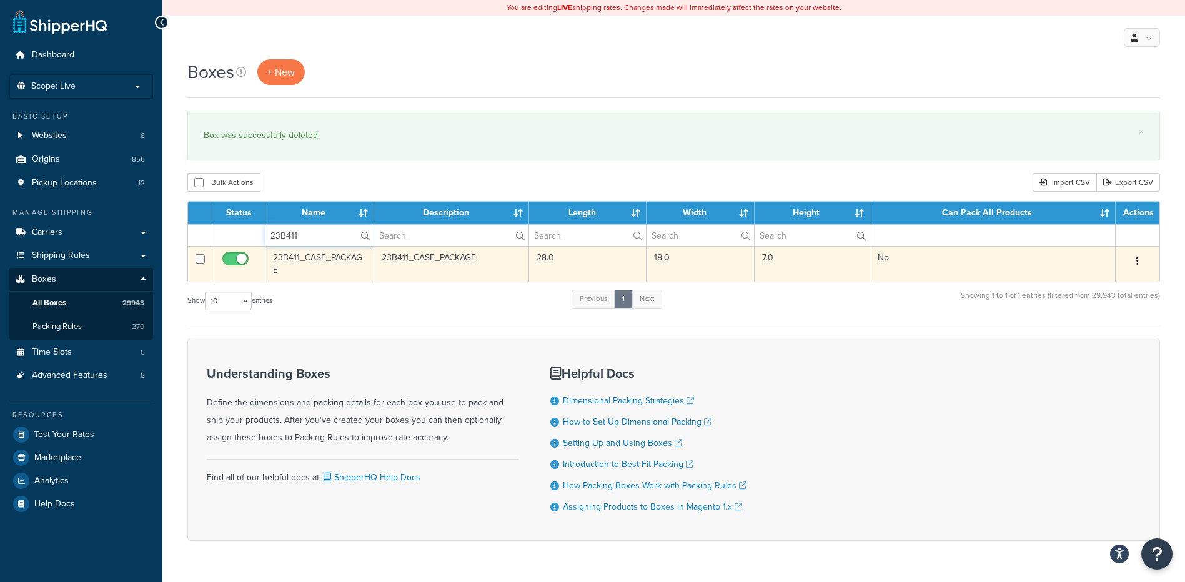
type input "23B411"
click at [1136, 265] on button "button" at bounding box center [1137, 262] width 17 height 20
click at [1095, 330] on link "Delete" at bounding box center [1096, 337] width 99 height 26
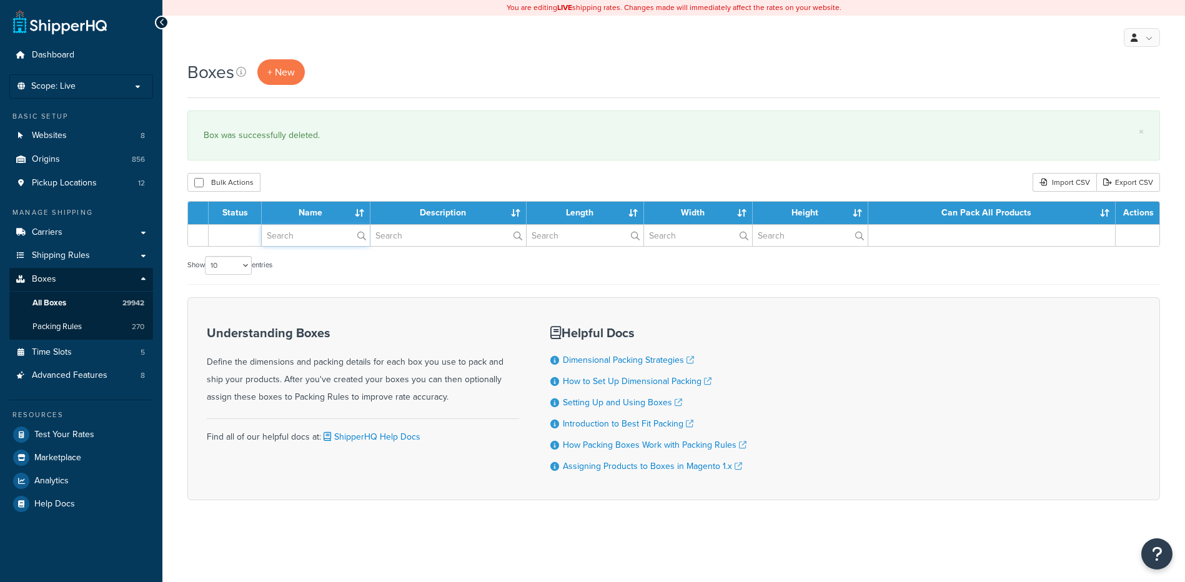
click at [302, 239] on input "text" at bounding box center [316, 235] width 108 height 21
paste input "23B610"
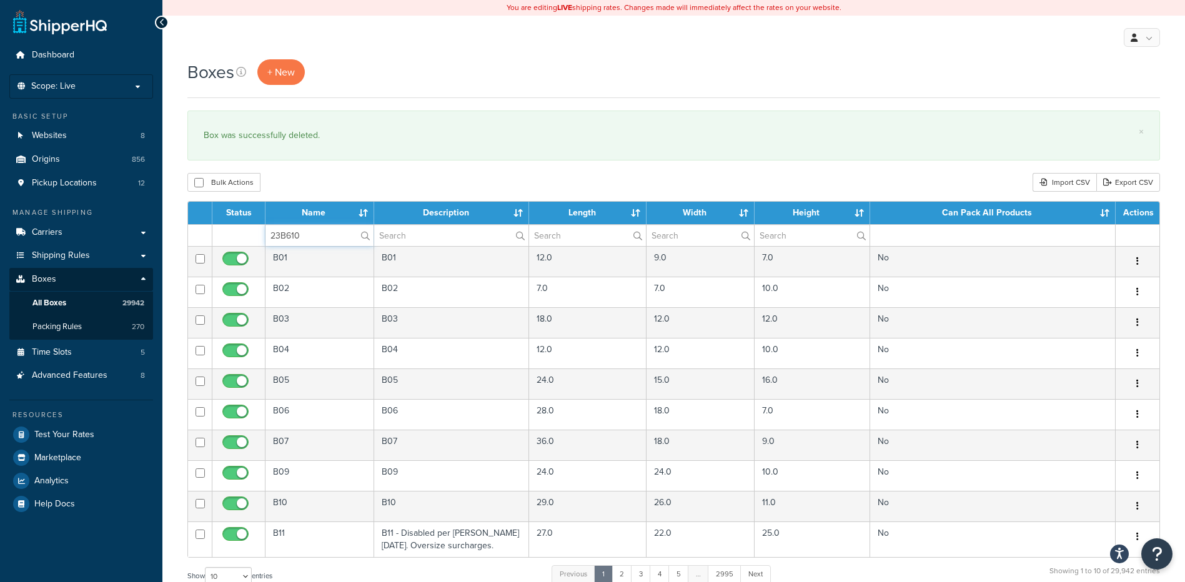
type input "23B610"
click at [335, 186] on div "Bulk Actions Duplicate [GEOGRAPHIC_DATA] Import CSV Export CSV" at bounding box center [673, 182] width 973 height 19
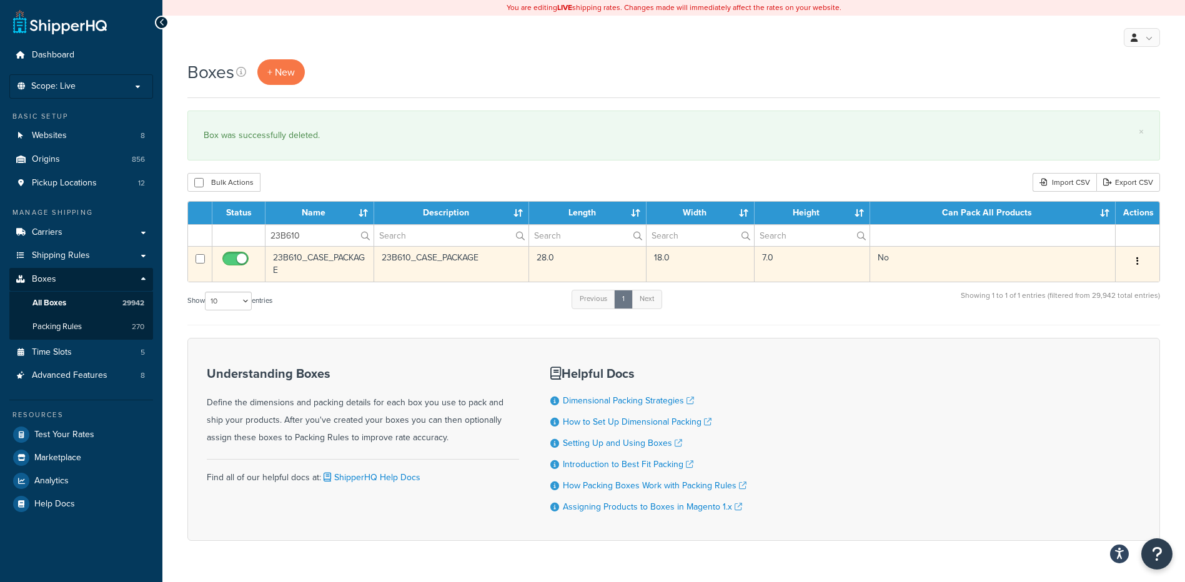
click at [1134, 262] on button "button" at bounding box center [1137, 262] width 17 height 20
click at [1096, 335] on link "Delete" at bounding box center [1096, 337] width 99 height 26
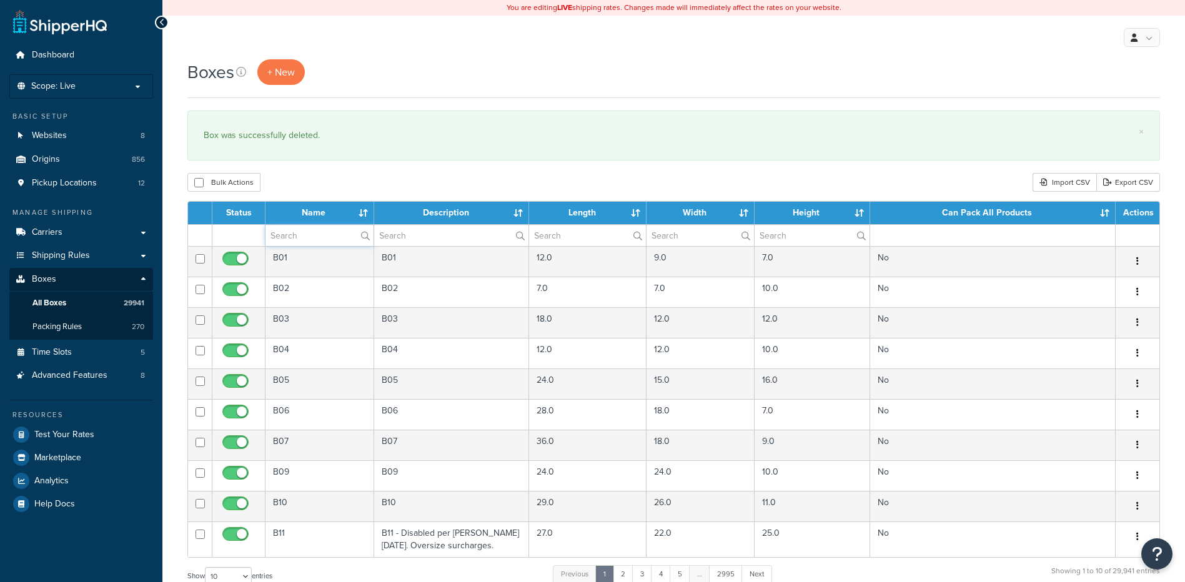
click at [290, 240] on input "text" at bounding box center [319, 235] width 108 height 21
paste input "23B920"
type input "23B920"
click at [323, 175] on div "Bulk Actions Duplicate [GEOGRAPHIC_DATA] Import CSV Export CSV" at bounding box center [673, 182] width 973 height 19
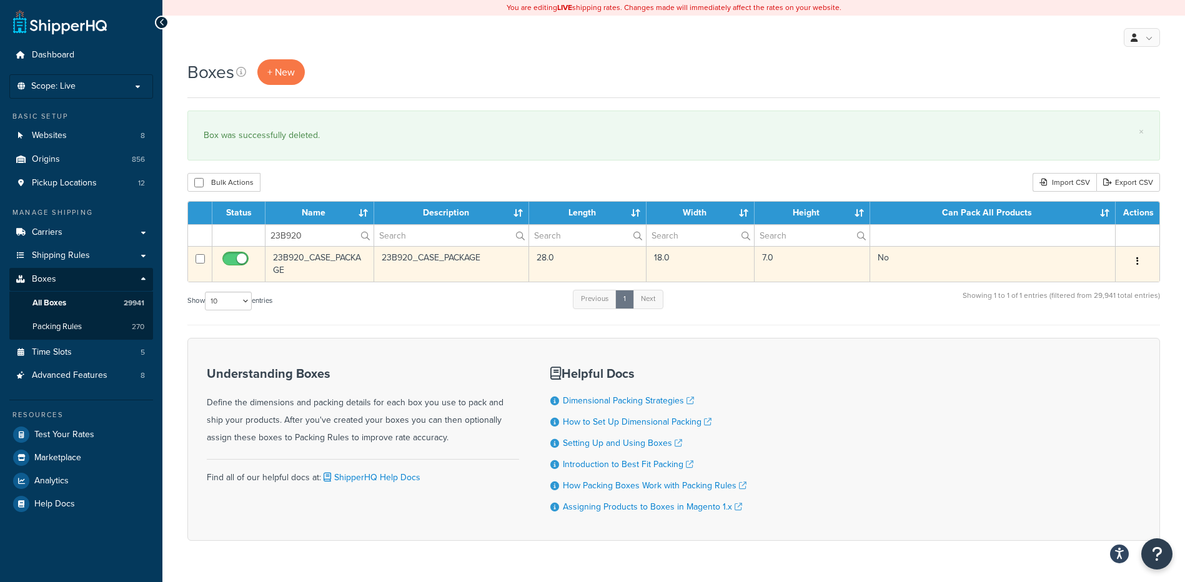
click at [1136, 260] on button "button" at bounding box center [1137, 262] width 17 height 20
click at [1088, 339] on link "Delete" at bounding box center [1096, 337] width 99 height 26
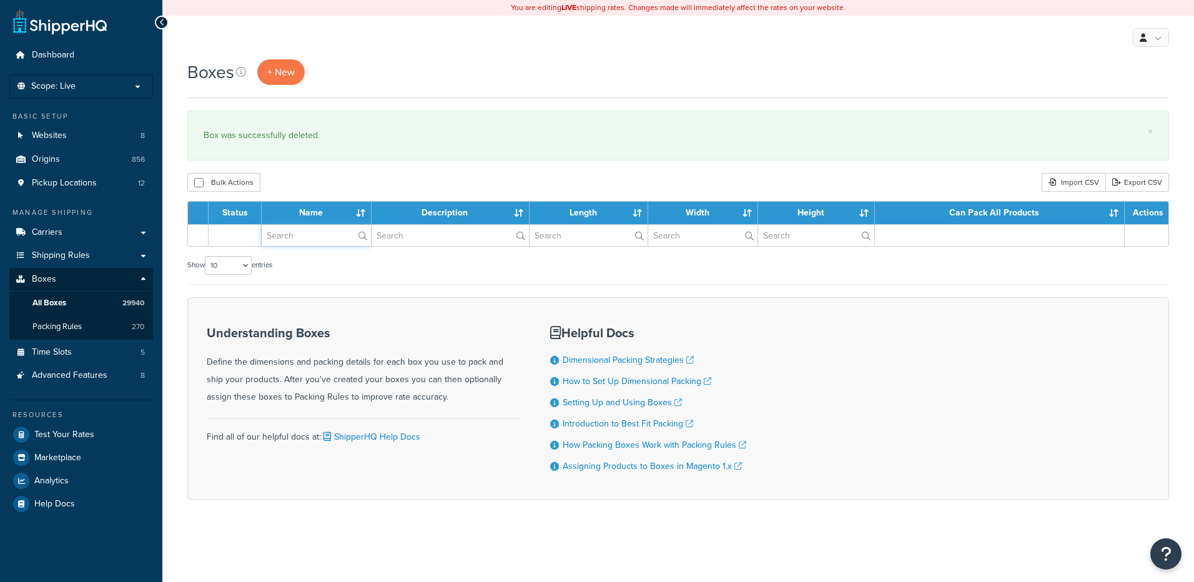
drag, startPoint x: 0, startPoint y: 0, endPoint x: 312, endPoint y: 236, distance: 391.5
click at [312, 236] on input "text" at bounding box center [316, 235] width 109 height 21
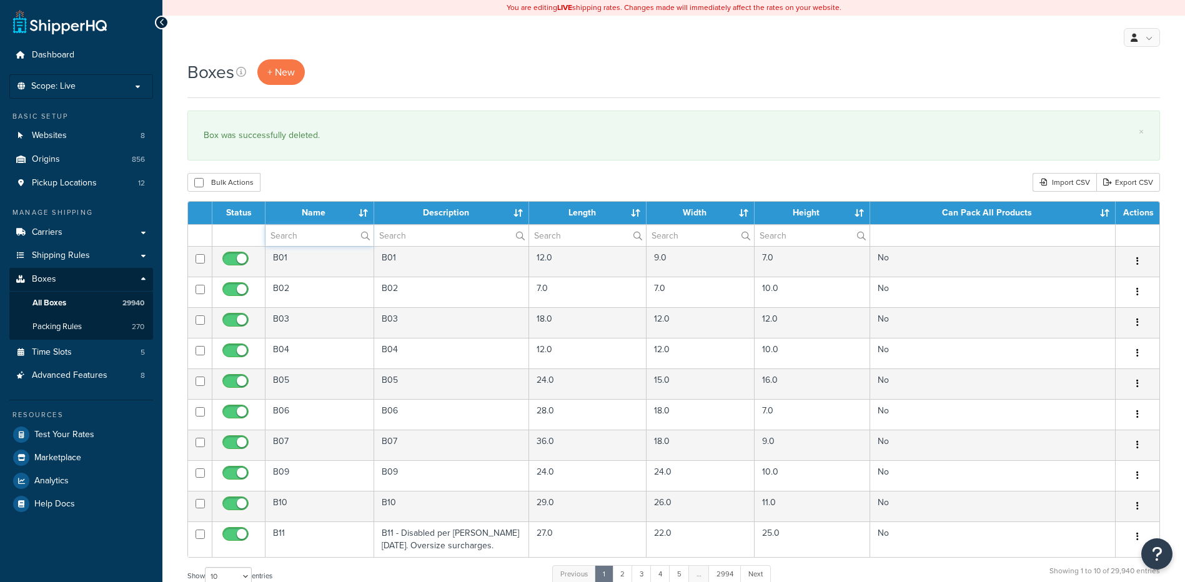
paste input "23BS11"
type input "23BS11"
click at [327, 179] on div "Bulk Actions Duplicate [GEOGRAPHIC_DATA] Import CSV Export CSV" at bounding box center [673, 182] width 973 height 19
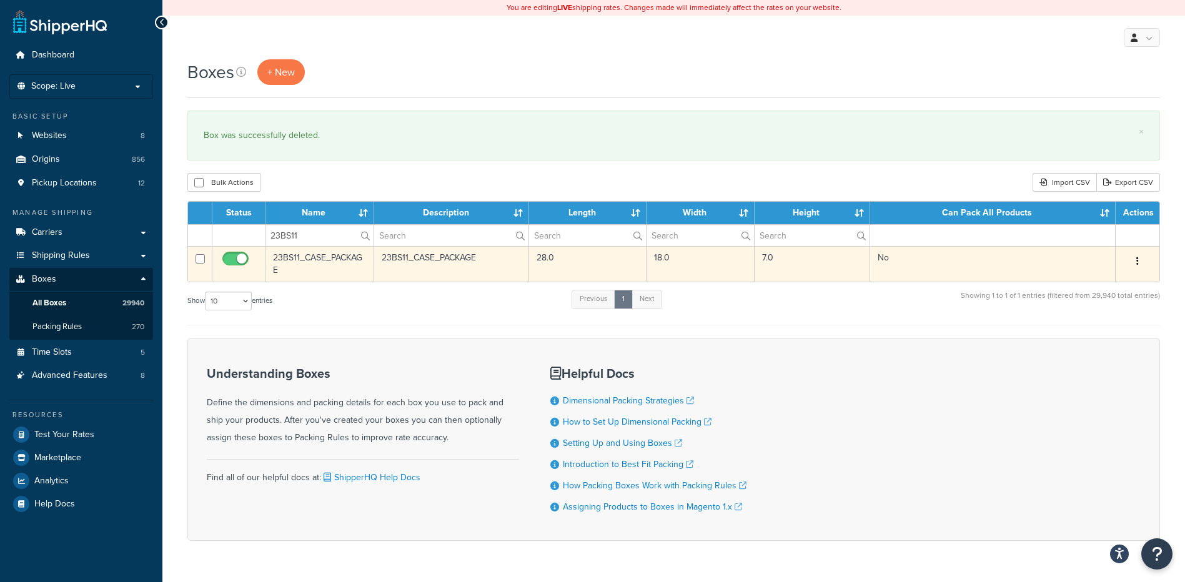
click at [1136, 260] on icon "button" at bounding box center [1137, 261] width 2 height 9
click at [1090, 336] on link "Delete" at bounding box center [1096, 337] width 99 height 26
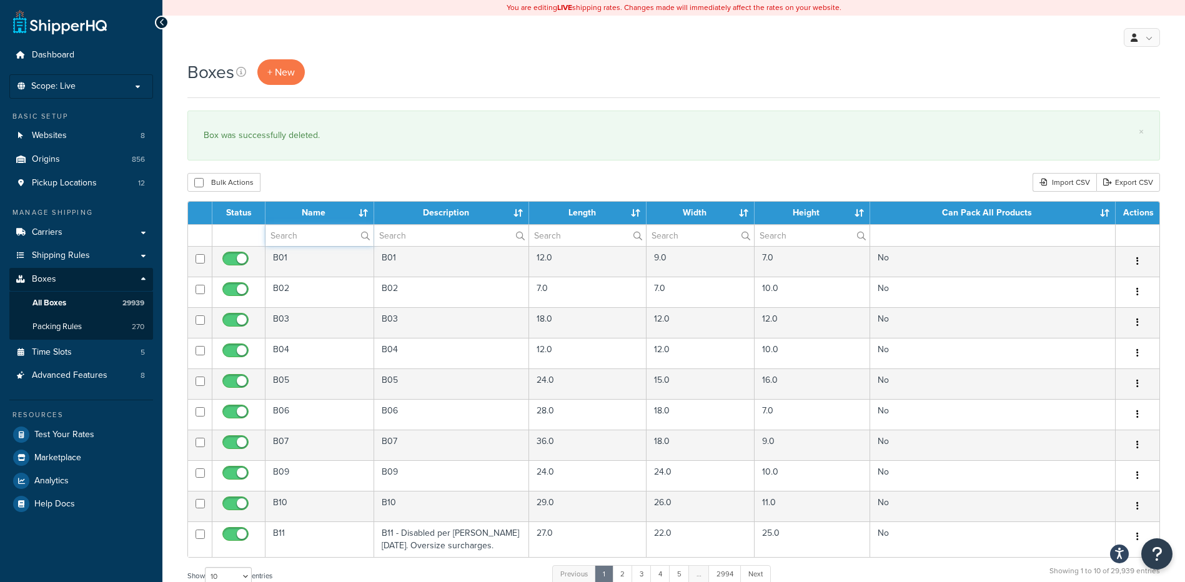
click at [287, 244] on input "text" at bounding box center [319, 235] width 108 height 21
paste input "23BSGC"
type input "23BSGC"
click at [302, 179] on div "Bulk Actions Duplicate [GEOGRAPHIC_DATA] Import CSV Export CSV" at bounding box center [673, 182] width 973 height 19
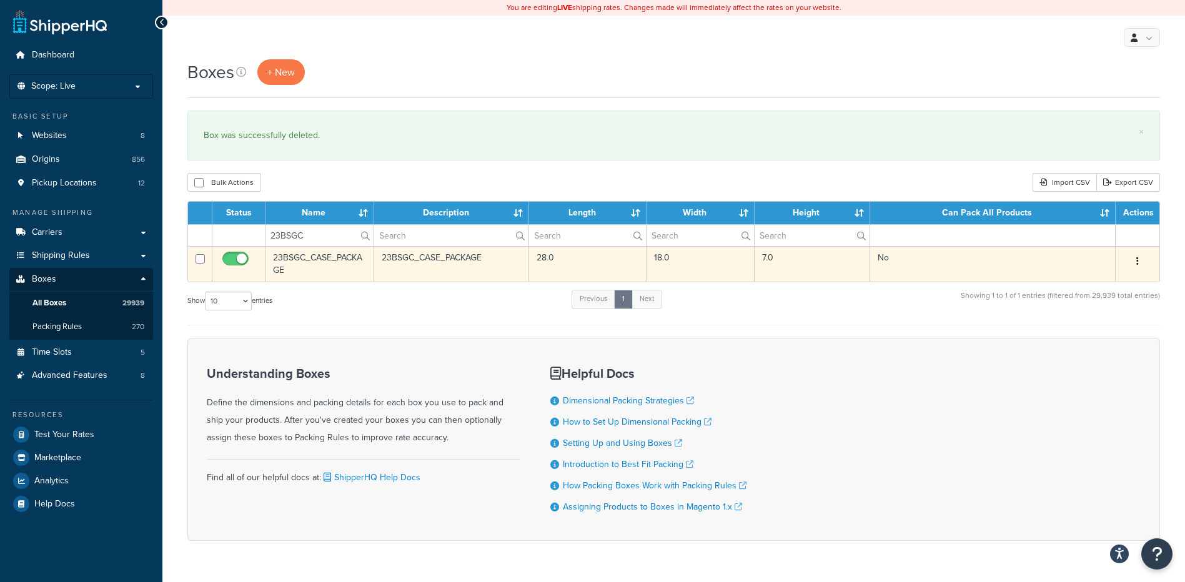
click at [1141, 265] on button "button" at bounding box center [1137, 262] width 17 height 20
click at [1097, 337] on link "Delete" at bounding box center [1096, 337] width 99 height 26
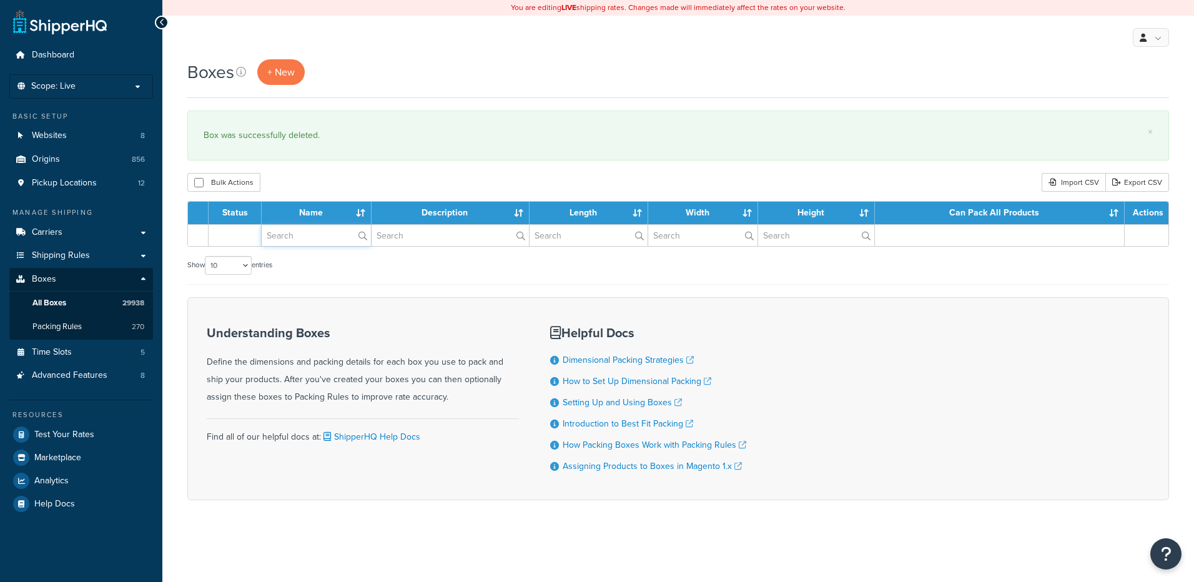
click at [310, 230] on input "text" at bounding box center [316, 235] width 109 height 21
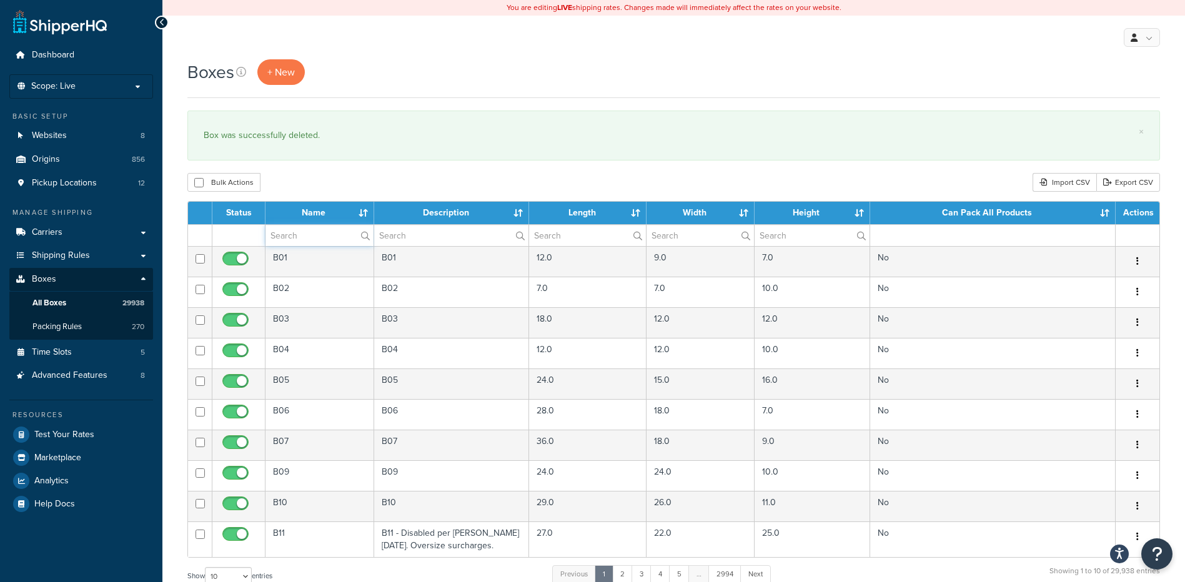
paste input "48B106"
type input "48B106"
click at [345, 173] on div "Bulk Actions Duplicate [GEOGRAPHIC_DATA] Import CSV Export CSV" at bounding box center [673, 182] width 973 height 19
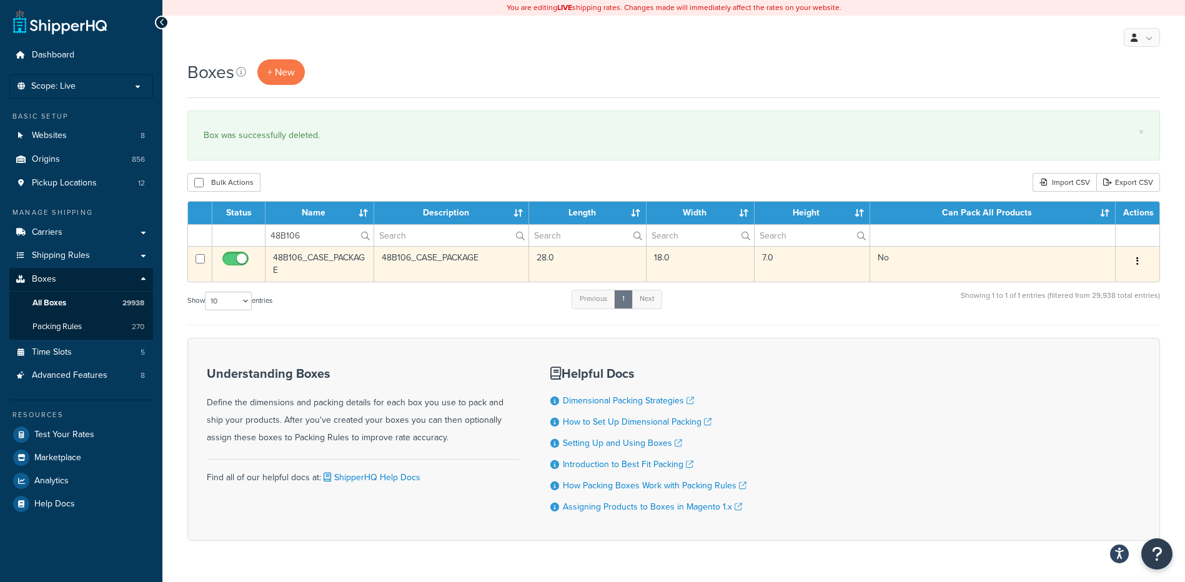
click at [1131, 261] on button "button" at bounding box center [1137, 262] width 17 height 20
click at [1088, 337] on link "Delete" at bounding box center [1096, 337] width 99 height 26
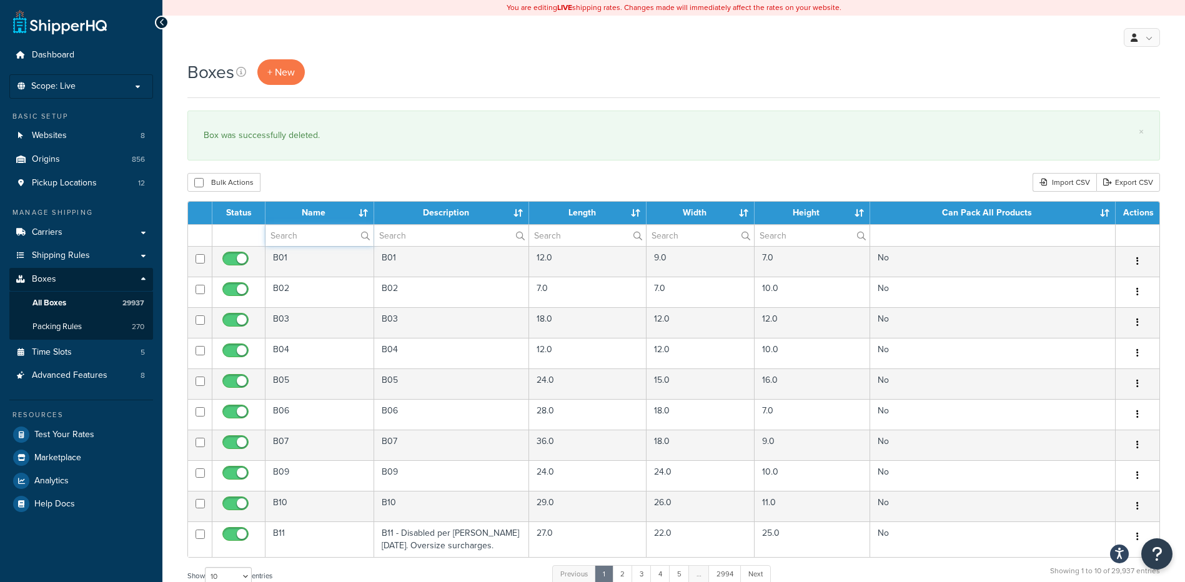
click at [305, 242] on input "text" at bounding box center [319, 235] width 108 height 21
paste input "48B902"
type input "48B902"
click at [318, 175] on div "Bulk Actions Duplicate [GEOGRAPHIC_DATA] Import CSV Export CSV" at bounding box center [673, 182] width 973 height 19
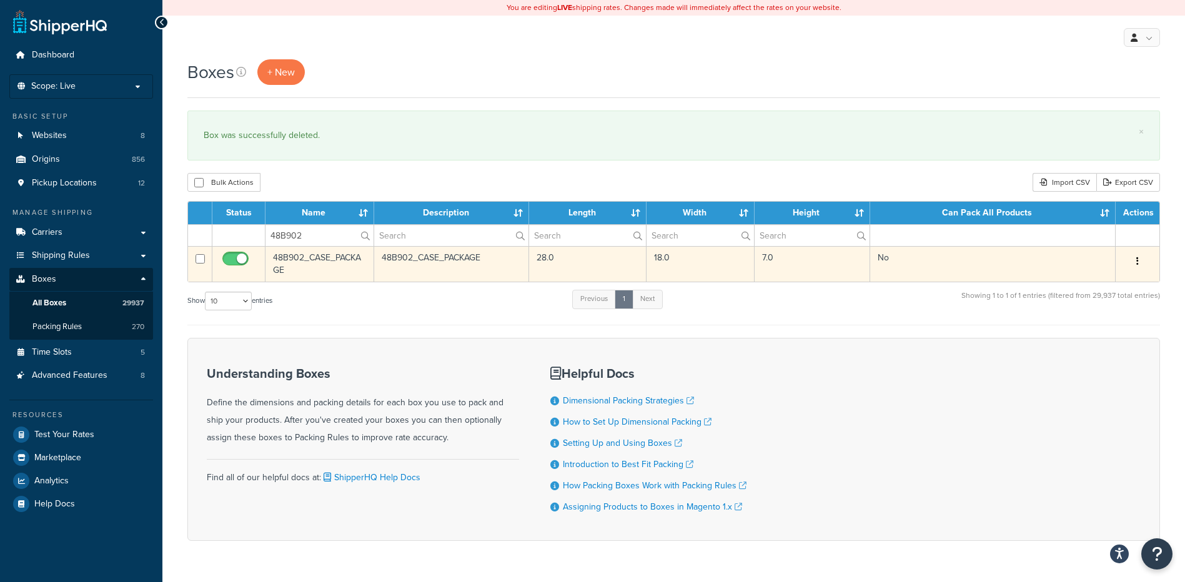
click at [1138, 264] on icon "button" at bounding box center [1137, 261] width 2 height 9
click at [1105, 335] on link "Delete" at bounding box center [1096, 337] width 99 height 26
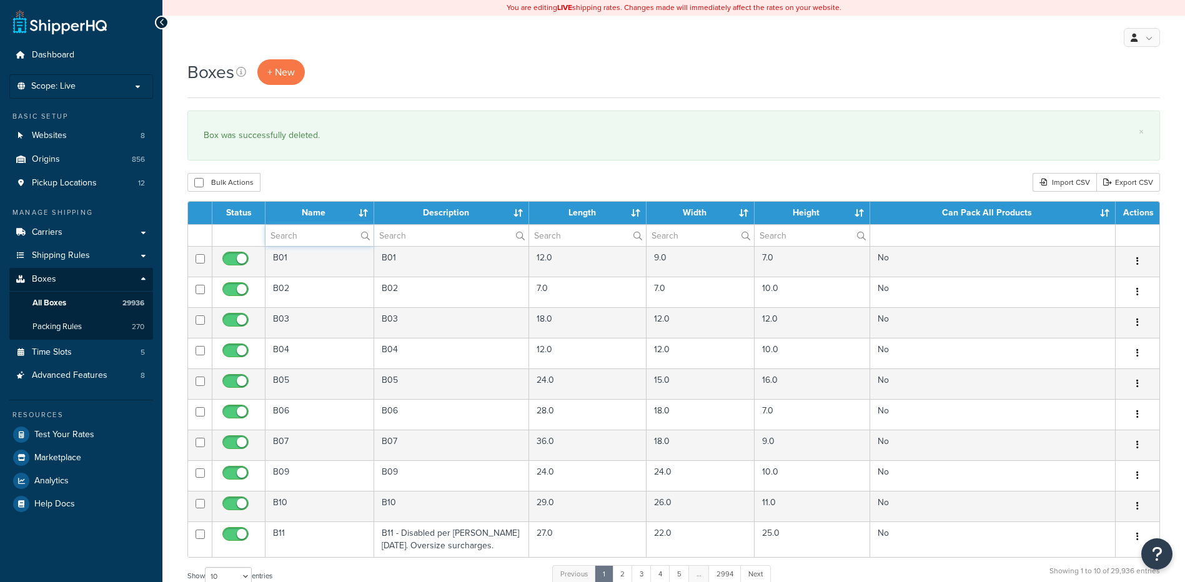
click at [310, 239] on input "text" at bounding box center [319, 235] width 108 height 21
paste input "48K902"
type input "48K902"
click at [325, 166] on div "Boxes + New × Box was successfully deleted. Bulk Actions Duplicate [GEOGRAPHIC_…" at bounding box center [673, 459] width 1023 height 801
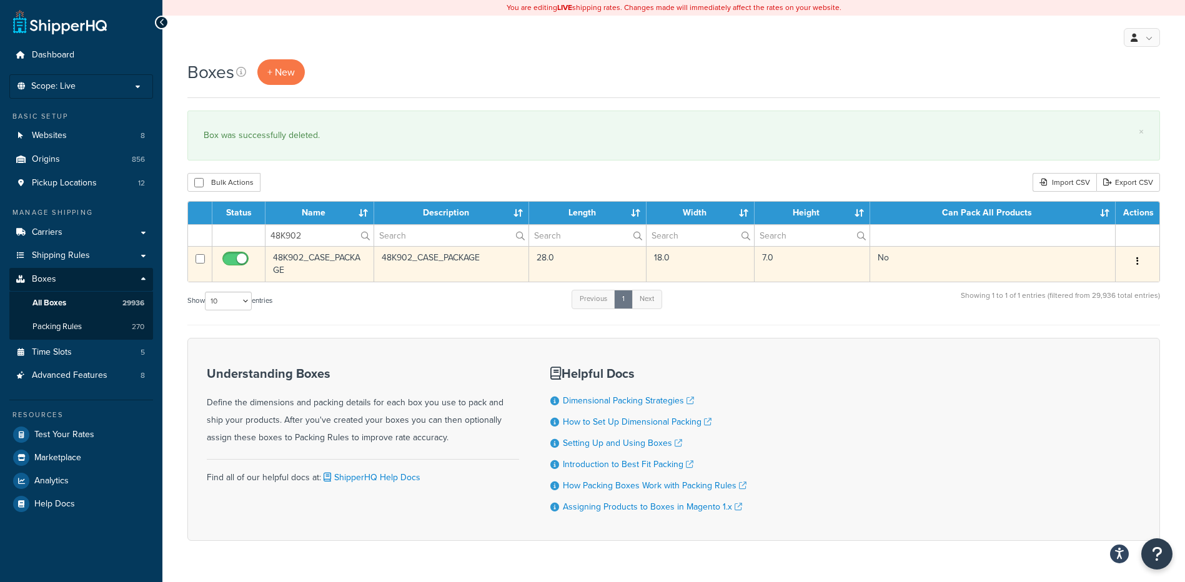
click at [1142, 258] on button "button" at bounding box center [1137, 262] width 17 height 20
click at [1084, 327] on link "Delete" at bounding box center [1096, 337] width 99 height 26
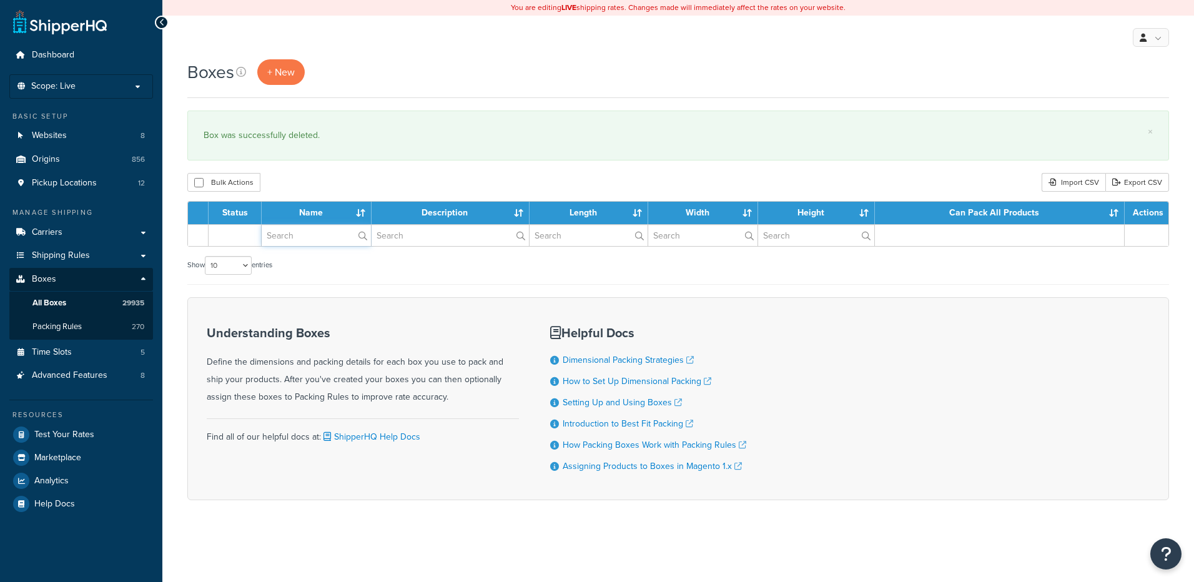
drag, startPoint x: 0, startPoint y: 0, endPoint x: 319, endPoint y: 235, distance: 395.8
click at [319, 235] on input "text" at bounding box center [316, 235] width 109 height 21
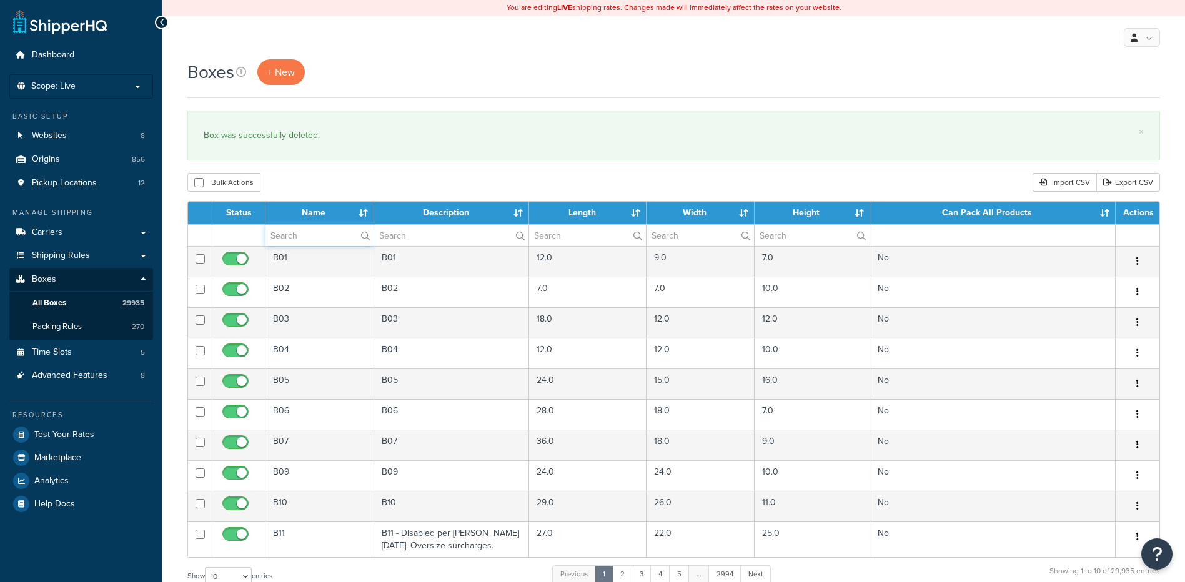
paste input "48WN2N"
type input "48WN2N"
click at [335, 180] on div "Bulk Actions Duplicate [GEOGRAPHIC_DATA] Import CSV Export CSV" at bounding box center [673, 182] width 973 height 19
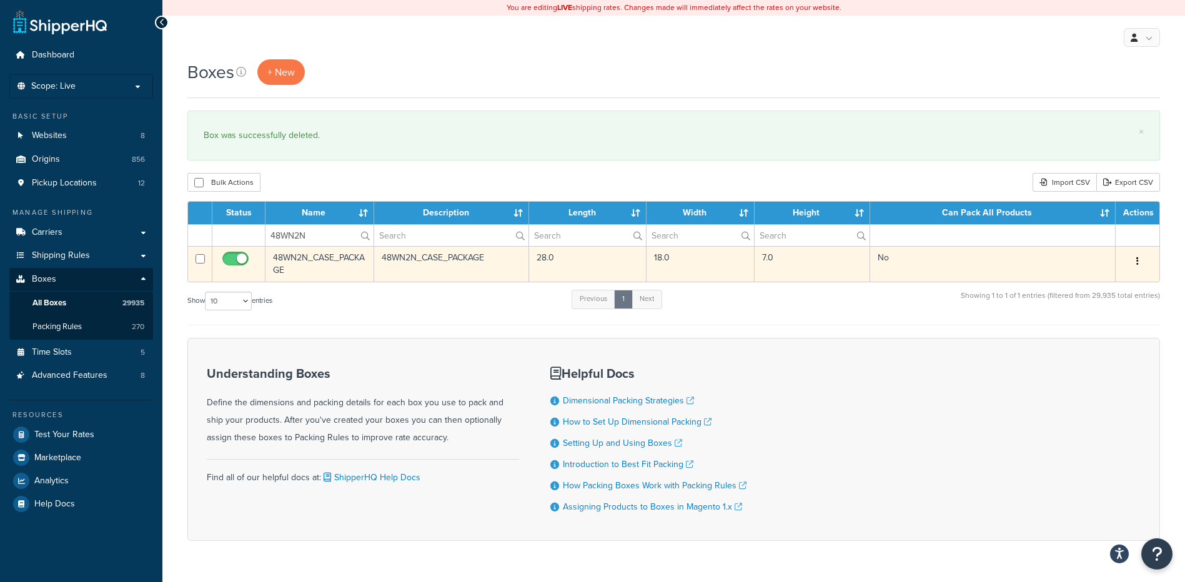
click at [1135, 263] on button "button" at bounding box center [1137, 262] width 17 height 20
click at [1075, 338] on link "Delete" at bounding box center [1096, 337] width 99 height 26
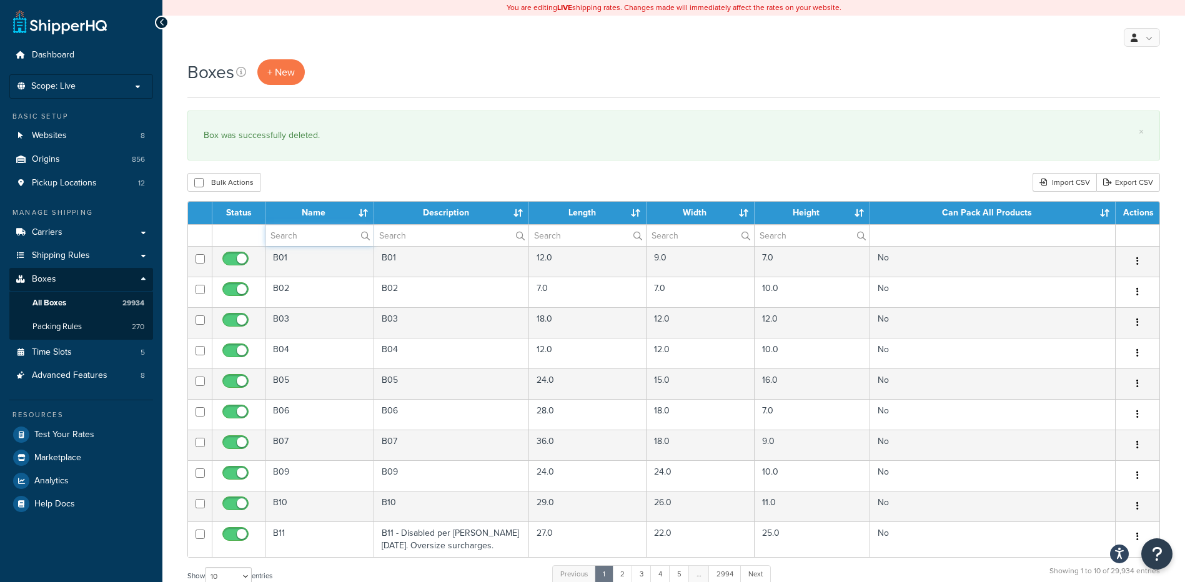
click at [311, 240] on input "text" at bounding box center [319, 235] width 108 height 21
paste input "63B399"
type input "63B399"
click at [330, 184] on div "Bulk Actions Duplicate Delete Import CSV Export CSV" at bounding box center [673, 182] width 973 height 19
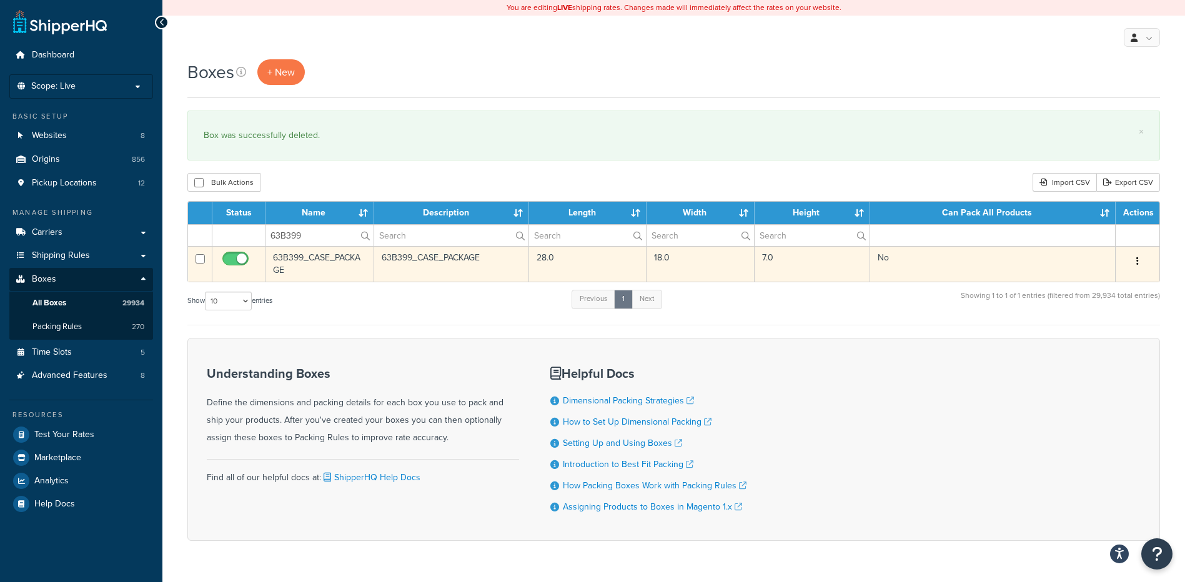
click at [1143, 265] on button "button" at bounding box center [1137, 262] width 17 height 20
click at [1111, 329] on link "Delete" at bounding box center [1096, 337] width 99 height 26
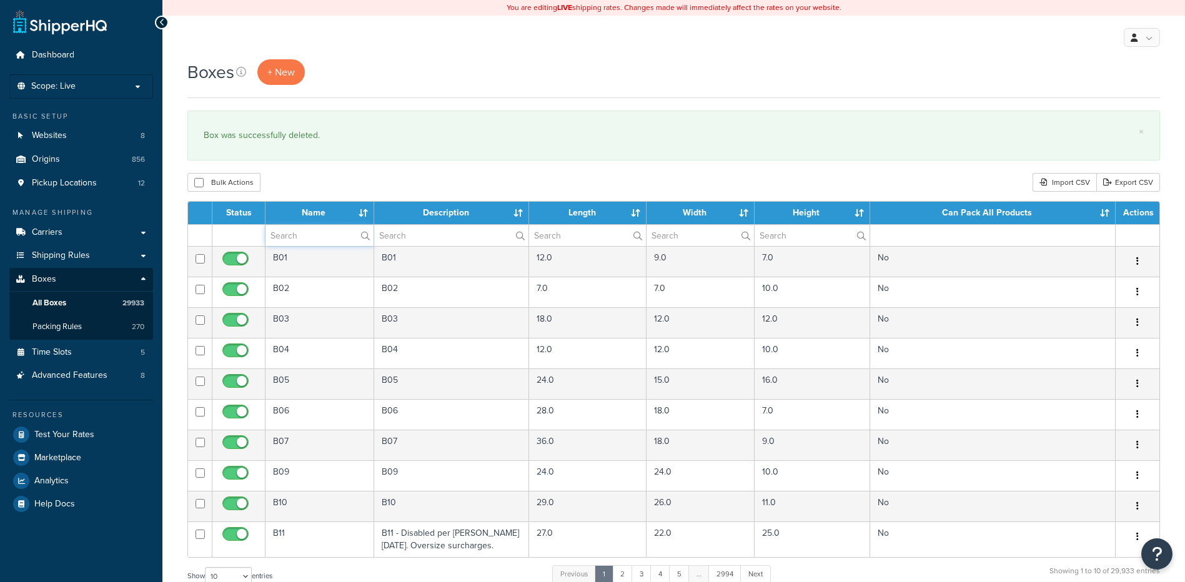
click at [306, 237] on input "text" at bounding box center [319, 235] width 108 height 21
paste input "63B611"
type input "63B611"
click at [350, 192] on div "Boxes + New × Box was successfully deleted. Bulk Actions Duplicate Delete Impor…" at bounding box center [673, 459] width 1023 height 801
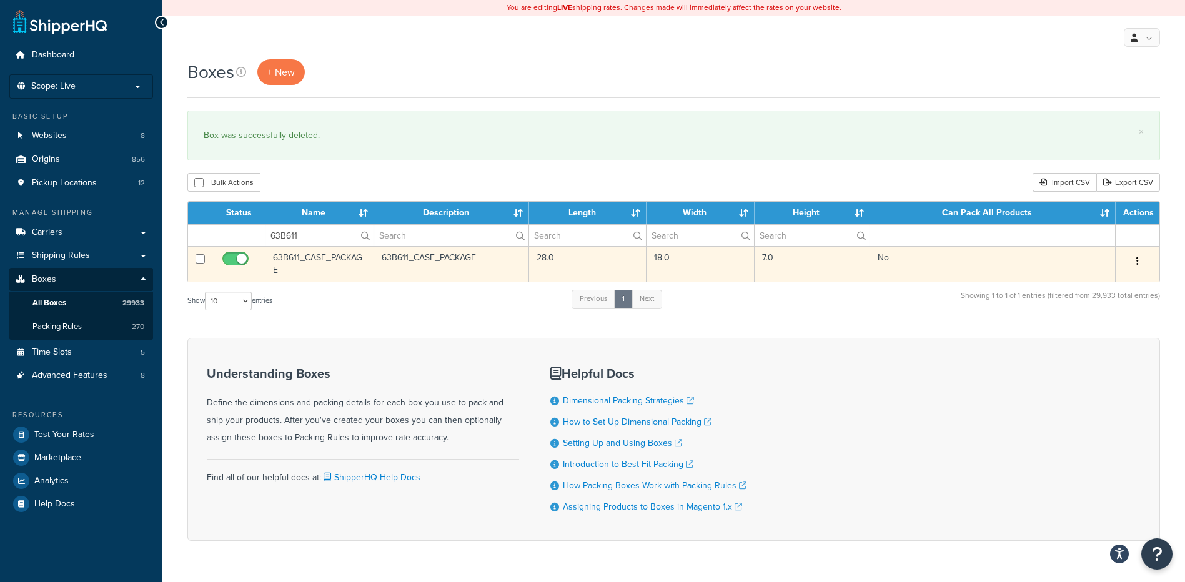
click at [1134, 261] on button "button" at bounding box center [1137, 262] width 17 height 20
click at [1097, 340] on link "Delete" at bounding box center [1096, 337] width 99 height 26
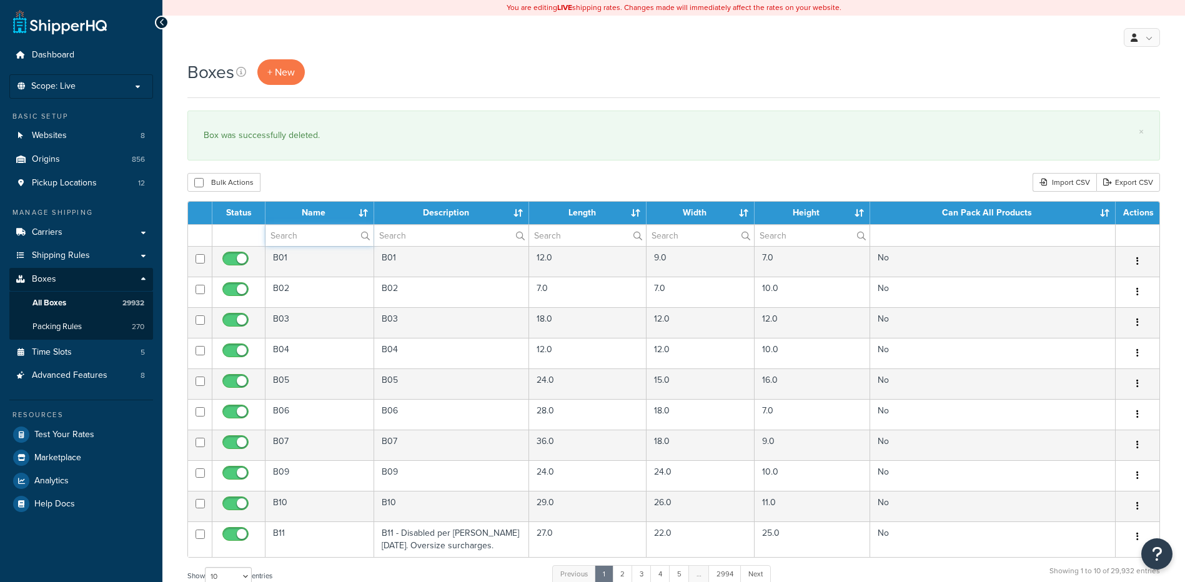
drag, startPoint x: 292, startPoint y: 239, endPoint x: 297, endPoint y: 226, distance: 14.3
click at [292, 239] on input "text" at bounding box center [319, 235] width 108 height 21
paste input "63B680"
type input "63B680"
click at [328, 179] on div "Bulk Actions Duplicate Delete Import CSV Export CSV" at bounding box center [673, 182] width 973 height 19
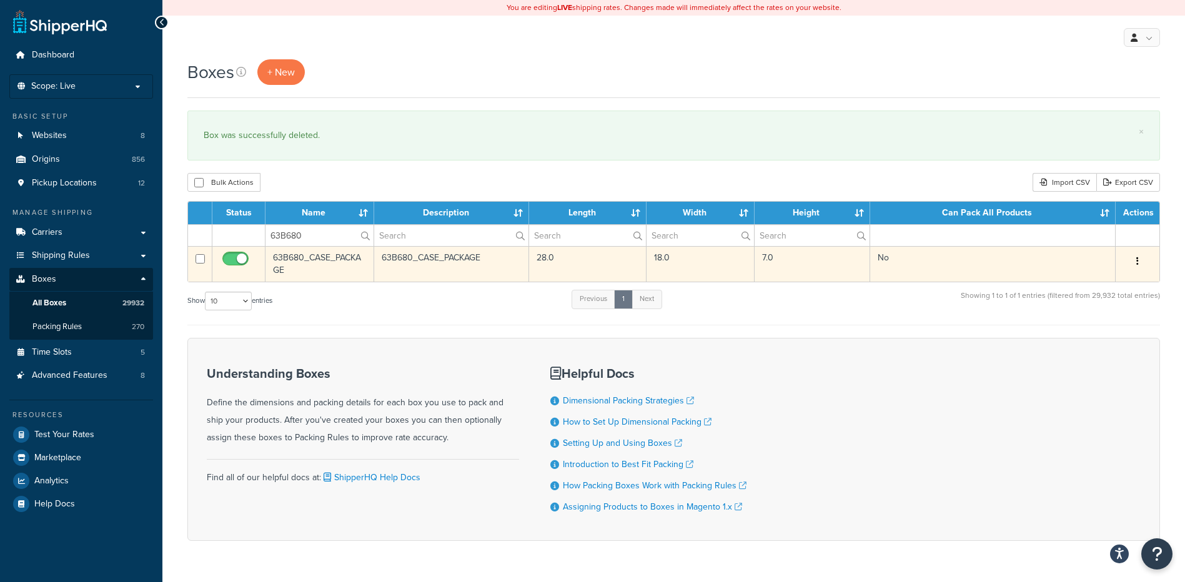
click at [1139, 260] on button "button" at bounding box center [1137, 262] width 17 height 20
click at [1117, 330] on link "Delete" at bounding box center [1096, 337] width 99 height 26
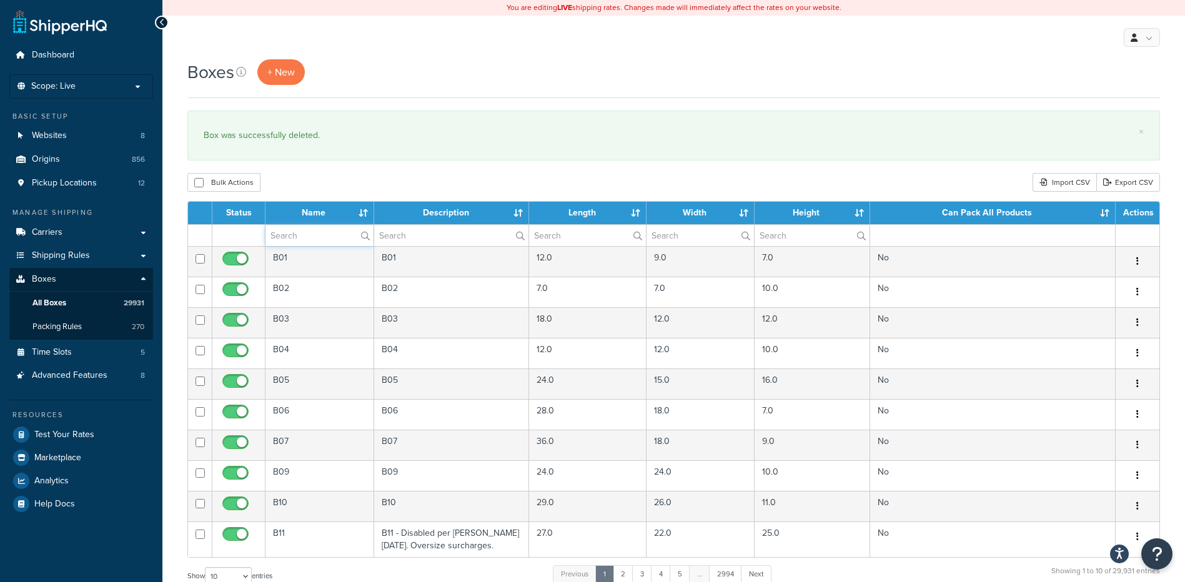
drag, startPoint x: 0, startPoint y: 0, endPoint x: 324, endPoint y: 235, distance: 400.2
click at [324, 235] on input "text" at bounding box center [319, 235] width 108 height 21
paste input "63B702"
type input "63B702"
click at [340, 161] on div "Boxes + New × Box was successfully deleted. Bulk Actions Duplicate [GEOGRAPHIC_…" at bounding box center [673, 459] width 1023 height 801
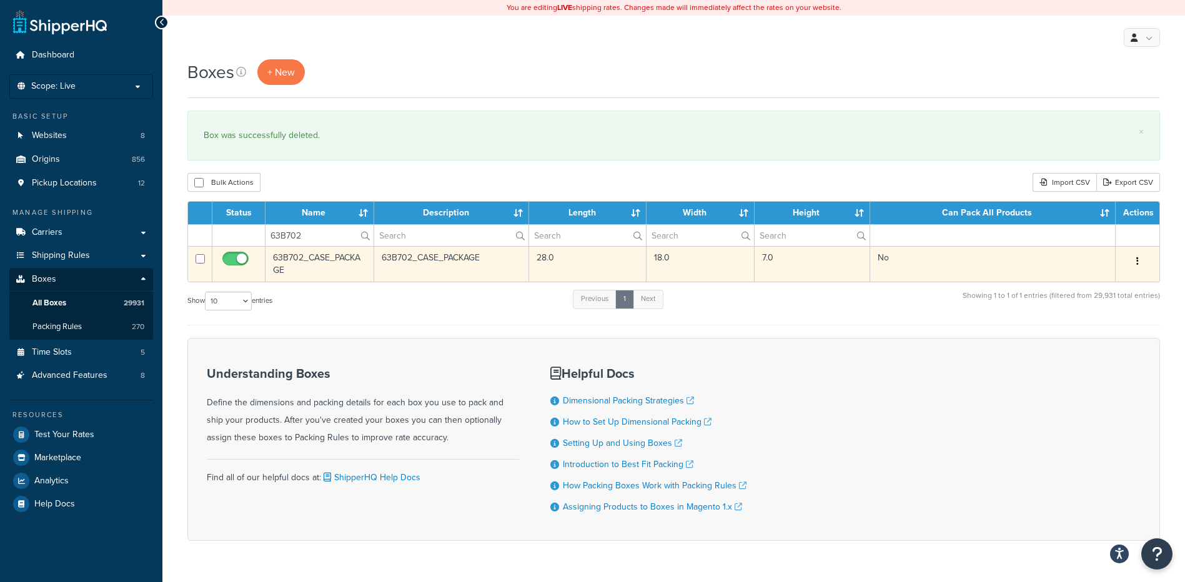
click at [1131, 257] on button "button" at bounding box center [1137, 262] width 17 height 20
click at [1085, 332] on link "Delete" at bounding box center [1096, 337] width 99 height 26
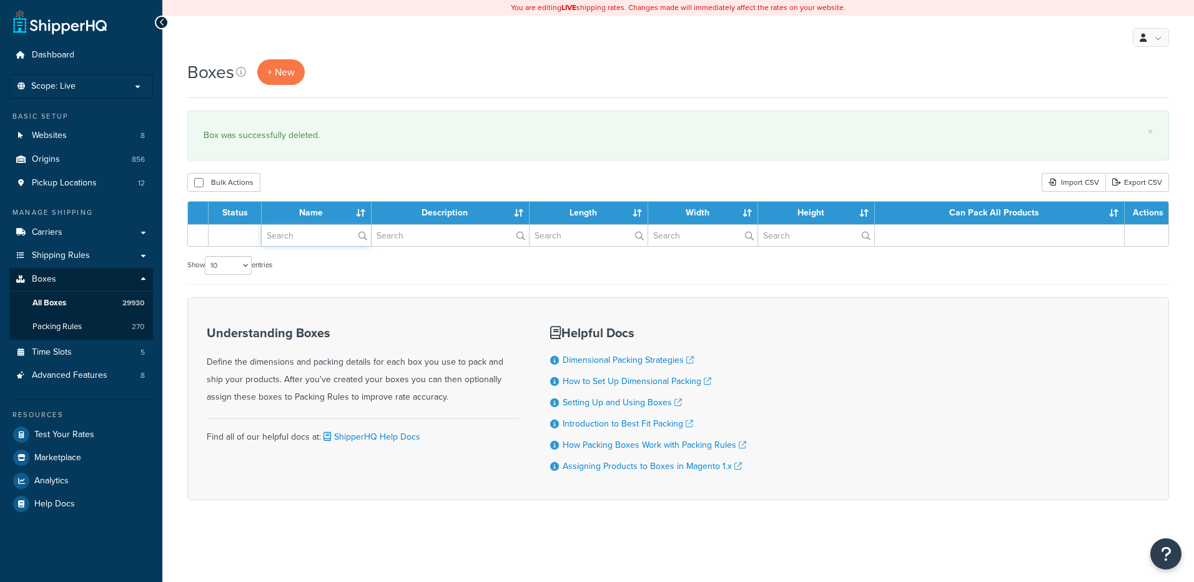
drag, startPoint x: 0, startPoint y: 0, endPoint x: 314, endPoint y: 237, distance: 393.3
click at [314, 237] on input "text" at bounding box center [316, 235] width 109 height 21
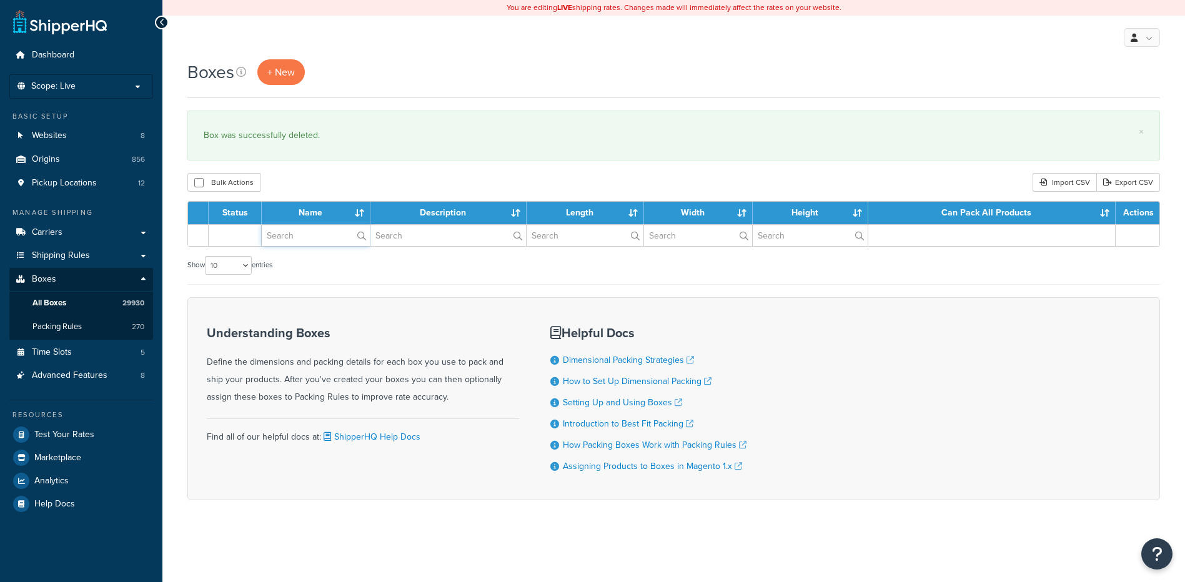
paste input "63W390"
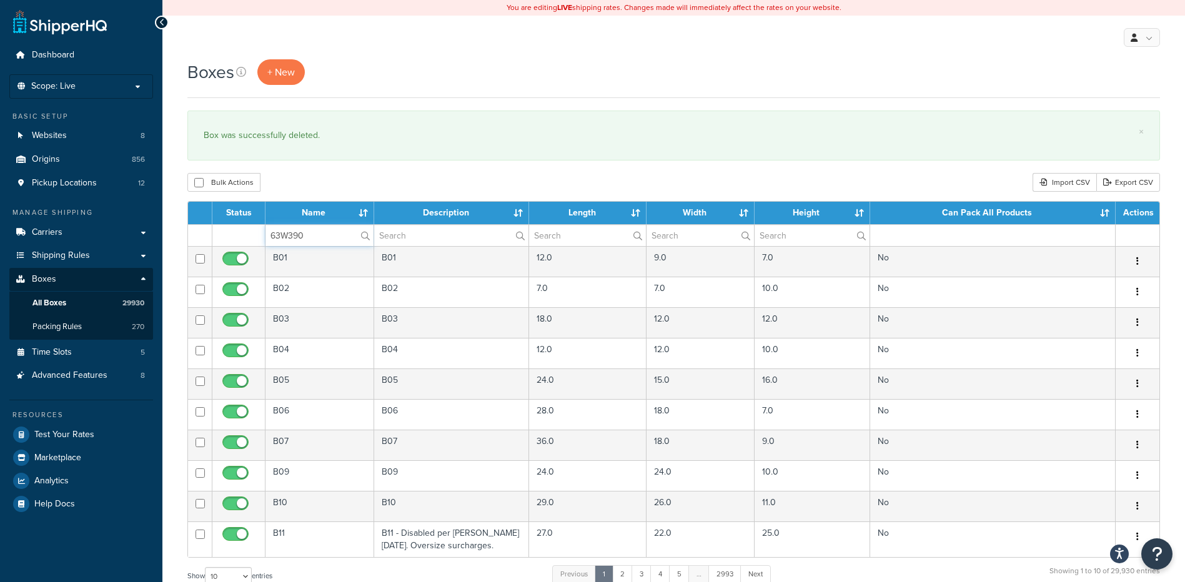
type input "63W390"
click at [337, 163] on div "Boxes + New × Box was successfully deleted. Bulk Actions Duplicate Delete Impor…" at bounding box center [673, 459] width 1023 height 801
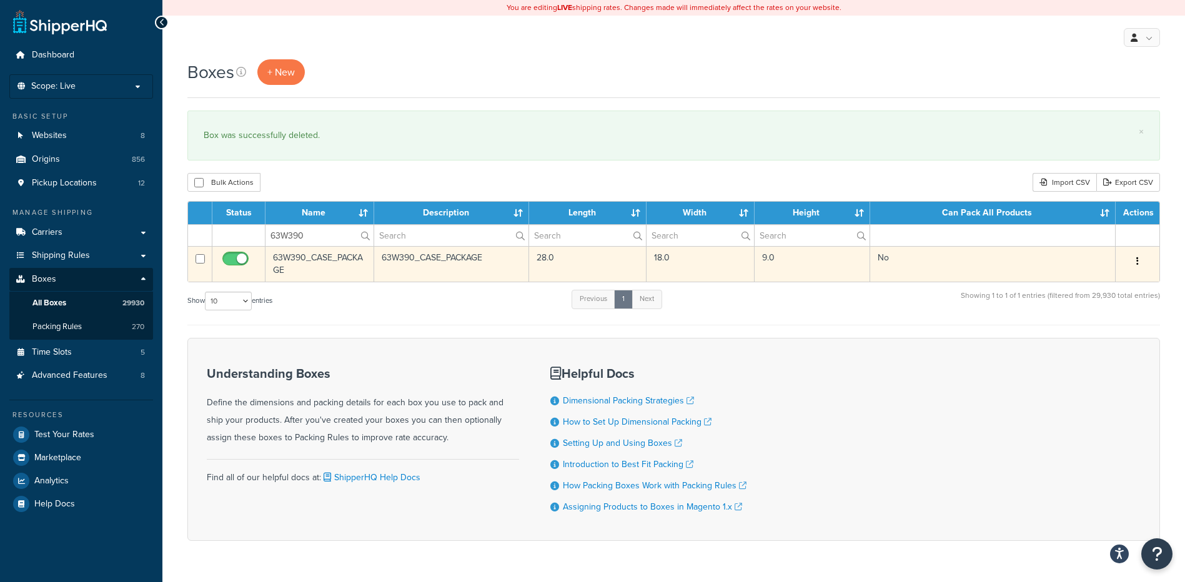
click at [1140, 260] on button "button" at bounding box center [1137, 262] width 17 height 20
click at [1118, 326] on link "Delete" at bounding box center [1096, 337] width 99 height 26
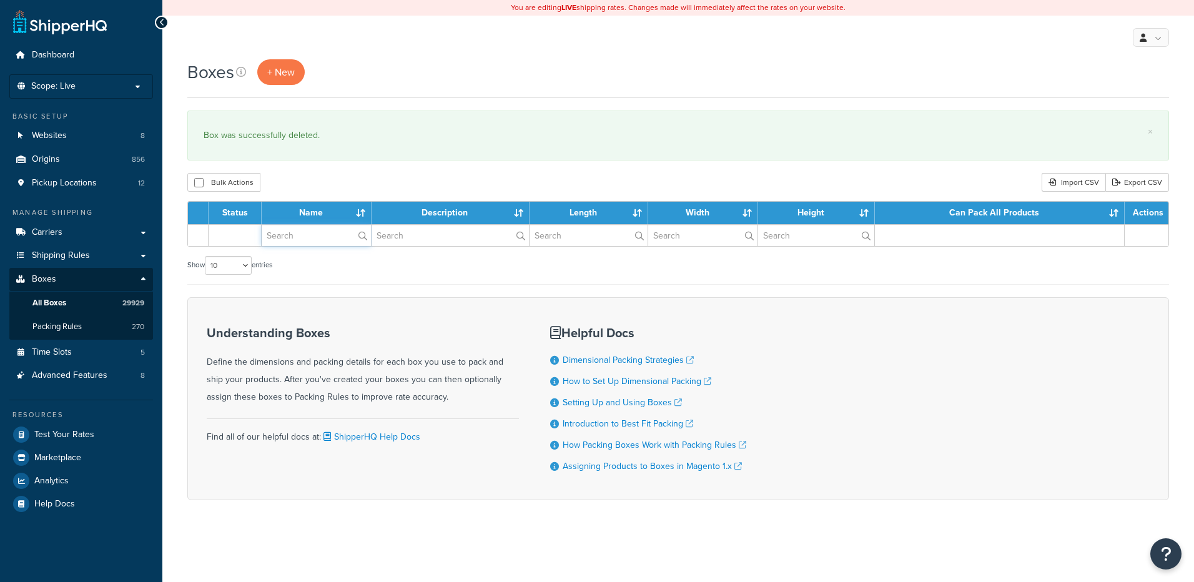
click at [314, 236] on input "text" at bounding box center [316, 235] width 109 height 21
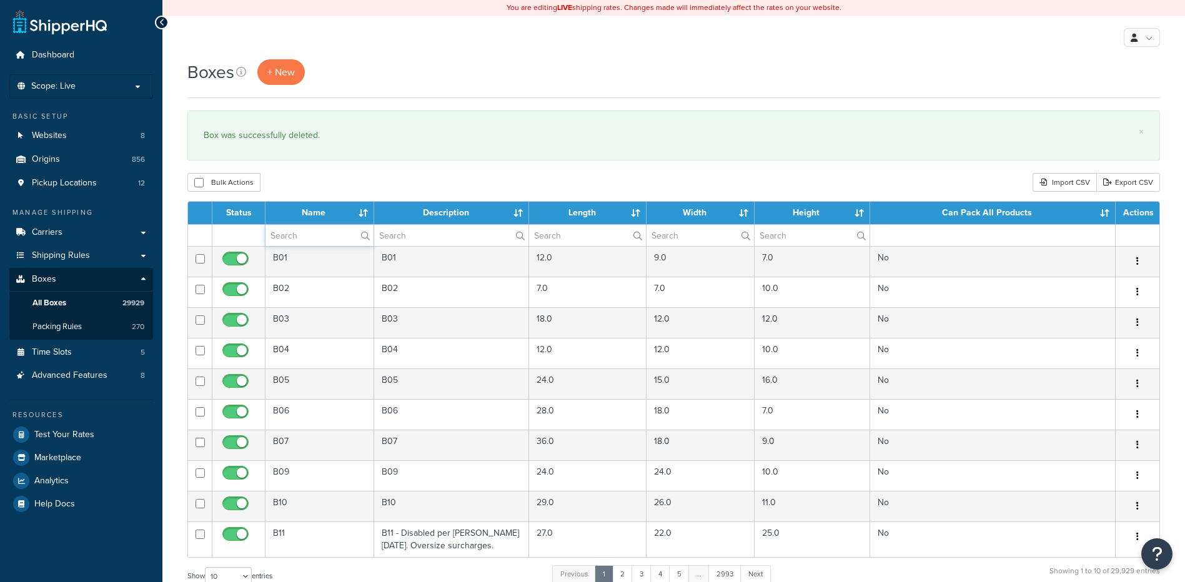
paste input "37BDB1"
type input "37BDB1"
click at [329, 172] on div "Boxes + New × Box was successfully deleted. Bulk Actions Duplicate Delete Impor…" at bounding box center [673, 459] width 1023 height 801
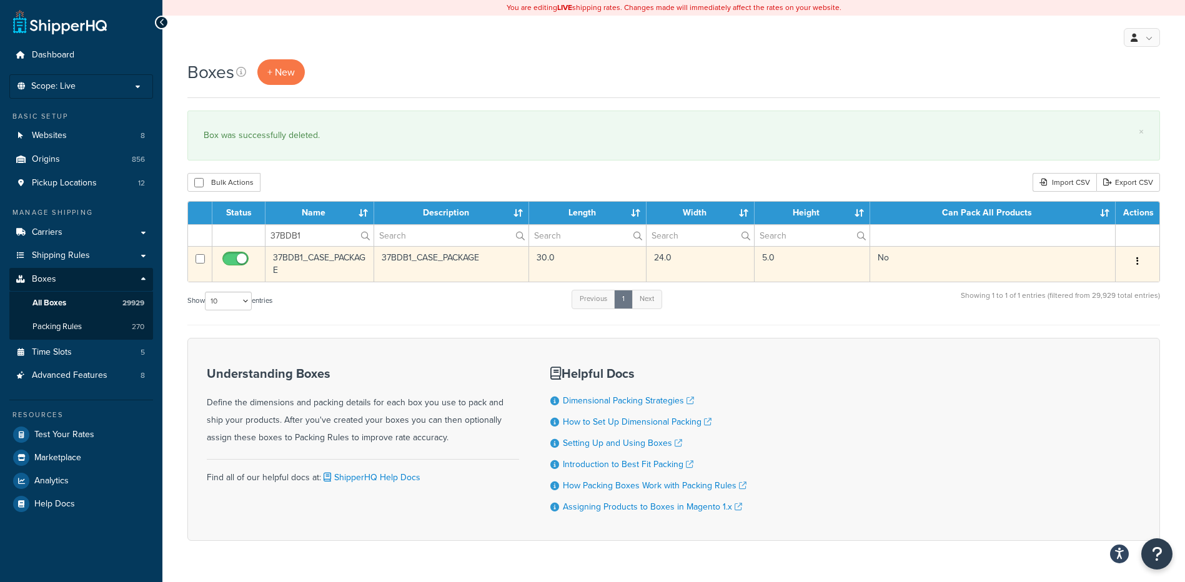
click at [1138, 260] on icon "button" at bounding box center [1137, 261] width 2 height 9
click at [1101, 334] on link "Delete" at bounding box center [1096, 337] width 99 height 26
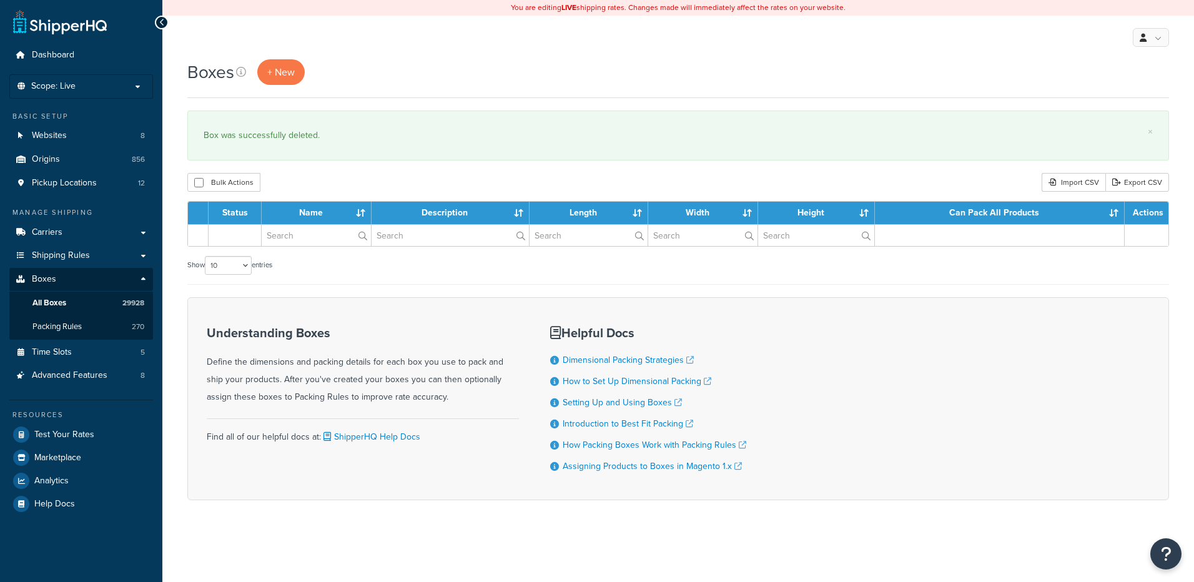
click at [280, 234] on input "text" at bounding box center [316, 235] width 109 height 21
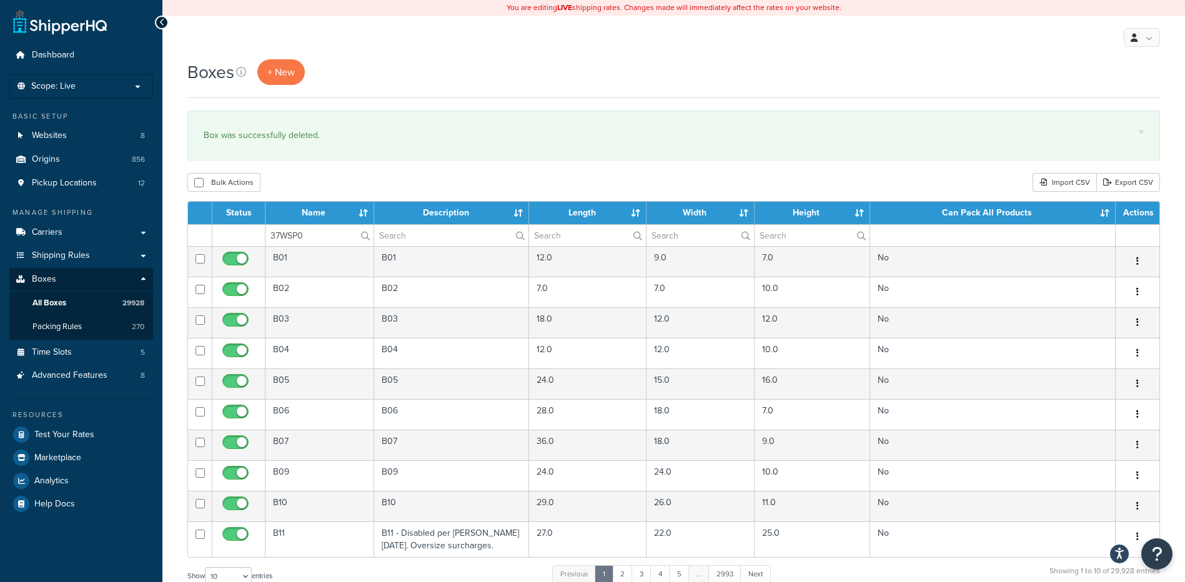
type input "37WSP0"
click at [334, 182] on div "Bulk Actions Duplicate [GEOGRAPHIC_DATA] Import CSV Export CSV" at bounding box center [673, 182] width 973 height 19
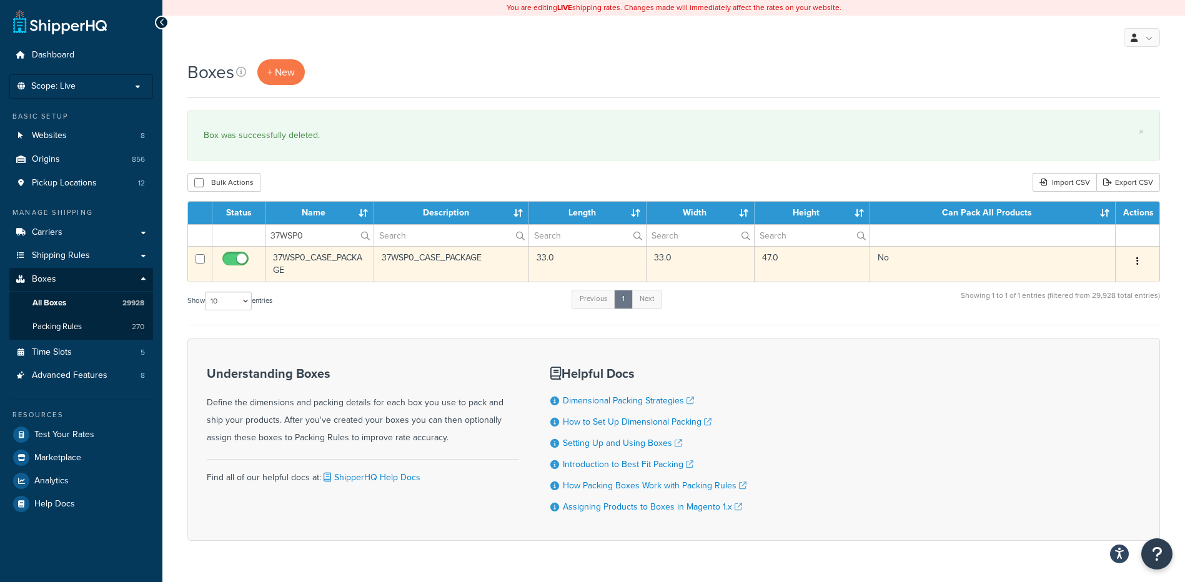
click at [1137, 270] on button "button" at bounding box center [1137, 262] width 17 height 20
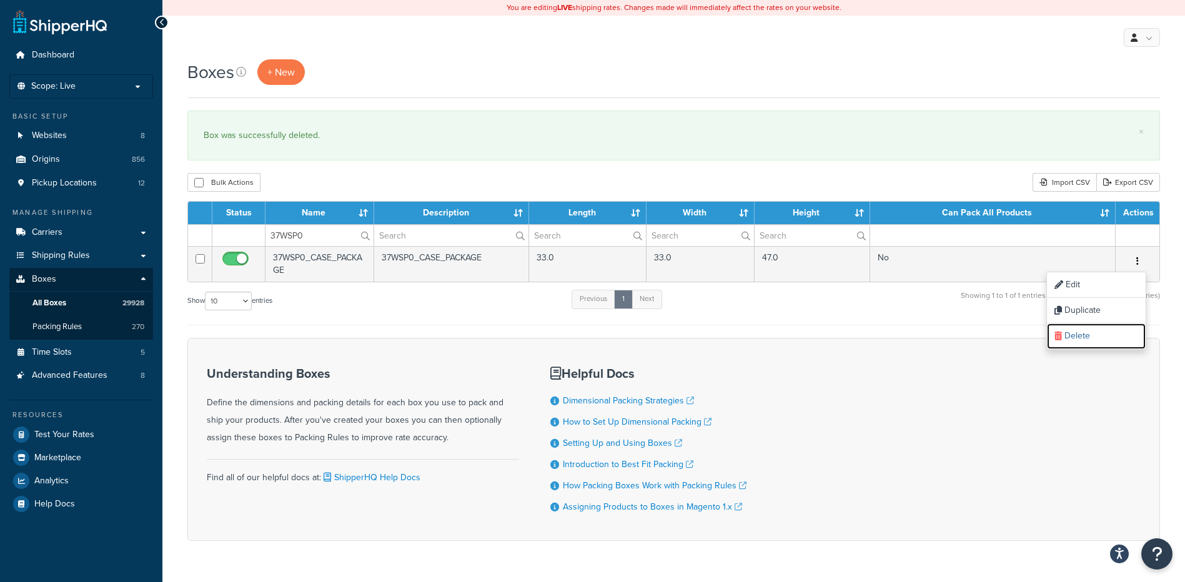
click at [1109, 340] on link "Delete" at bounding box center [1096, 337] width 99 height 26
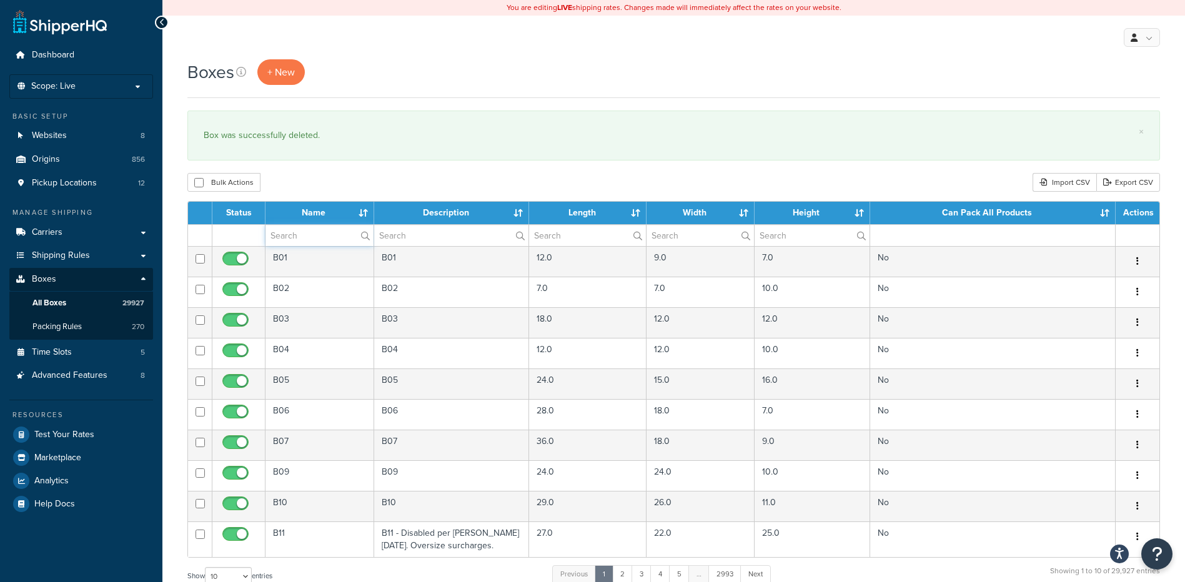
click at [312, 235] on input "text" at bounding box center [319, 235] width 108 height 21
paste input "06B33A"
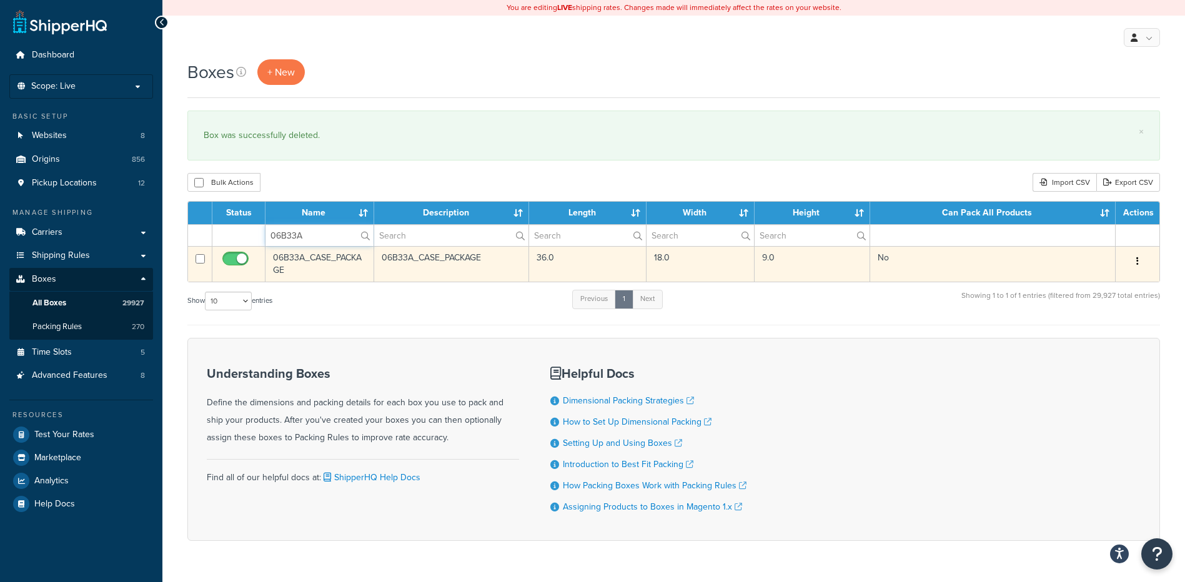
type input "06B33A"
click at [1134, 262] on button "button" at bounding box center [1137, 262] width 17 height 20
click at [1089, 339] on link "Delete" at bounding box center [1096, 337] width 99 height 26
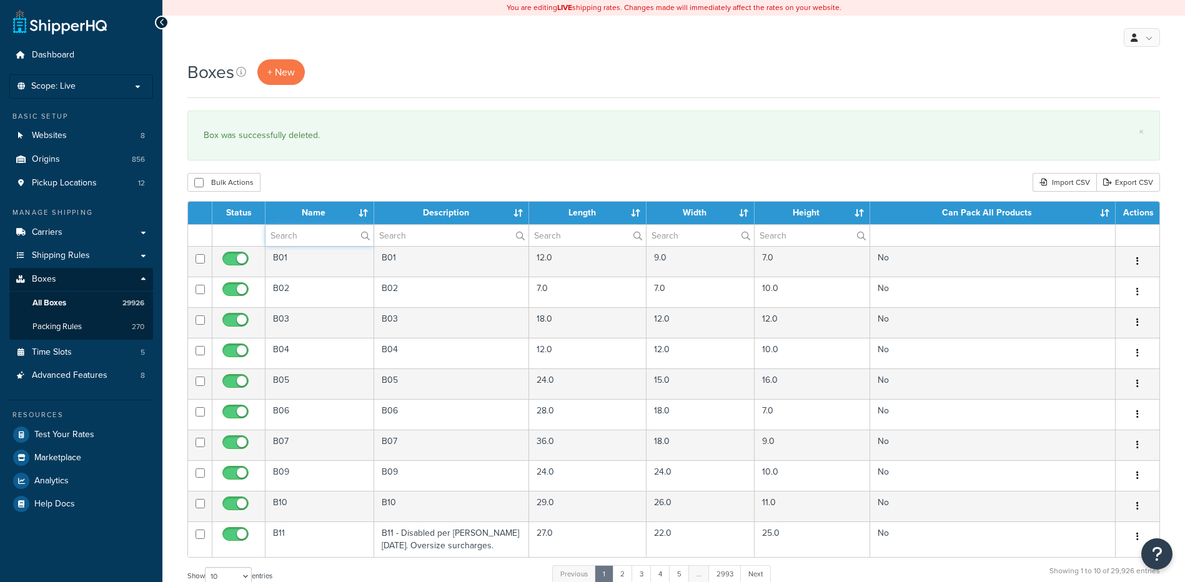
click at [327, 240] on input "text" at bounding box center [319, 235] width 108 height 21
paste input "14T600"
type input "14T600"
click at [354, 174] on div "Bulk Actions Duplicate [GEOGRAPHIC_DATA] Import CSV Export CSV" at bounding box center [673, 182] width 973 height 19
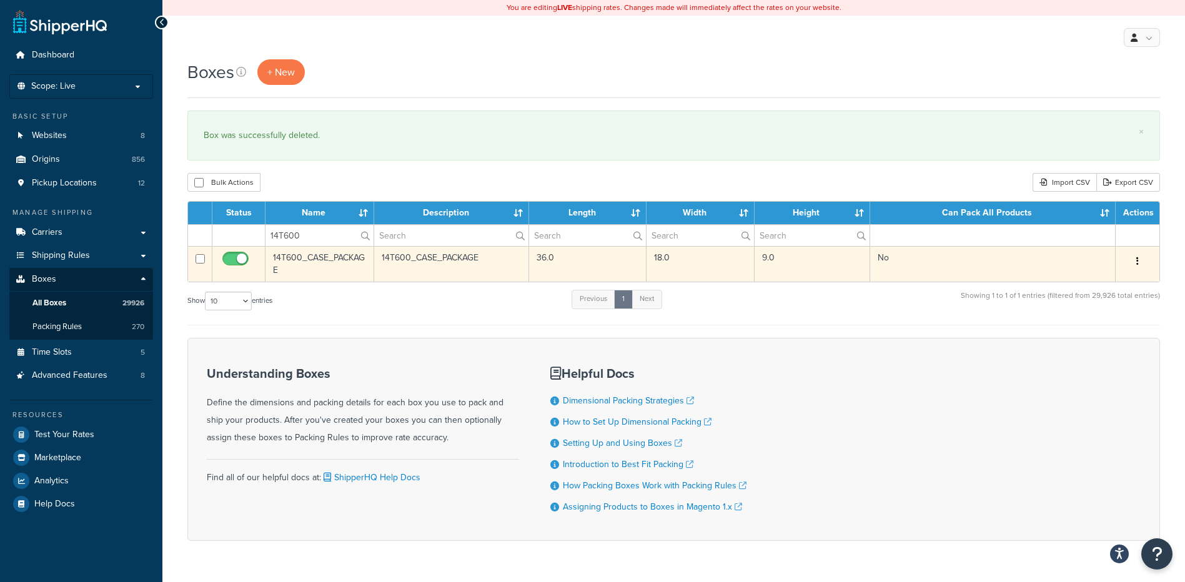
click at [1141, 264] on button "button" at bounding box center [1137, 262] width 17 height 20
click at [1104, 338] on link "Delete" at bounding box center [1096, 337] width 99 height 26
